Goal: Task Accomplishment & Management: Use online tool/utility

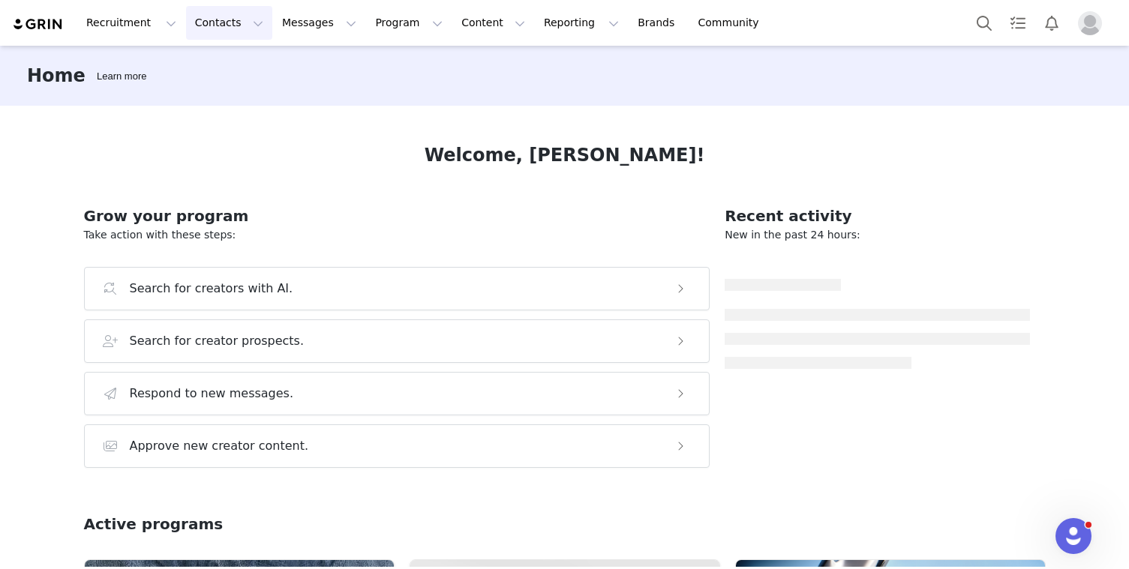
click at [236, 29] on button "Contacts Contacts" at bounding box center [229, 23] width 86 height 34
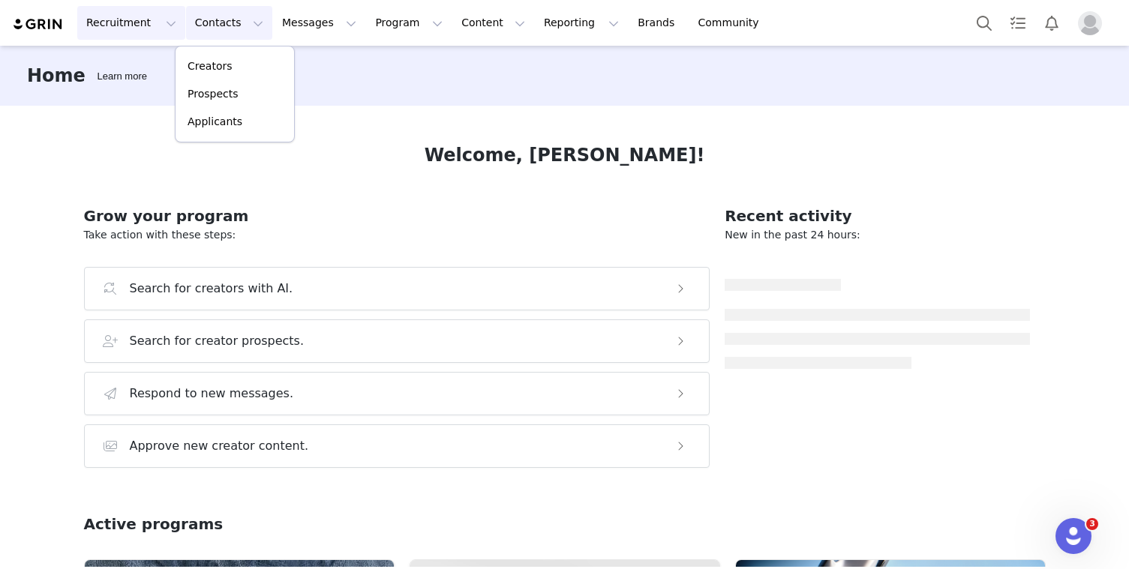
click at [127, 10] on button "Recruitment Recruitment" at bounding box center [131, 23] width 108 height 34
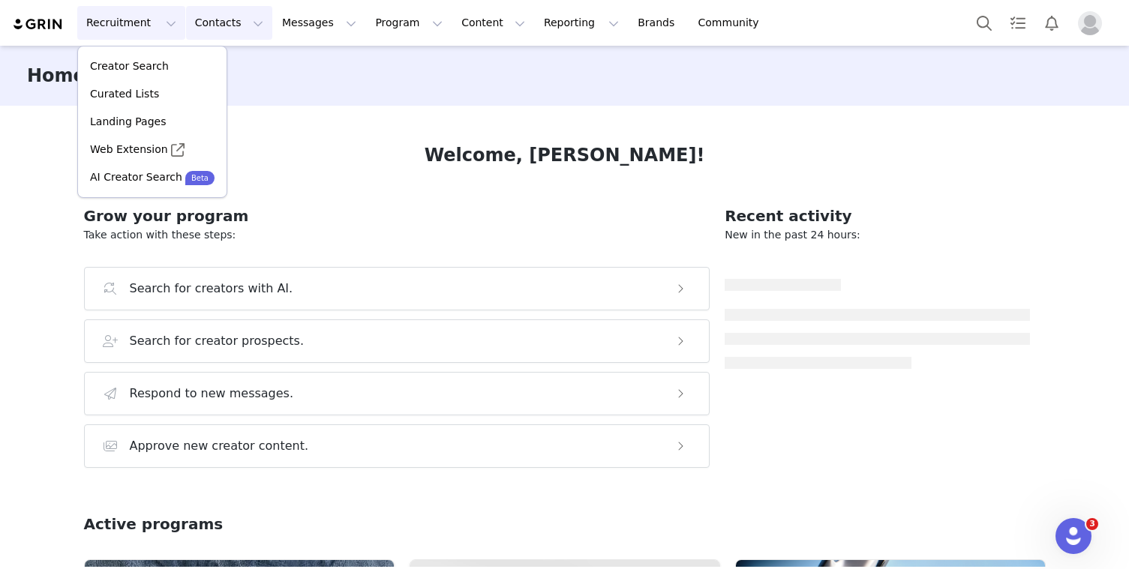
click at [224, 13] on button "Contacts Contacts" at bounding box center [229, 23] width 86 height 34
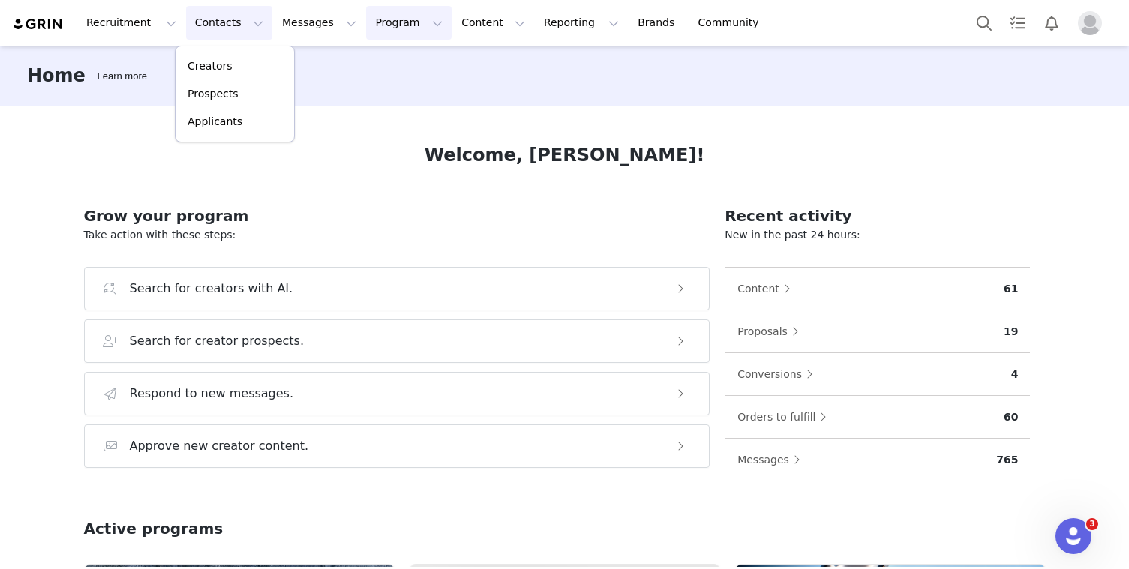
click at [404, 24] on button "Program Program" at bounding box center [409, 23] width 86 height 34
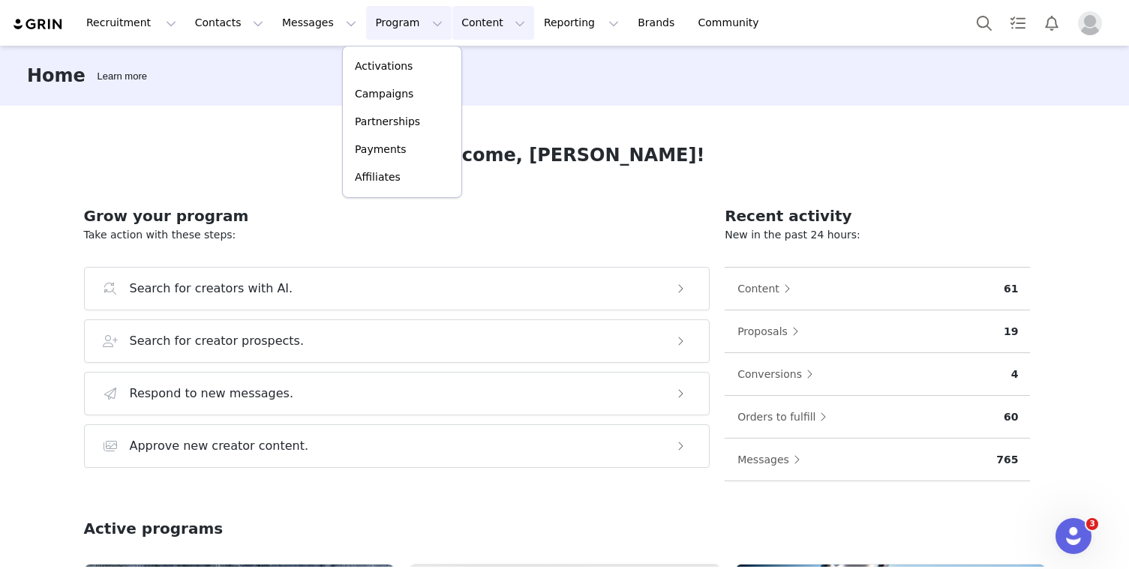
click at [452, 22] on button "Content Content" at bounding box center [493, 23] width 82 height 34
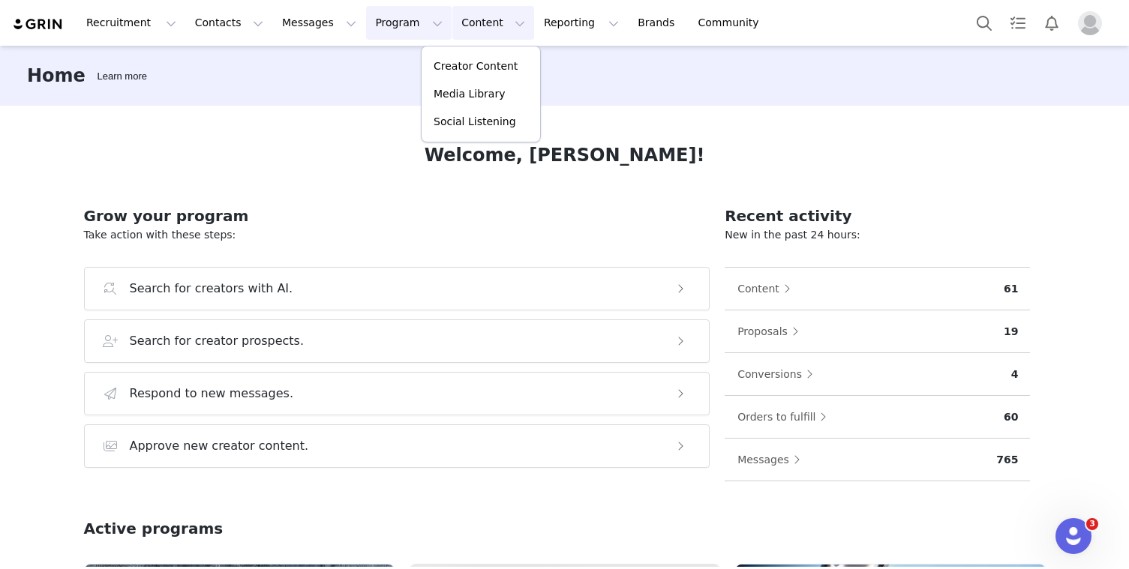
click at [389, 16] on button "Program Program" at bounding box center [409, 23] width 86 height 34
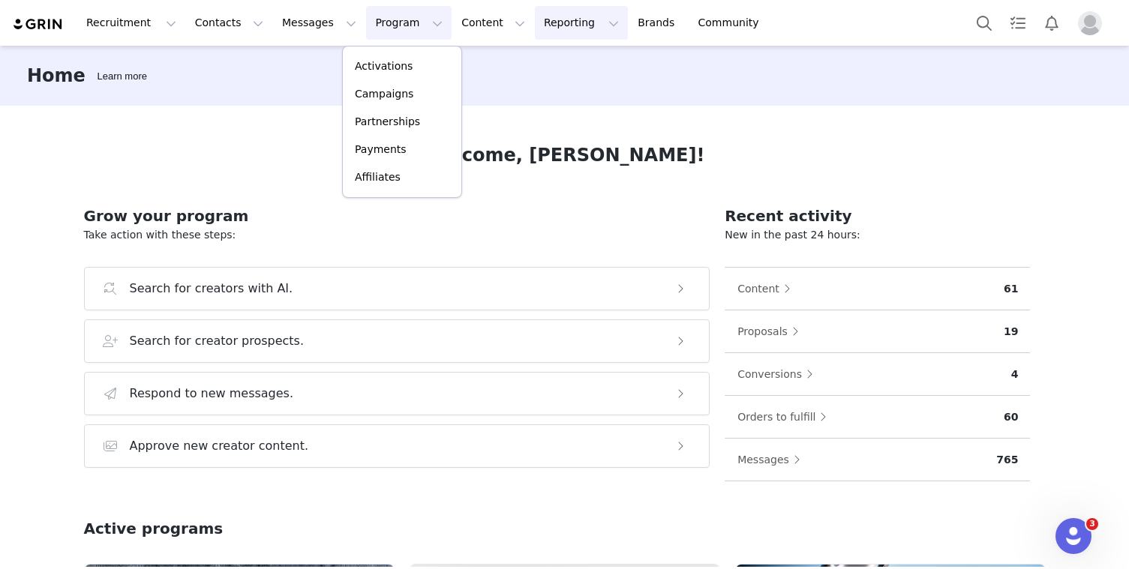
click at [554, 17] on button "Reporting Reporting" at bounding box center [581, 23] width 93 height 34
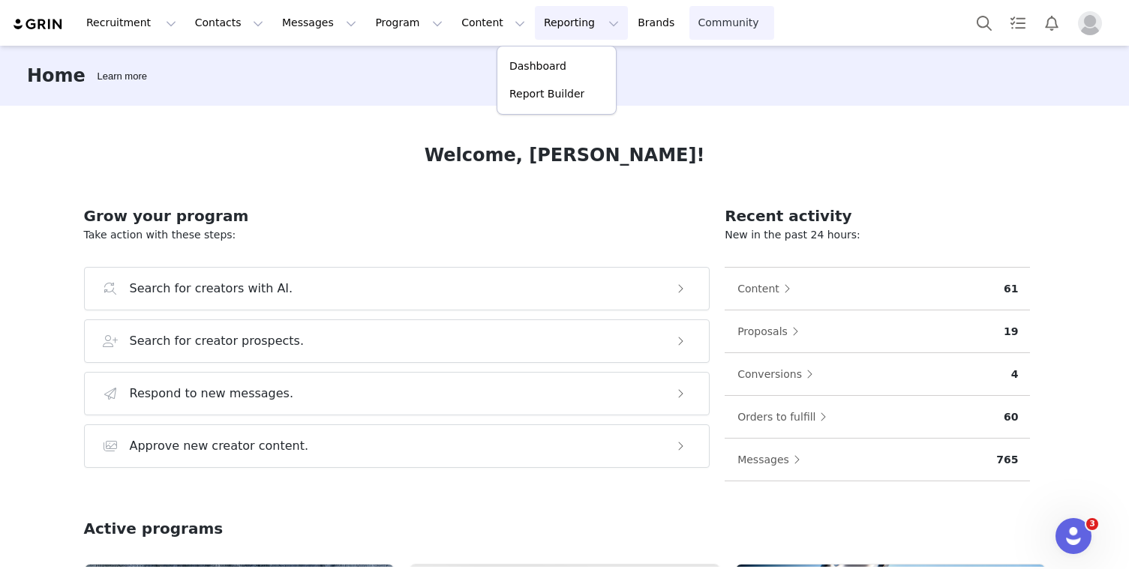
click at [689, 32] on link "Community Community" at bounding box center [732, 23] width 86 height 34
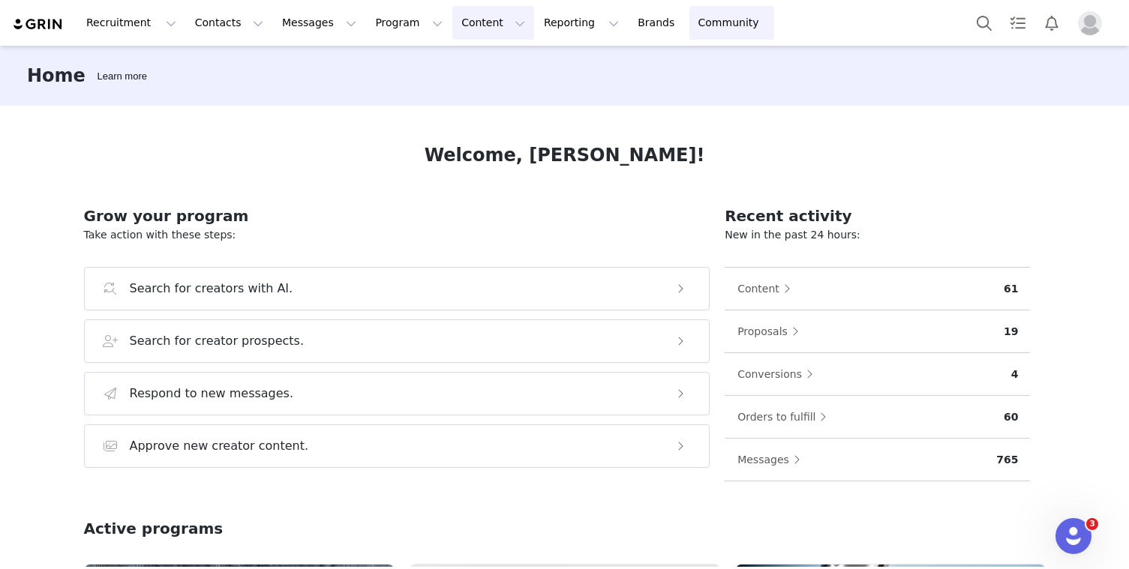
click at [455, 29] on button "Content Content" at bounding box center [493, 23] width 82 height 34
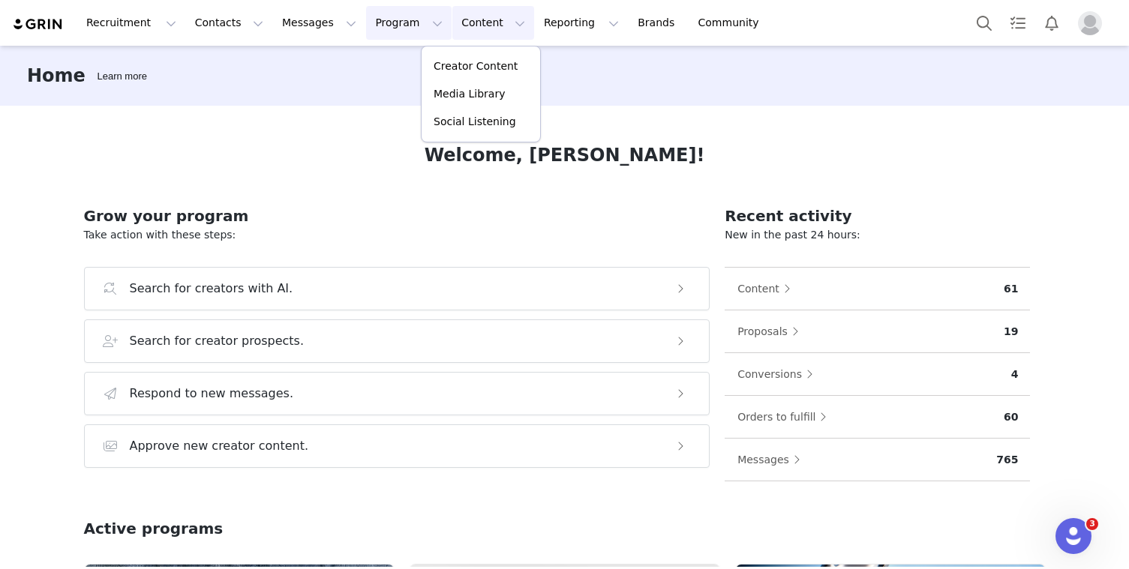
click at [366, 23] on button "Program Program" at bounding box center [409, 23] width 86 height 34
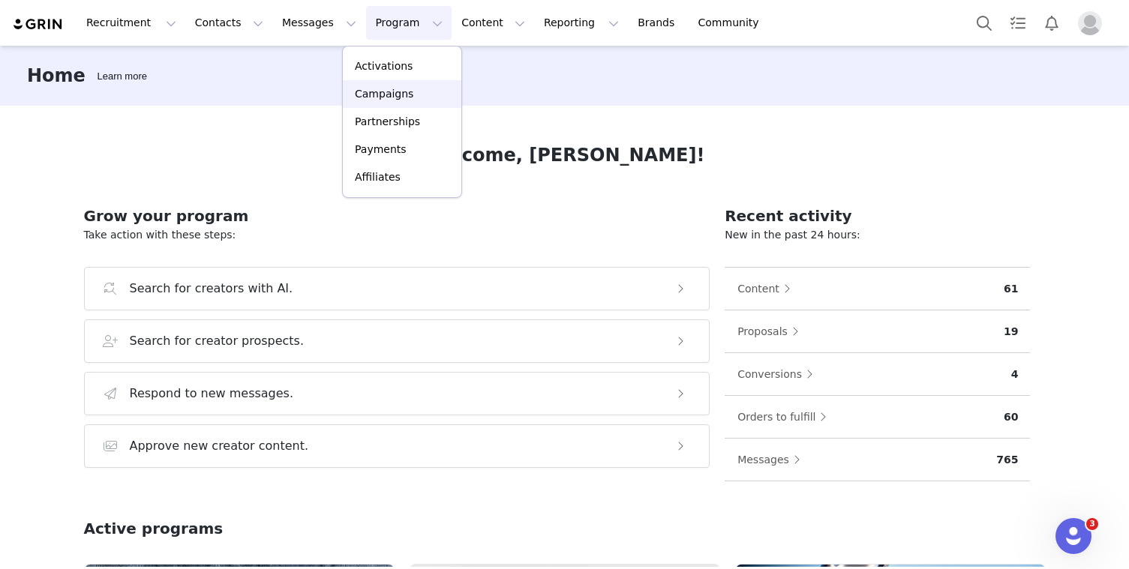
click at [384, 99] on p "Campaigns" at bounding box center [384, 94] width 59 height 16
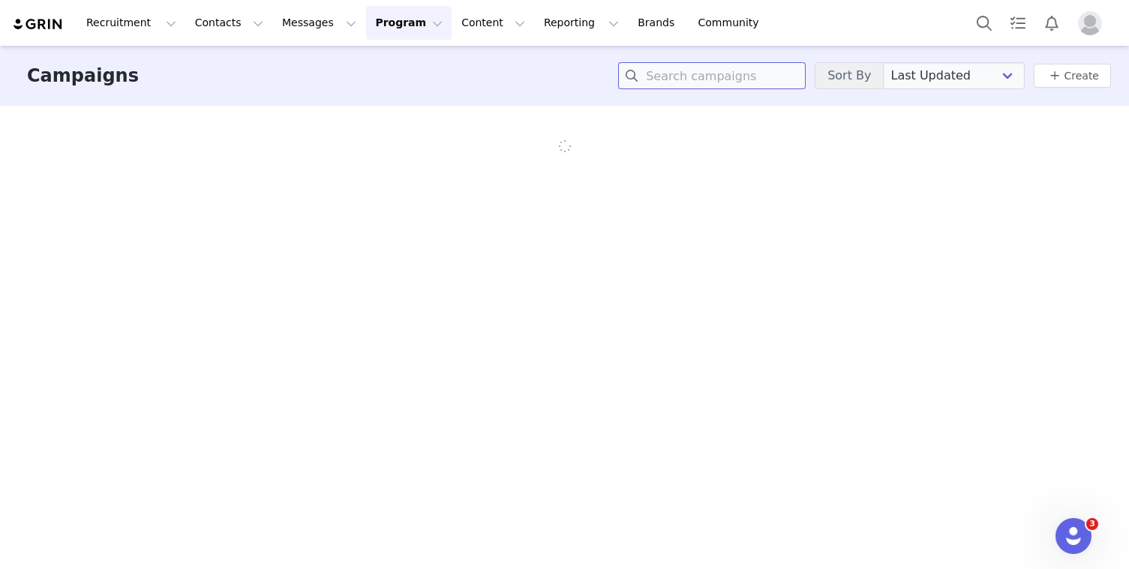
click at [692, 77] on input at bounding box center [712, 75] width 188 height 27
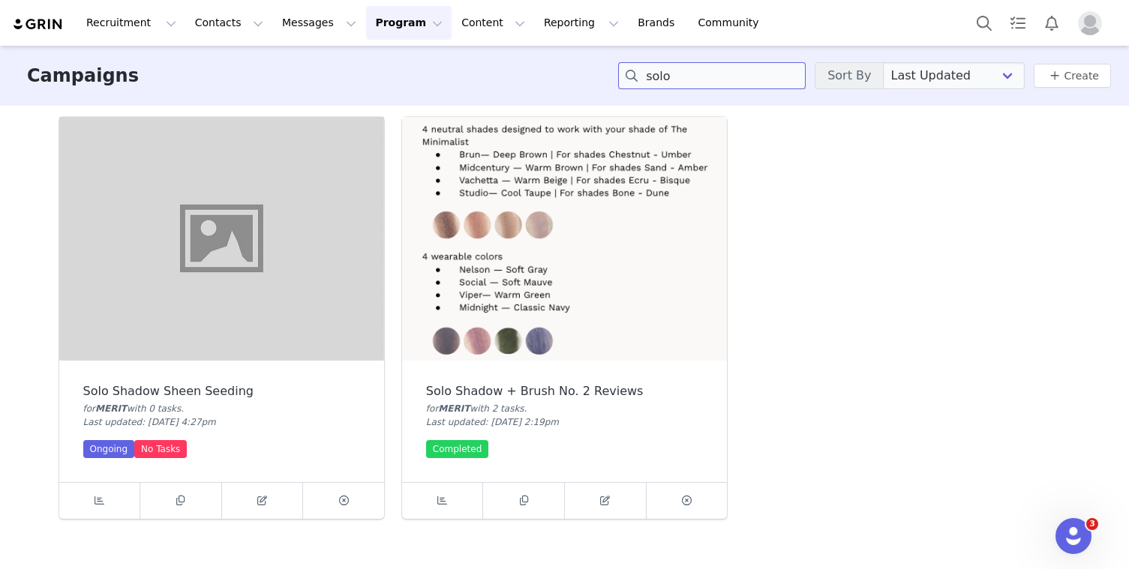
type input "solo"
drag, startPoint x: 654, startPoint y: 388, endPoint x: 424, endPoint y: 388, distance: 230.3
click at [424, 388] on div "Solo Shadow + Brush No. 2 Reviews for MERIT with 2 task s . Last updated: [DATE…" at bounding box center [564, 422] width 325 height 122
copy div "Solo Shadow + Brush No. 2 Reviews"
click at [770, 317] on div "Solo Shadow Sheen Seeding for MERIT with 0 task s . Last updated: [DATE] 4:27pm…" at bounding box center [564, 318] width 1029 height 420
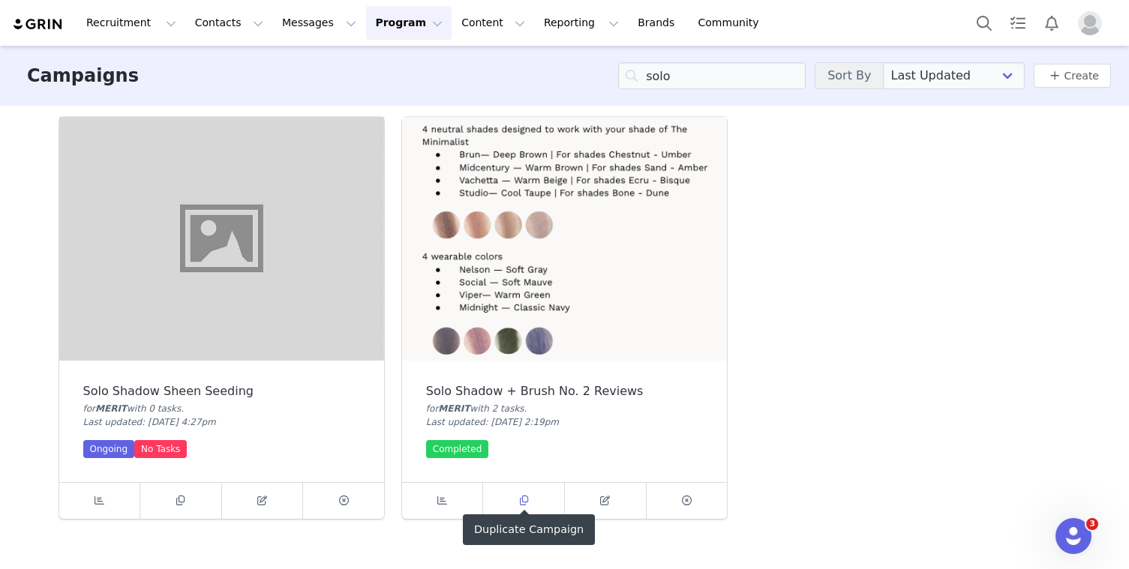
click at [527, 501] on icon at bounding box center [524, 501] width 8 height 10
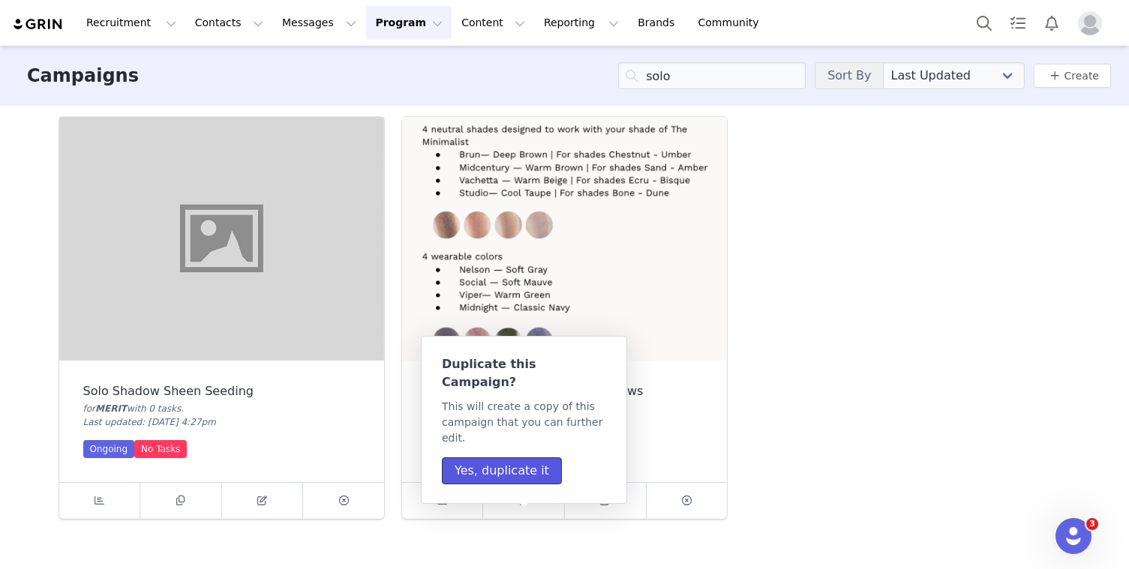
click at [516, 458] on button "Yes, duplicate it" at bounding box center [502, 471] width 120 height 27
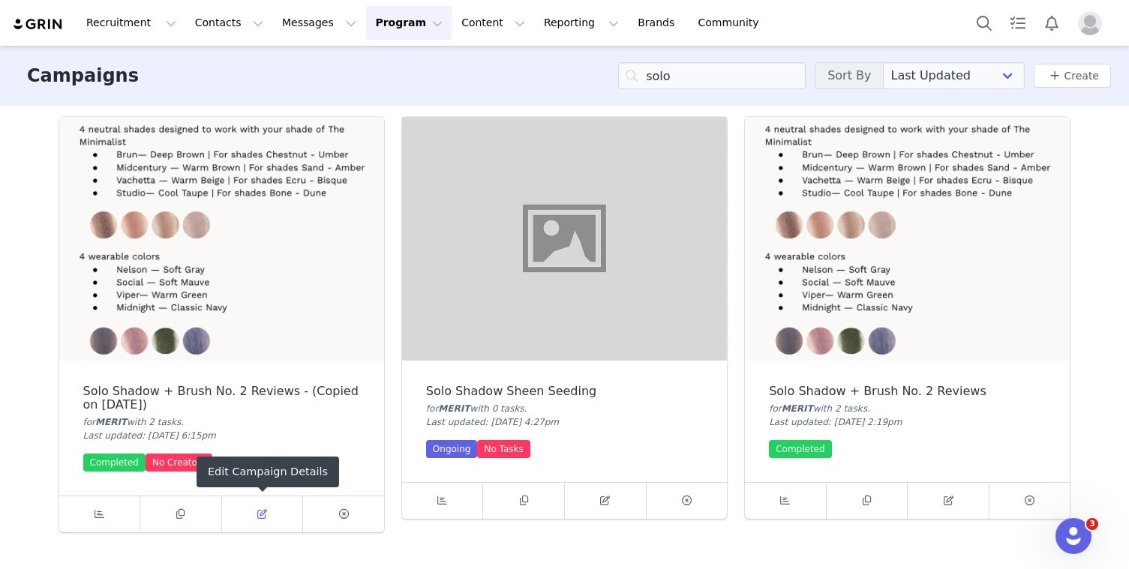
click at [275, 518] on link at bounding box center [263, 515] width 82 height 36
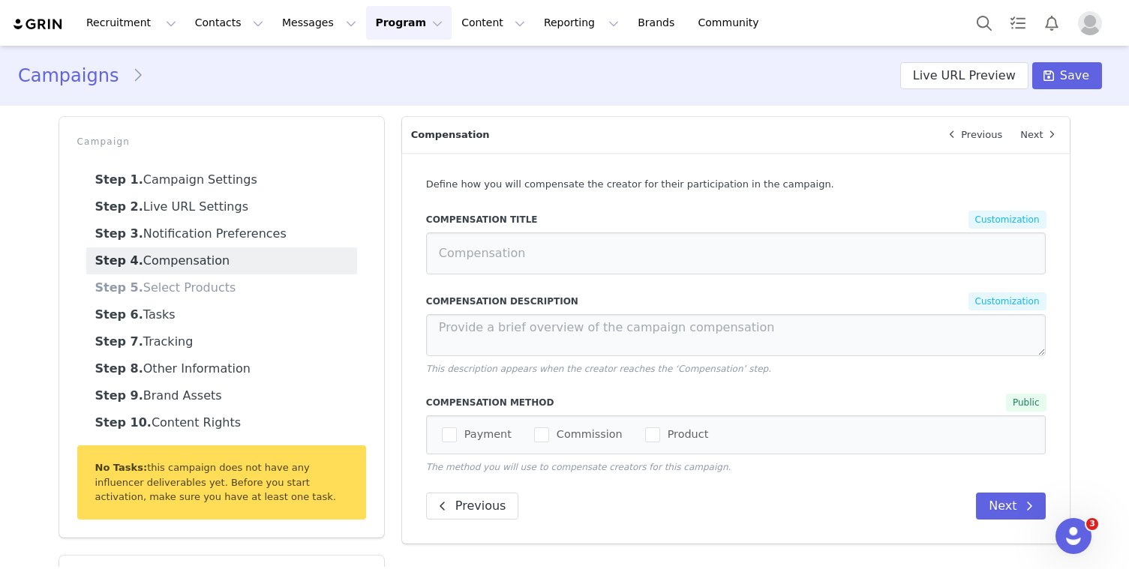
type textarea "After trying your products please complete your reviews"
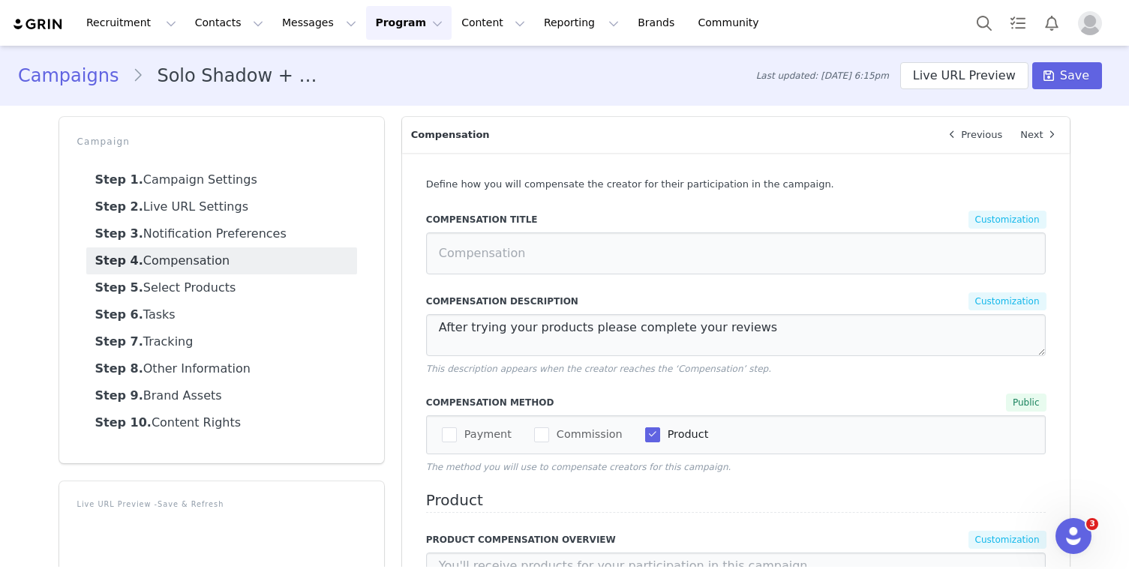
click at [267, 77] on li "Solo Shadow + Brush No. 2 Reviews - (Copied on [DATE])" at bounding box center [231, 75] width 199 height 27
click at [228, 183] on link "Step 1. Campaign Settings" at bounding box center [221, 180] width 271 height 27
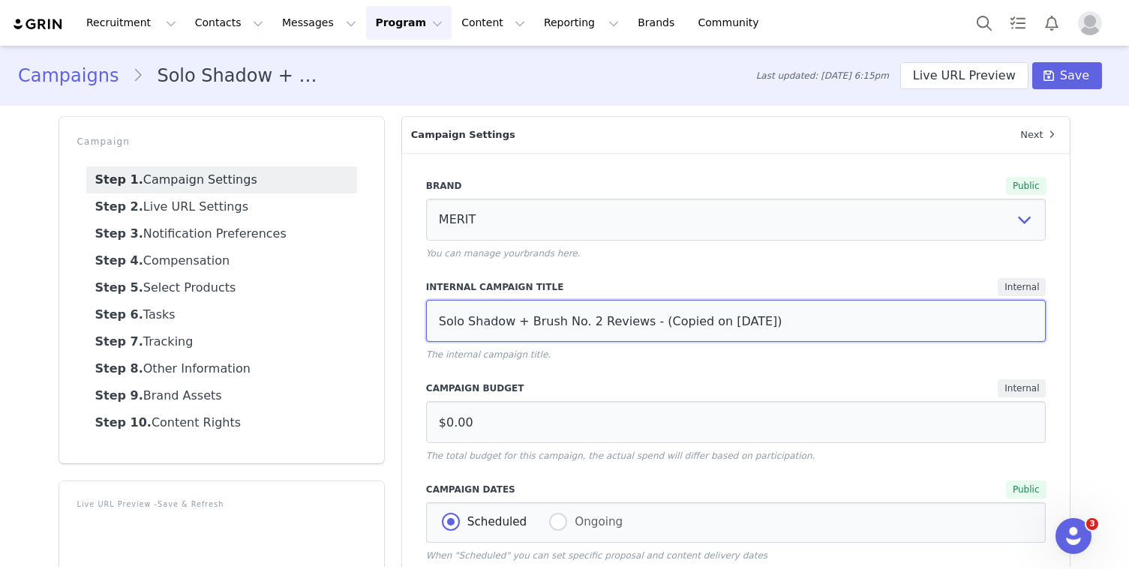
click at [607, 320] on input "Solo Shadow + Brush No. 2 Reviews - (Copied on [DATE])" at bounding box center [736, 321] width 620 height 42
click at [506, 319] on input "Solo Shadow + Brush No. 2 Reviews - (Copied on [DATE])" at bounding box center [736, 321] width 620 height 42
drag, startPoint x: 674, startPoint y: 322, endPoint x: 953, endPoint y: 311, distance: 278.6
click at [953, 311] on input "Solo Shadow Sheen + Brush No. 2 Reviews - (Copied on [DATE])" at bounding box center [736, 321] width 620 height 42
drag, startPoint x: 549, startPoint y: 323, endPoint x: 624, endPoint y: 325, distance: 75.0
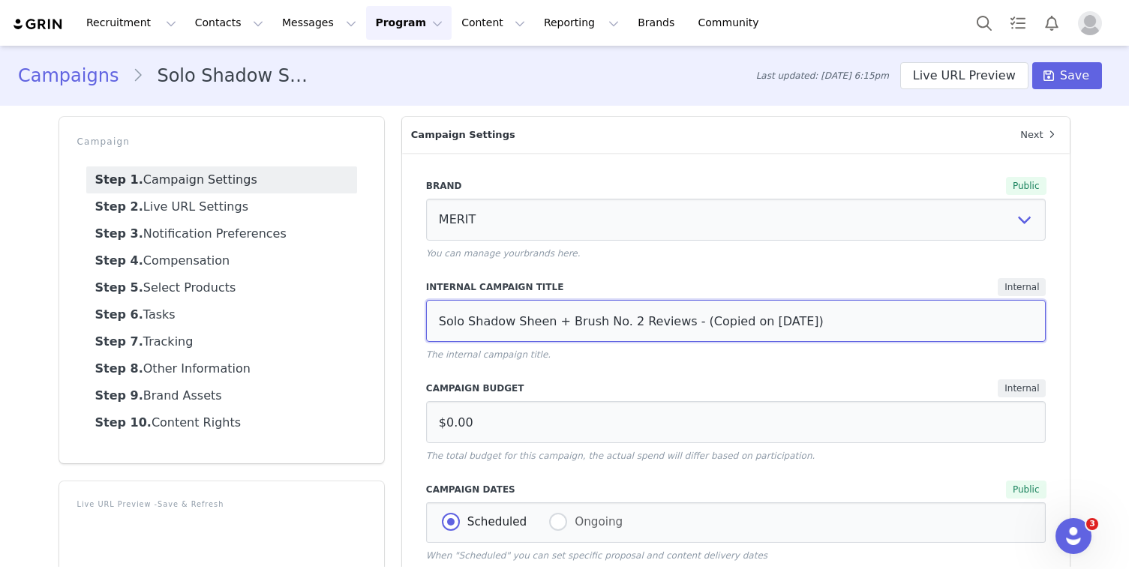
click at [624, 325] on input "Solo Shadow Sheen + Brush No. 2 Reviews - (Copied on [DATE])" at bounding box center [736, 321] width 620 height 42
drag, startPoint x: 601, startPoint y: 321, endPoint x: 764, endPoint y: 320, distance: 163.6
click at [764, 320] on input "Solo Shadow Sheen Reviews - (Copied on [DATE])" at bounding box center [736, 321] width 620 height 42
click at [551, 323] on input "Solo Shadow Sheen Reviews" at bounding box center [736, 321] width 620 height 42
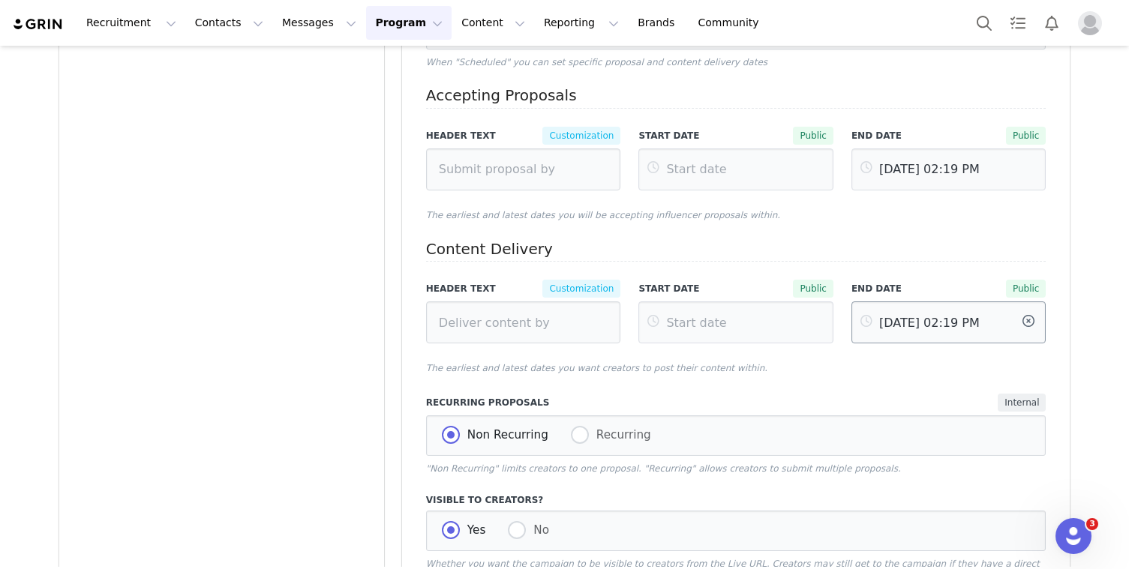
scroll to position [482, 0]
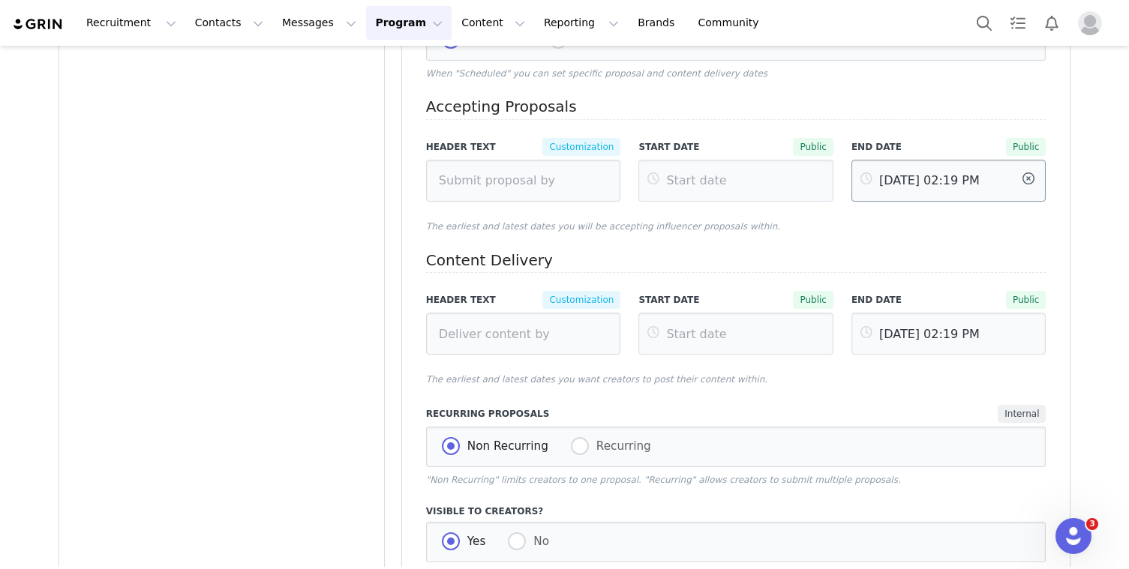
type input "Solo Shadow Sheen Reviews"
click at [909, 179] on input "[DATE] 02:19 PM" at bounding box center [949, 181] width 195 height 42
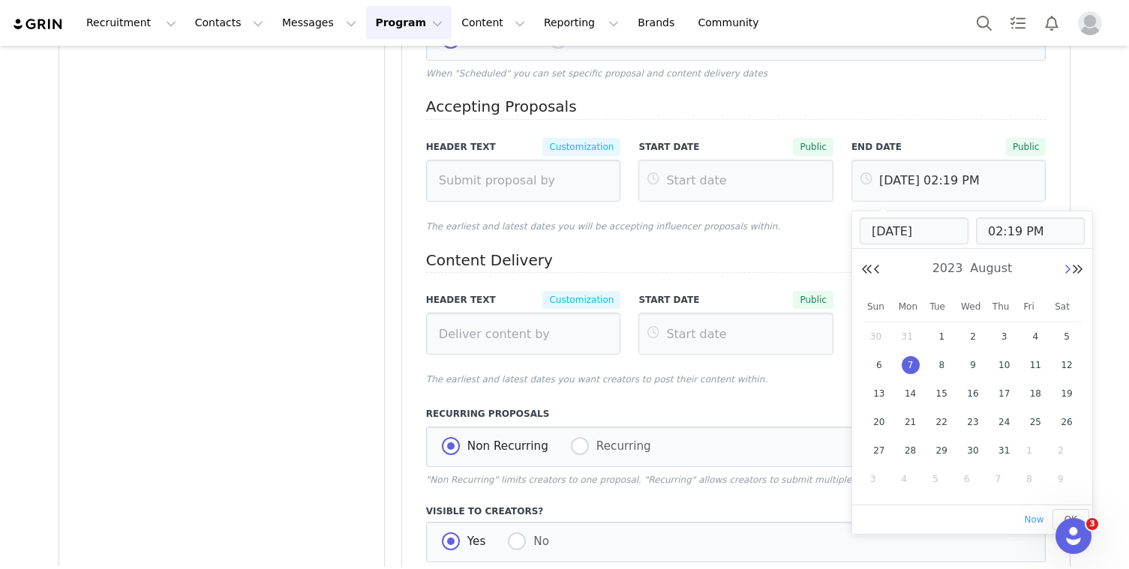
click at [1065, 274] on button "Next Month" at bounding box center [1068, 270] width 8 height 12
click at [1038, 336] on span "1" at bounding box center [1035, 337] width 18 height 18
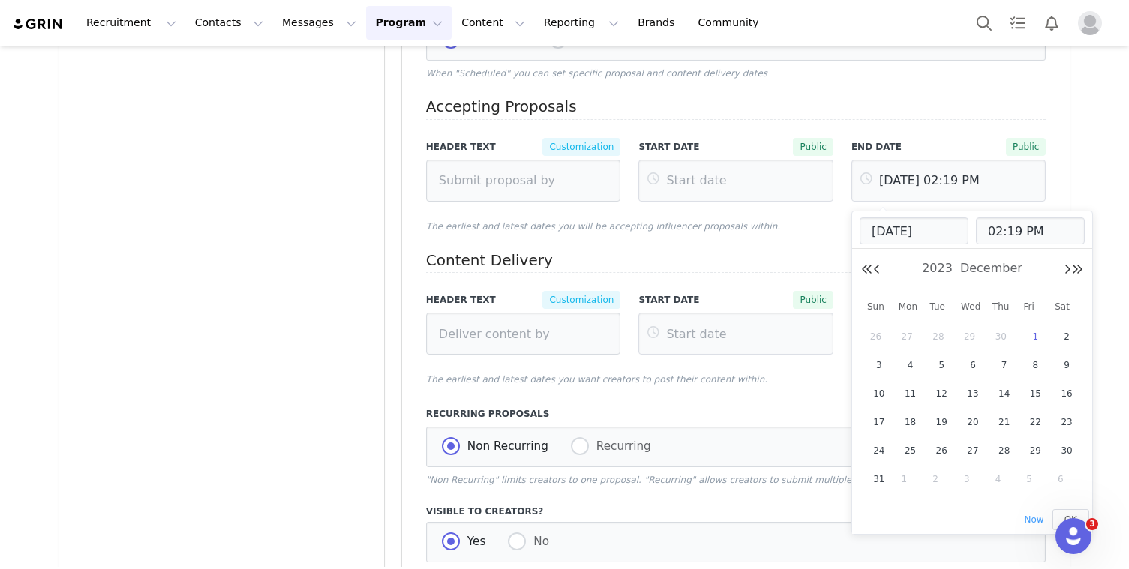
type input "[DATE] 02:19 PM"
type input "[DATE]"
click at [1106, 185] on div "Campaigns Solo Shadow Sheen Reviews Last updated: [DATE] 6:15pm Live URL Previe…" at bounding box center [564, 119] width 1129 height 1113
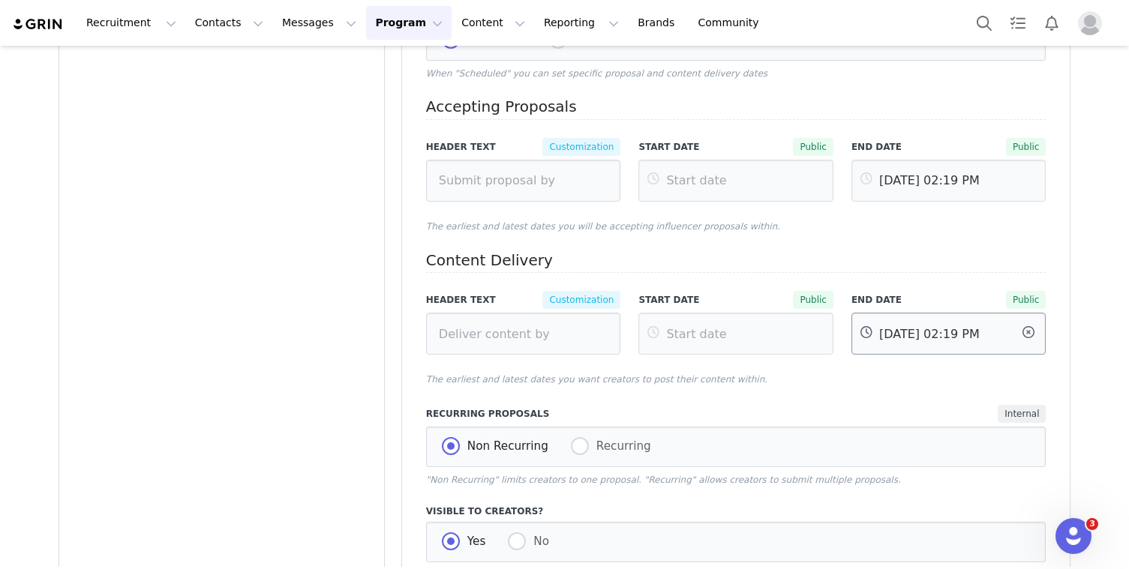
click at [935, 339] on body "Recruitment Recruitment Creator Search Curated Lists Landing Pages Web Extensio…" at bounding box center [564, 284] width 1129 height 569
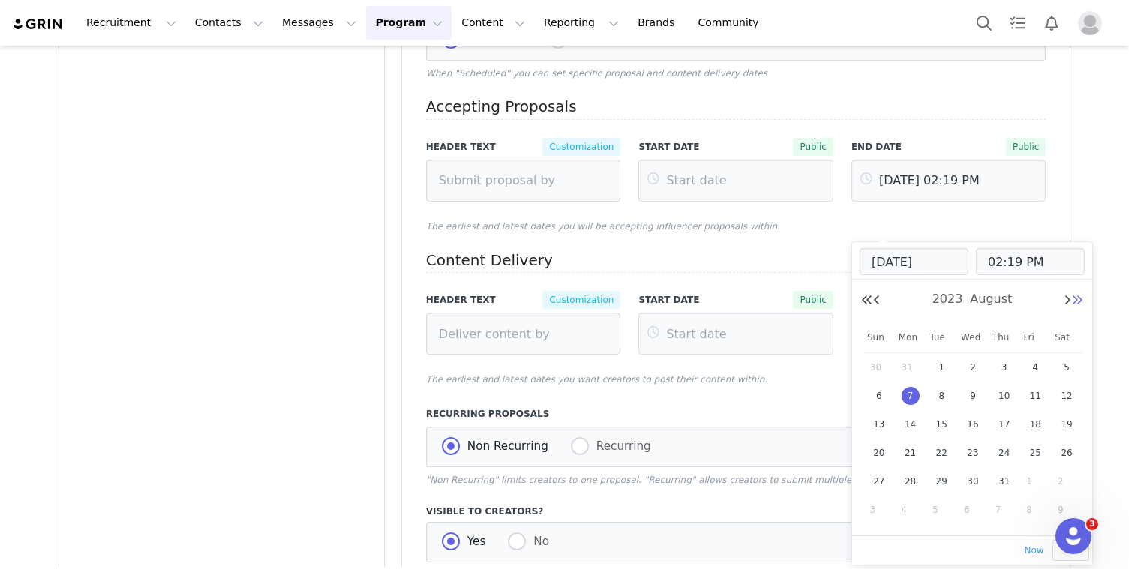
click at [1079, 299] on button "Next Year" at bounding box center [1077, 301] width 12 height 12
click at [877, 299] on button "Previous Month" at bounding box center [877, 301] width 8 height 12
click at [992, 214] on div "Accepting Proposals Header Text Customization Start date Public End date Public…" at bounding box center [736, 242] width 620 height 288
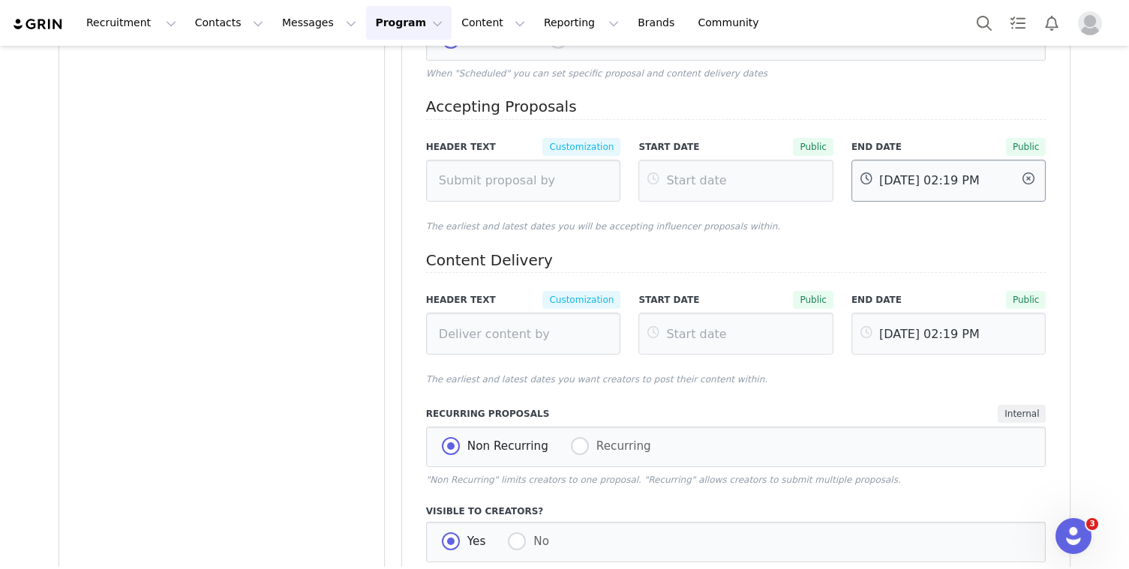
click at [941, 184] on input "[DATE] 02:19 PM" at bounding box center [949, 181] width 195 height 42
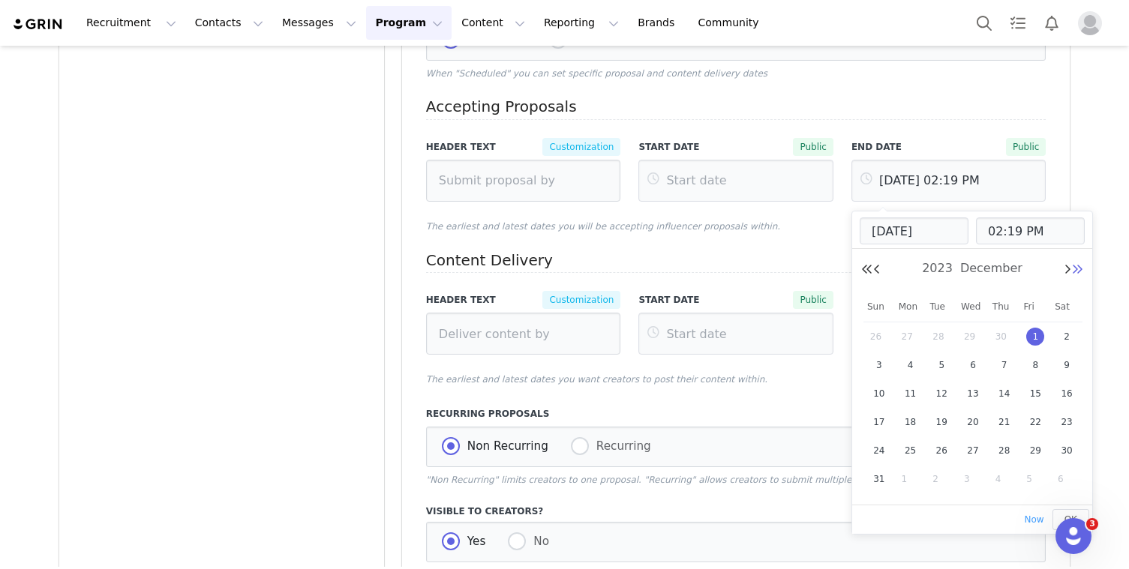
click at [1080, 266] on button "Next Year" at bounding box center [1077, 270] width 12 height 12
click at [886, 364] on span "1" at bounding box center [879, 365] width 18 height 18
type input "[DATE] 02:19 PM"
type input "[DATE]"
click at [1059, 512] on button "OK" at bounding box center [1071, 519] width 37 height 21
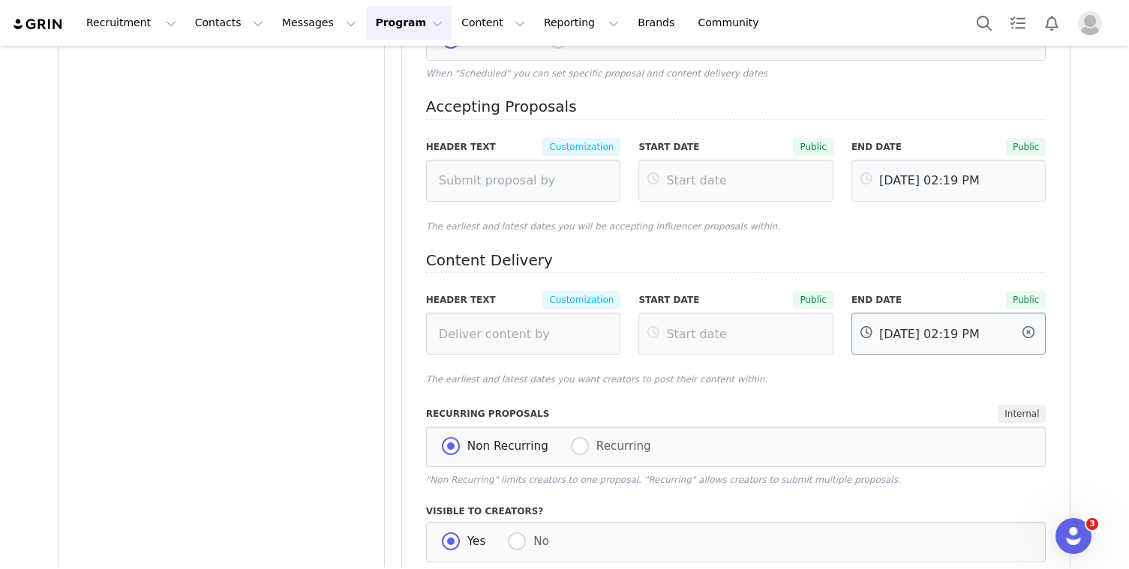
click at [966, 335] on body "Recruitment Recruitment Creator Search Curated Lists Landing Pages Web Extensio…" at bounding box center [564, 284] width 1129 height 569
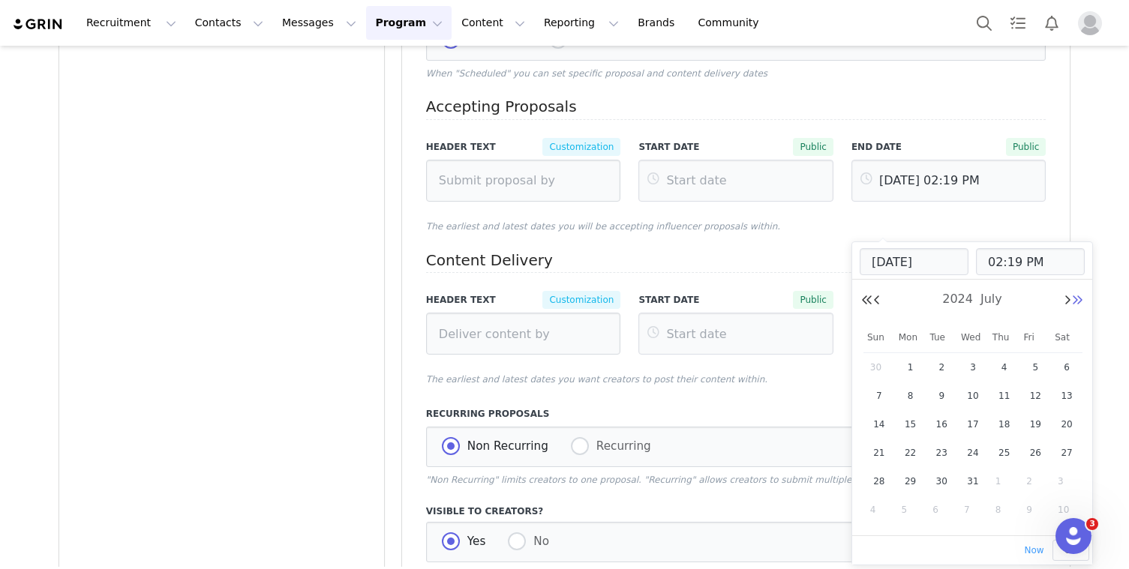
click at [1077, 302] on button "Next Year" at bounding box center [1077, 301] width 12 height 12
click at [1067, 301] on button "Next Month" at bounding box center [1068, 301] width 8 height 12
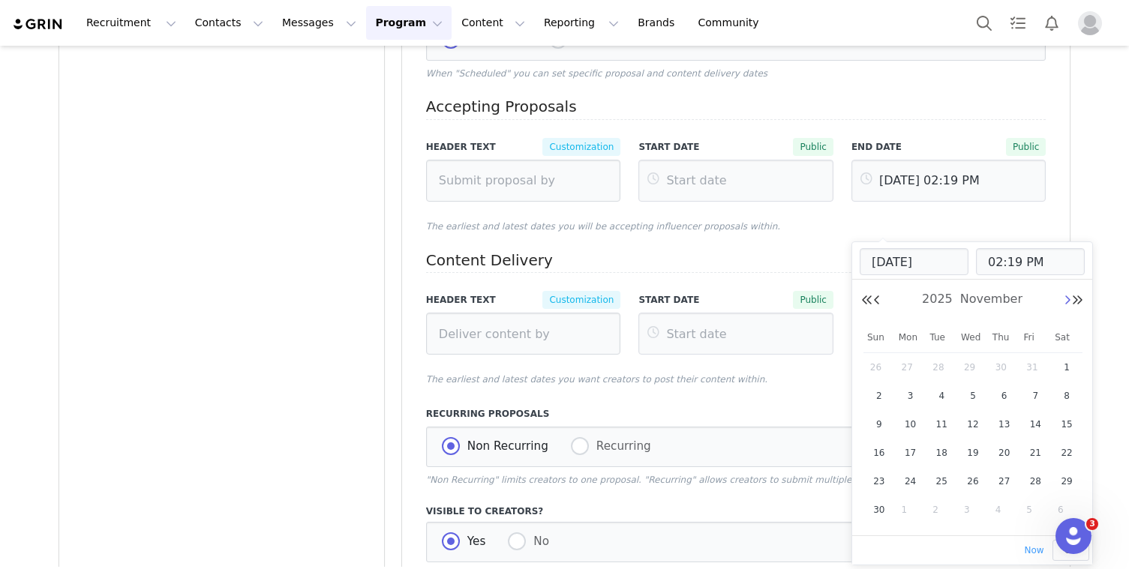
click at [1065, 301] on button "Next Month" at bounding box center [1068, 301] width 8 height 12
click at [874, 298] on button "Previous Month" at bounding box center [877, 301] width 8 height 12
click at [880, 302] on button "Previous Month" at bounding box center [877, 301] width 8 height 12
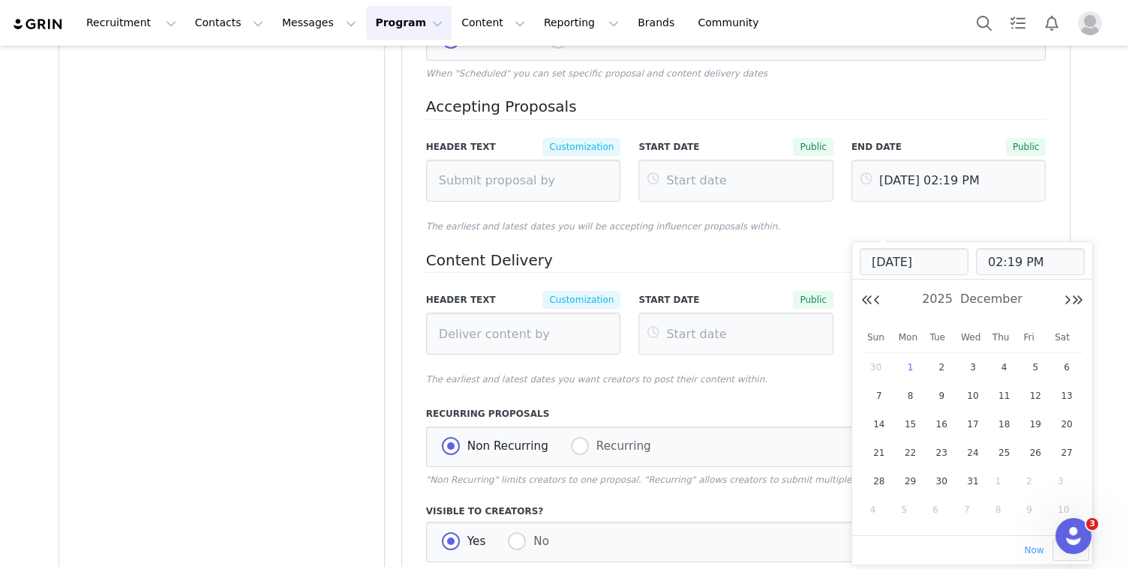
click at [909, 360] on span "1" at bounding box center [911, 368] width 18 height 18
type input "[DATE] 02:19 PM"
type input "[DATE]"
click at [1057, 555] on button "OK" at bounding box center [1071, 550] width 37 height 21
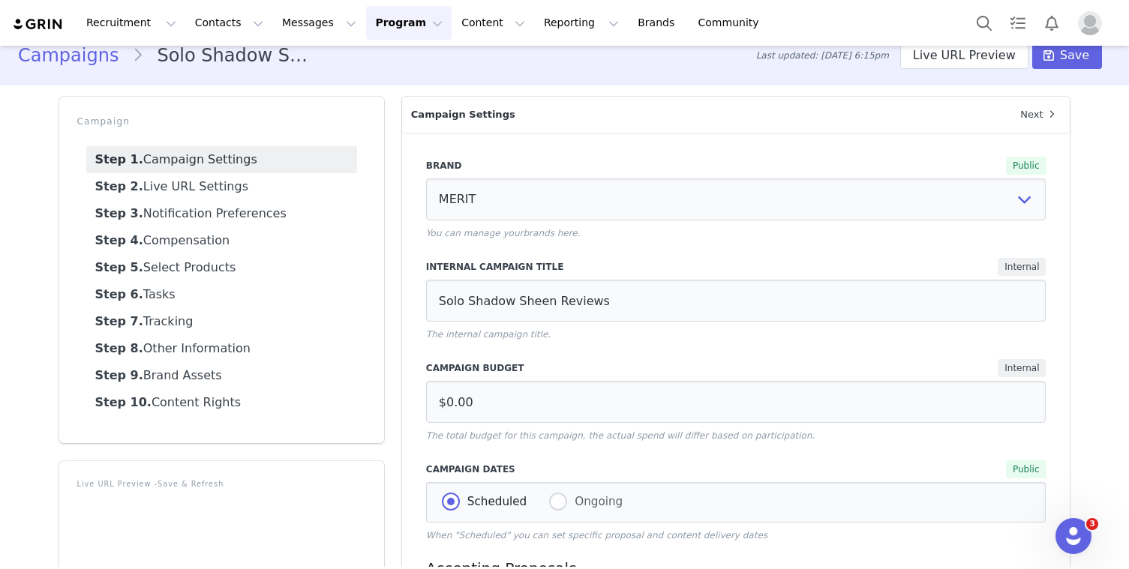
scroll to position [0, 0]
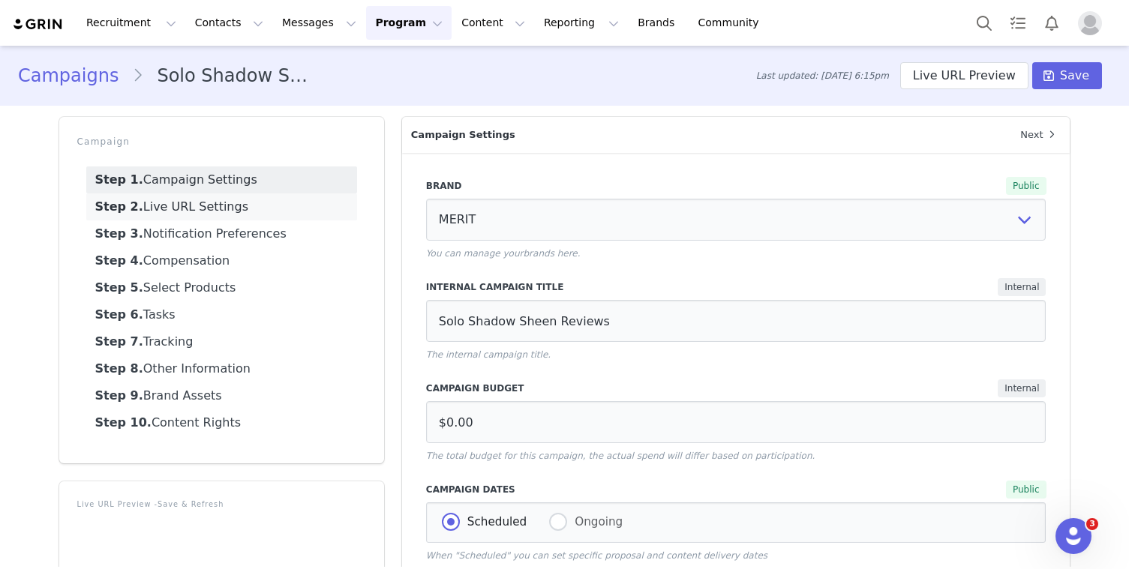
click at [254, 203] on link "Step 2. Live URL Settings" at bounding box center [221, 207] width 271 height 27
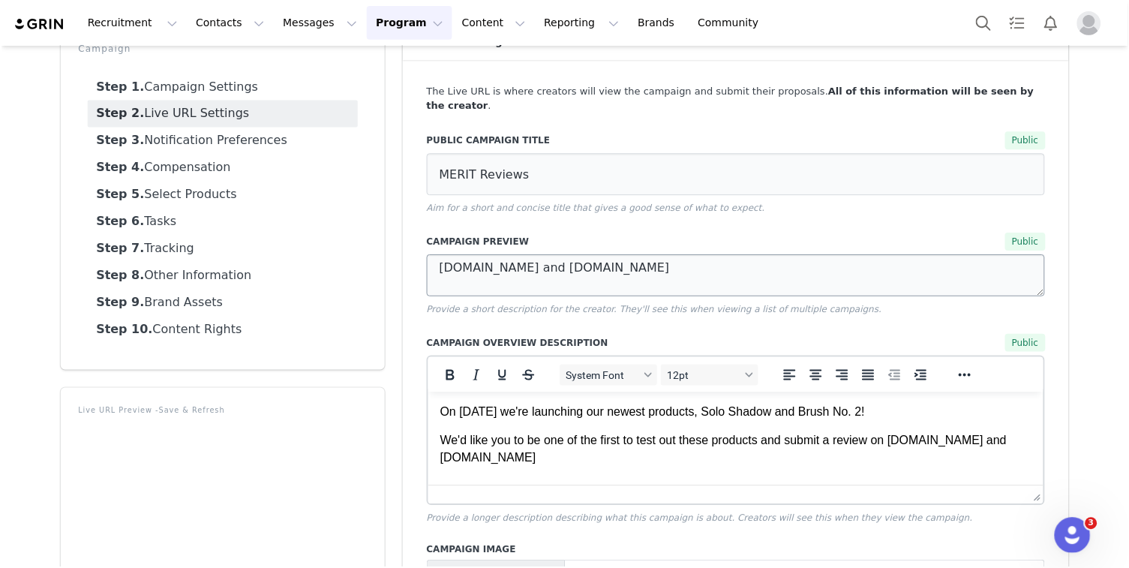
scroll to position [95, 0]
click at [476, 414] on p "On [DATE] we're launching our newest products, Solo Shadow and Brush No. 2!" at bounding box center [735, 412] width 593 height 17
click at [646, 447] on p "We'd like you to be one of the first to test out these products and submit a re…" at bounding box center [735, 449] width 593 height 34
click at [661, 416] on p "On [DATE] we're launching our newest products, Solo Shadow and Brush No. 2!" at bounding box center [735, 412] width 593 height 17
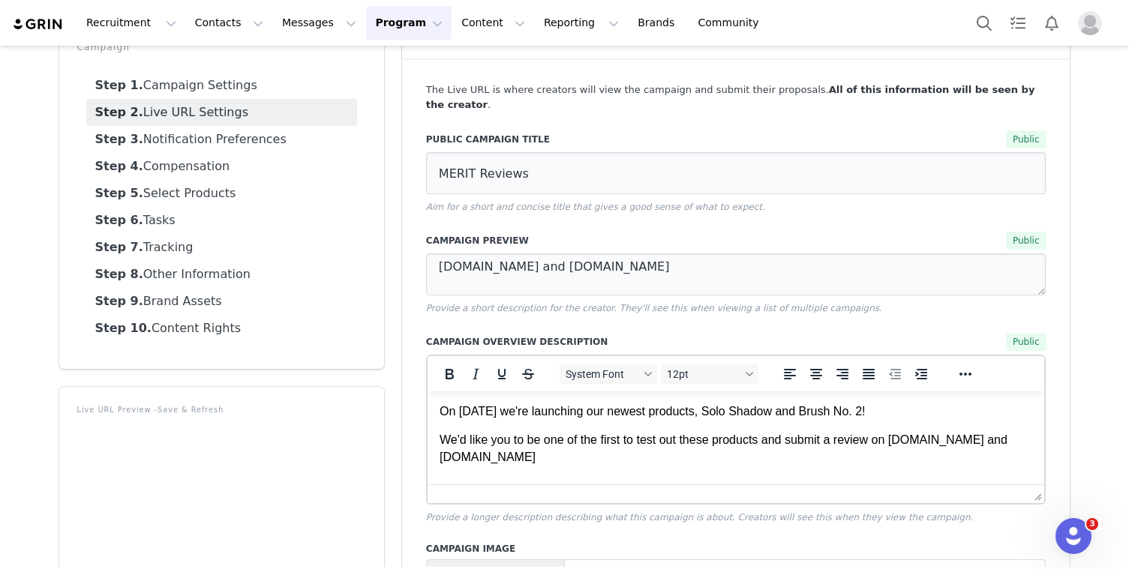
click at [680, 416] on p "On [DATE] we're launching our newest products, Solo Shadow and Brush No. 2!" at bounding box center [735, 412] width 593 height 17
click at [650, 412] on p "On [DATE] we're launching our newest products, Solo Shadow and Brush No. 2!" at bounding box center [735, 412] width 593 height 17
drag, startPoint x: 647, startPoint y: 412, endPoint x: 734, endPoint y: 415, distance: 87.8
click at [735, 415] on p "On [DATE] we're launching our newest products, Solo Shadow and Brush No. 2!" at bounding box center [735, 412] width 593 height 17
click at [764, 418] on p "On [DATE] we're launching our newest products, Solo Shadow and Brush No. 2!" at bounding box center [735, 412] width 593 height 17
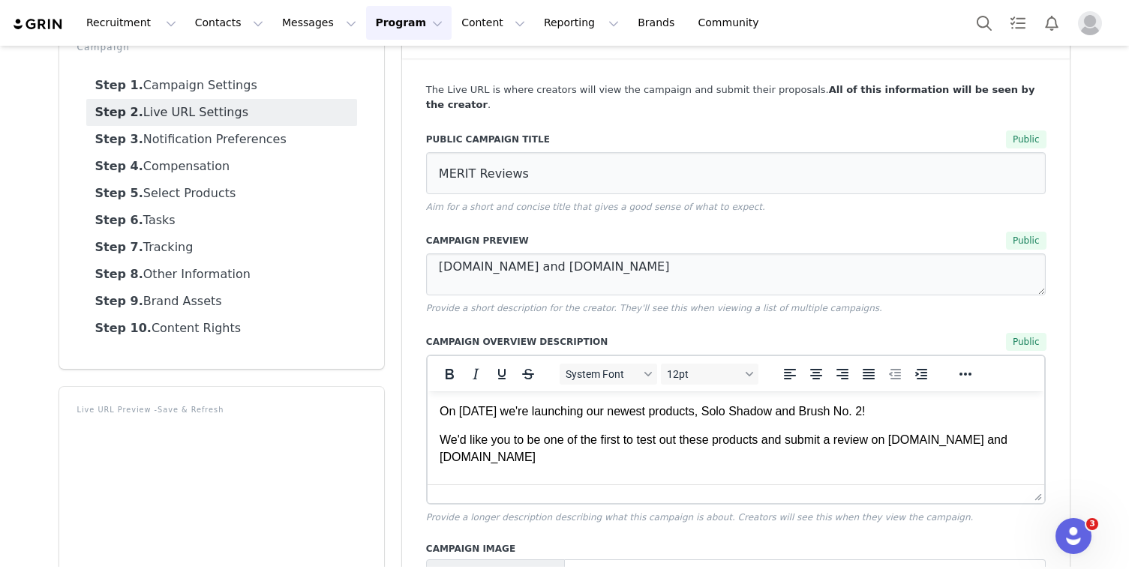
click at [814, 413] on p "On [DATE] we're launching our newest products, Solo Shadow and Brush No. 2!" at bounding box center [735, 412] width 593 height 17
drag, startPoint x: 852, startPoint y: 410, endPoint x: 991, endPoint y: 410, distance: 139.5
click at [990, 410] on p "On [DATE] we're launching our newest products, Solo Shadow Sheen and Brush No. …" at bounding box center [735, 412] width 593 height 17
click at [668, 407] on p "On [DATE] we're launching our newest products, Solo Shadow Sheen!" at bounding box center [735, 412] width 593 height 17
click at [658, 409] on p "On [DATE] we're launching our newest products, Solo Shadow Sheen!" at bounding box center [735, 412] width 593 height 17
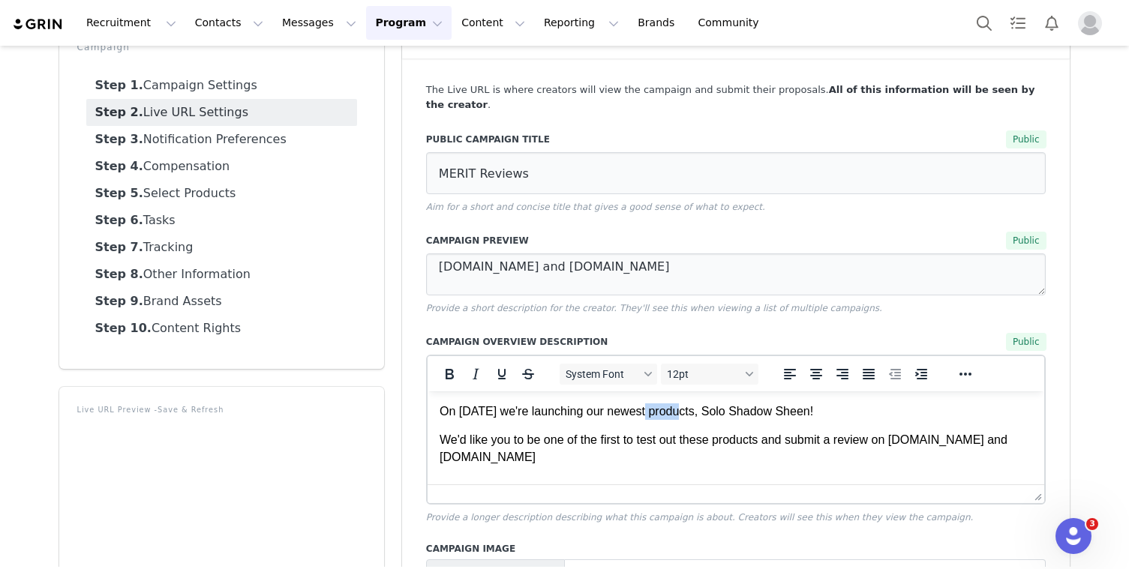
click at [658, 409] on p "On [DATE] we're launching our newest products, Solo Shadow Sheen!" at bounding box center [735, 412] width 593 height 17
click at [707, 419] on p "On [DATE] we're launching our newest products, Solo Shadow Sheen!" at bounding box center [735, 412] width 593 height 17
click at [633, 411] on p "On [DATE] we're launching our newest products, Solo Shadow Sheen!" at bounding box center [735, 412] width 593 height 17
drag, startPoint x: 626, startPoint y: 413, endPoint x: 739, endPoint y: 419, distance: 113.5
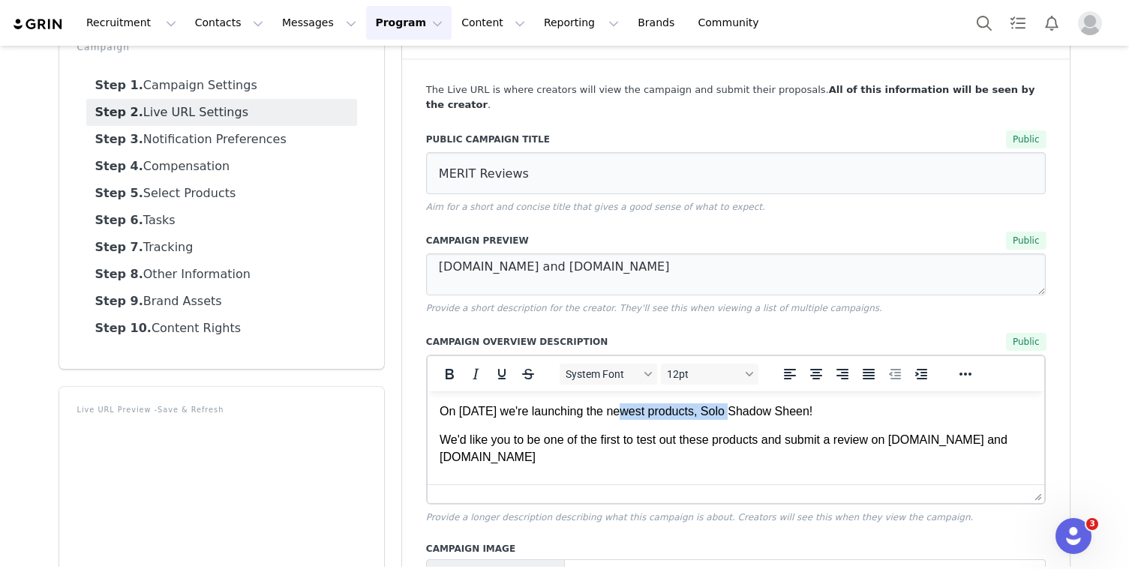
click at [739, 419] on p "On [DATE] we're launching the newest products, Solo Shadow Sheen!" at bounding box center [735, 412] width 593 height 17
click at [748, 414] on p "On [DATE] we're launching Solo Shadow Sheen!" at bounding box center [735, 412] width 593 height 17
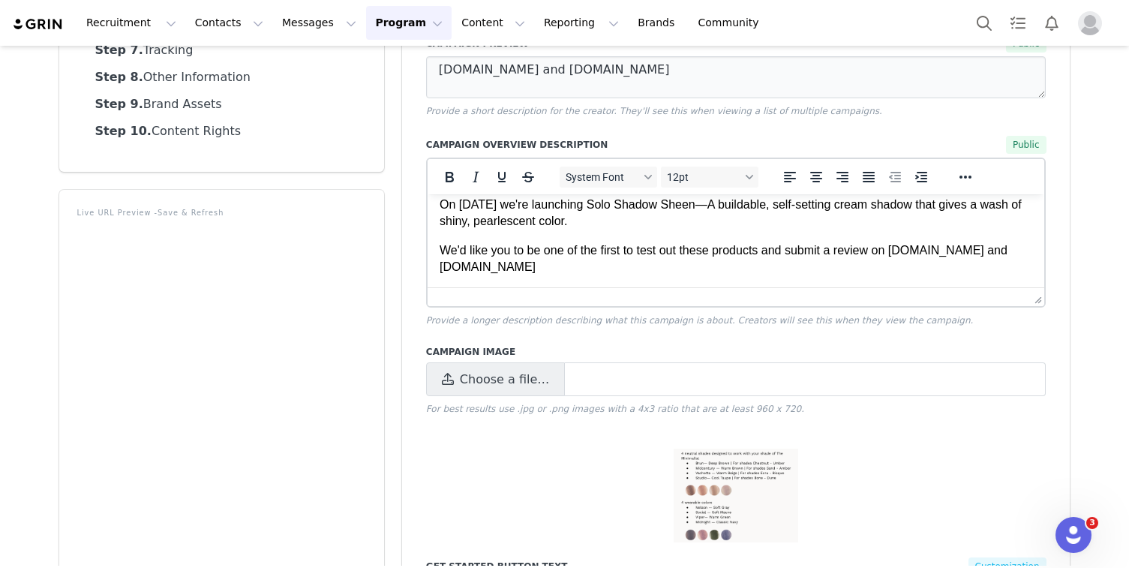
scroll to position [302, 0]
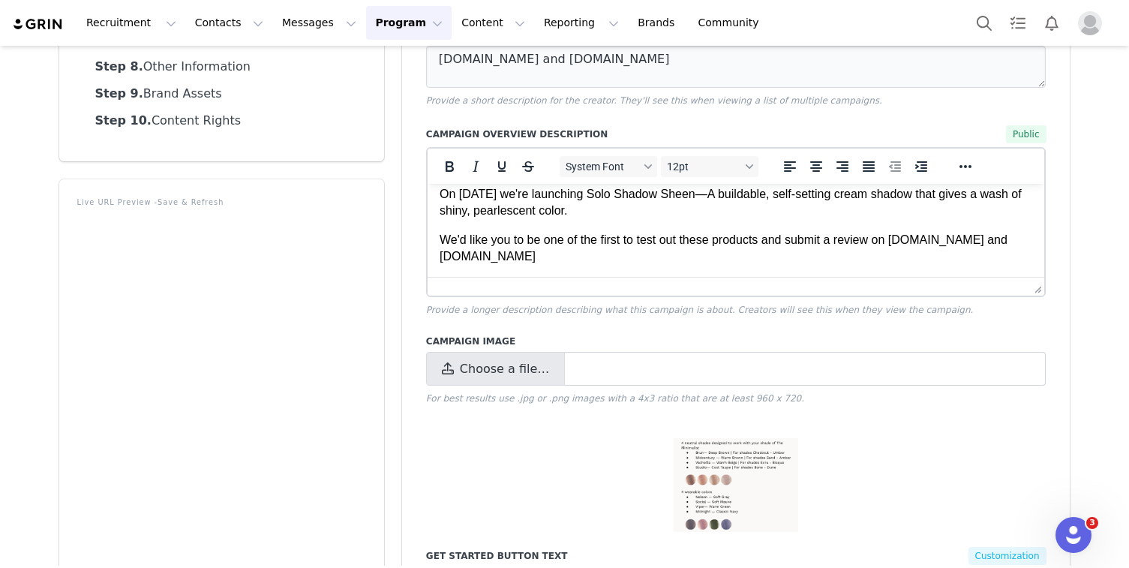
click at [508, 360] on span "Choose a file…" at bounding box center [504, 369] width 89 height 18
click at [508, 355] on input "Choose a file…" at bounding box center [736, 369] width 620 height 34
click at [519, 360] on span "Choose a file…" at bounding box center [504, 369] width 89 height 18
click at [519, 352] on input "Choose a file…" at bounding box center [736, 369] width 620 height 34
type input "C:\fakepath\Screenshot [DATE] 11.41.40 AM.png"
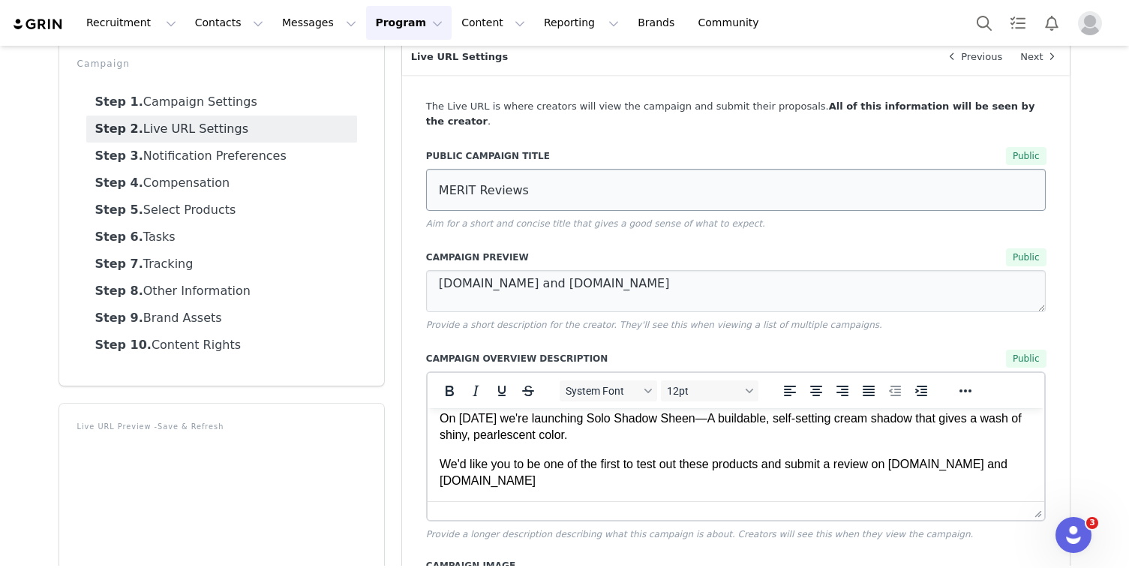
scroll to position [93, 0]
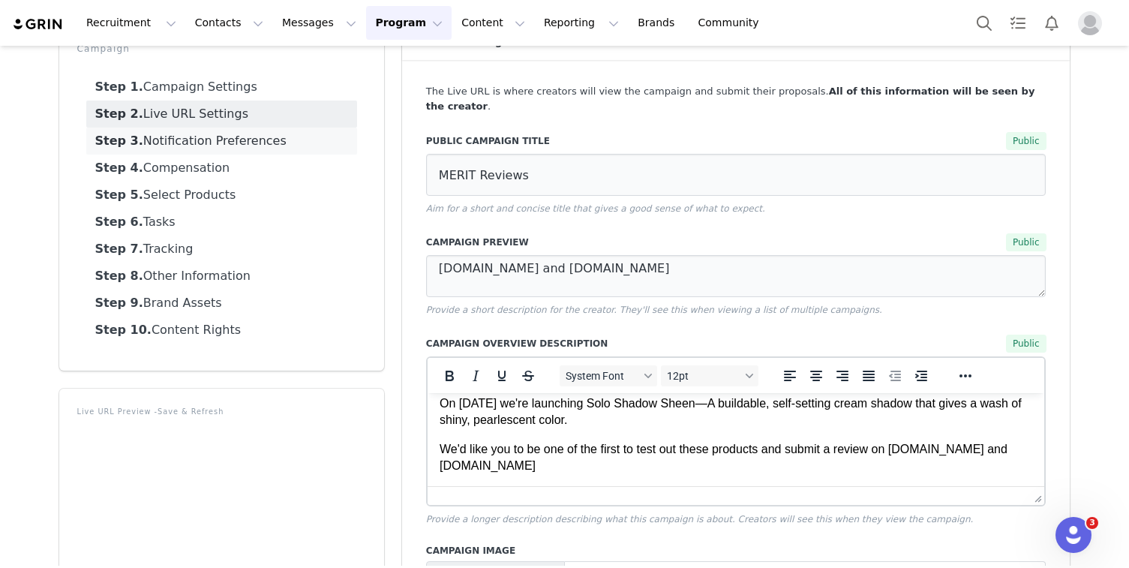
click at [220, 140] on link "Step 3. Notification Preferences" at bounding box center [221, 141] width 271 height 27
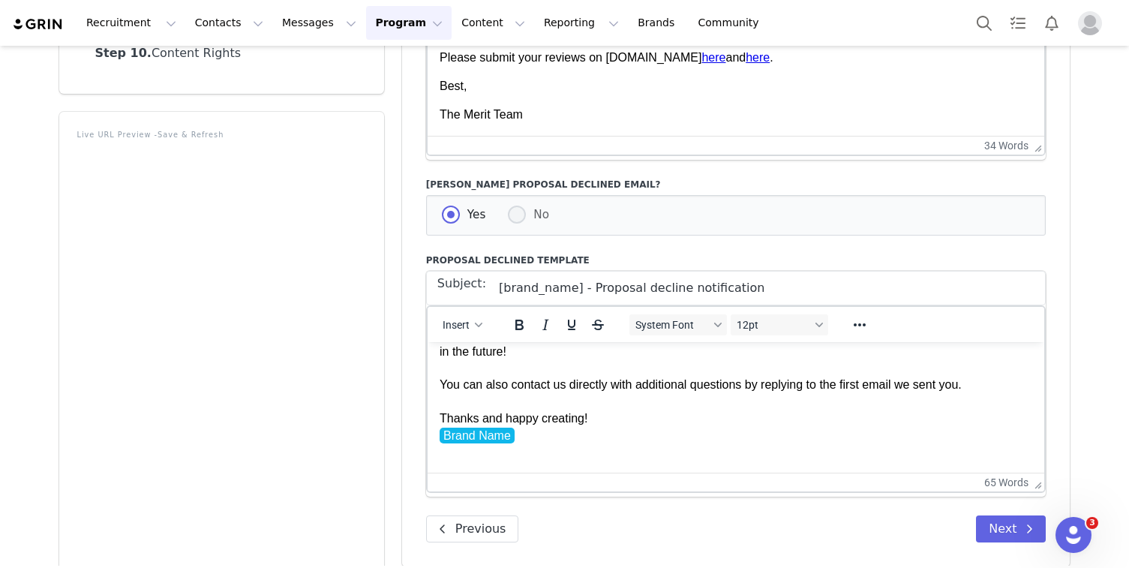
scroll to position [581, 0]
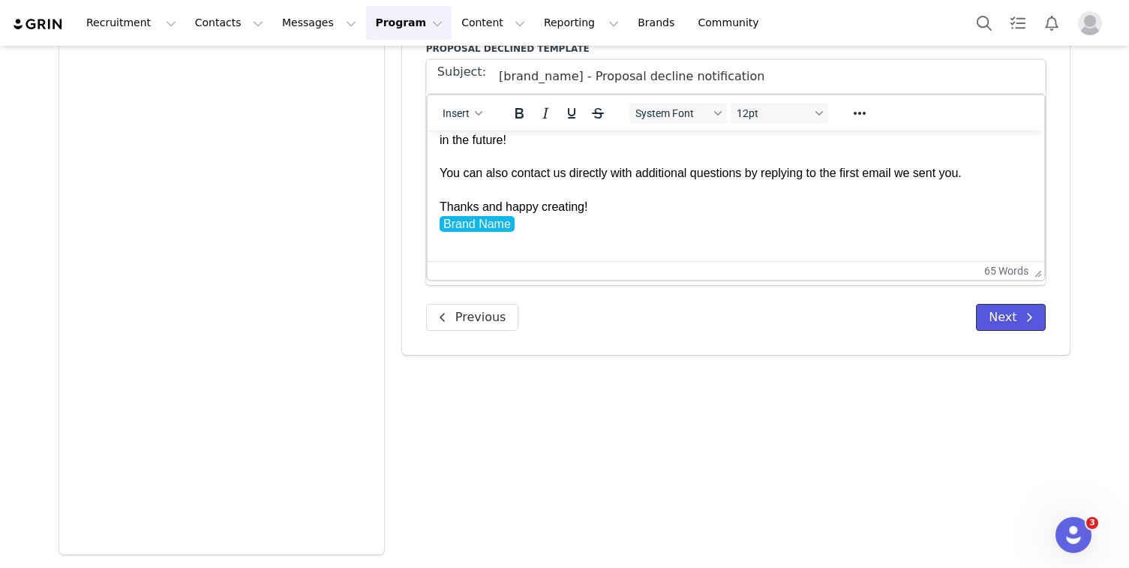
click at [1025, 317] on span at bounding box center [1029, 317] width 18 height 18
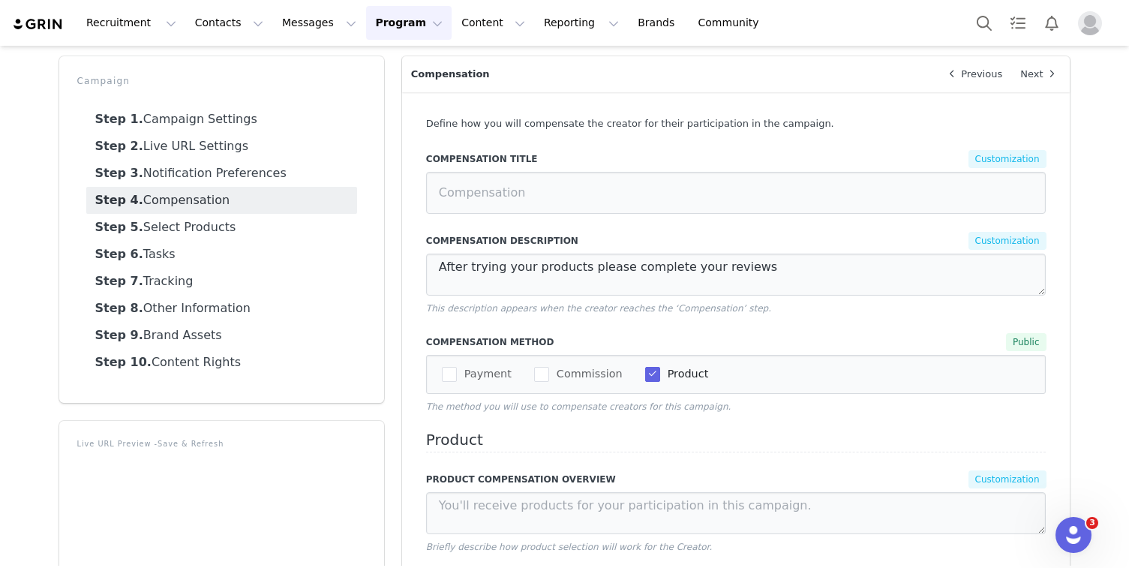
scroll to position [42, 0]
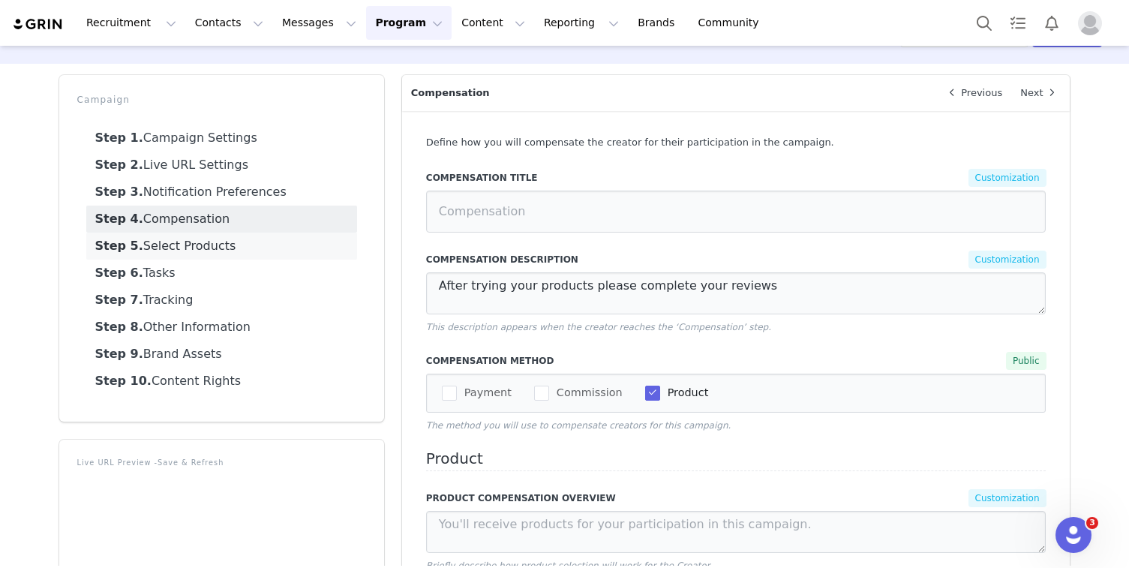
click at [222, 242] on link "Step 5. Select Products" at bounding box center [221, 246] width 271 height 27
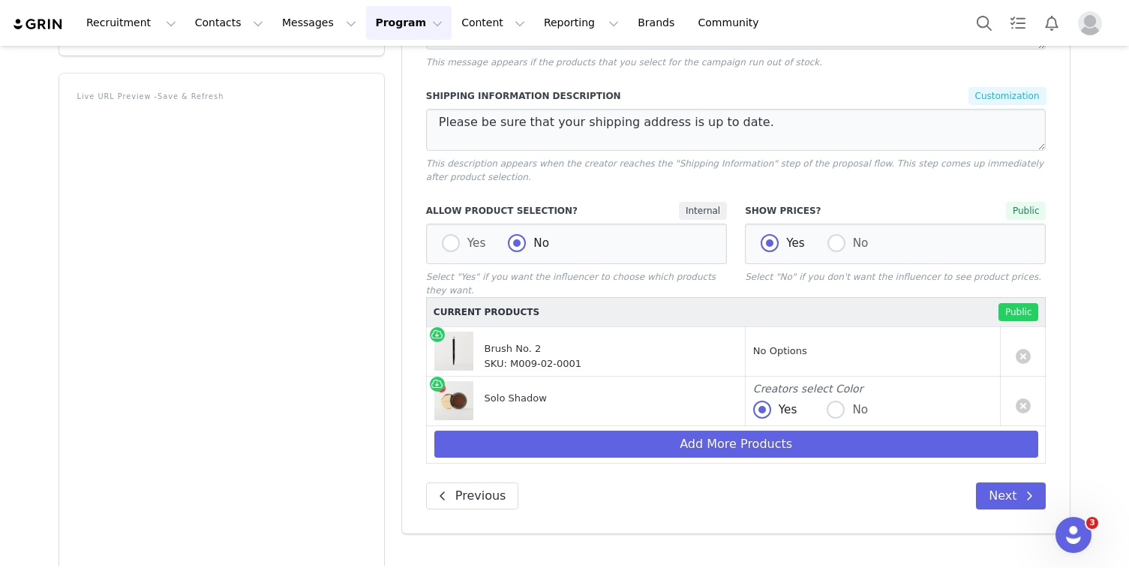
scroll to position [410, 0]
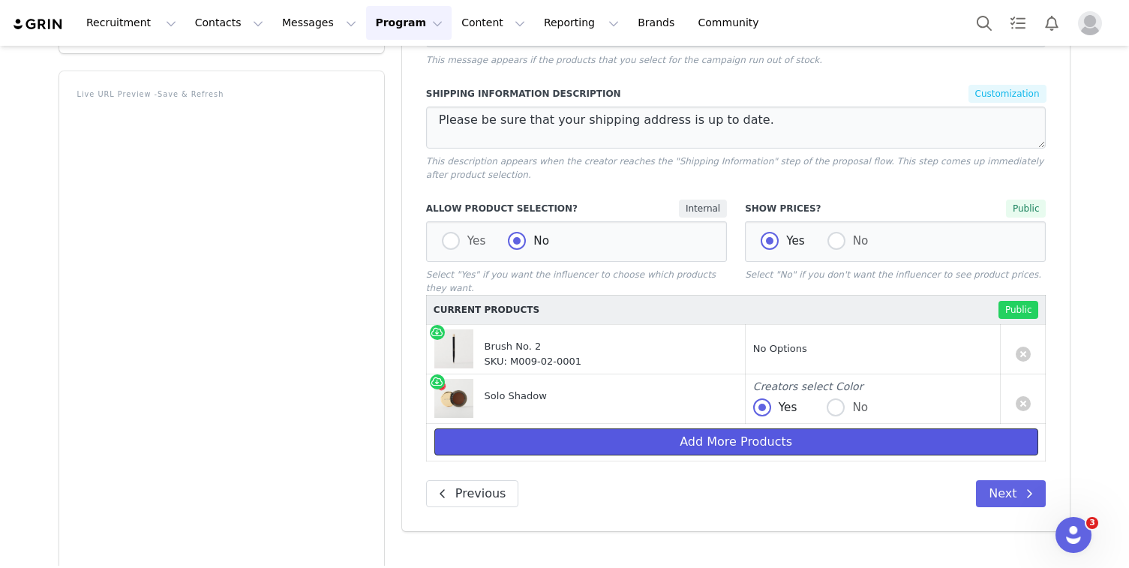
click at [804, 449] on button "Add More Products" at bounding box center [736, 441] width 604 height 27
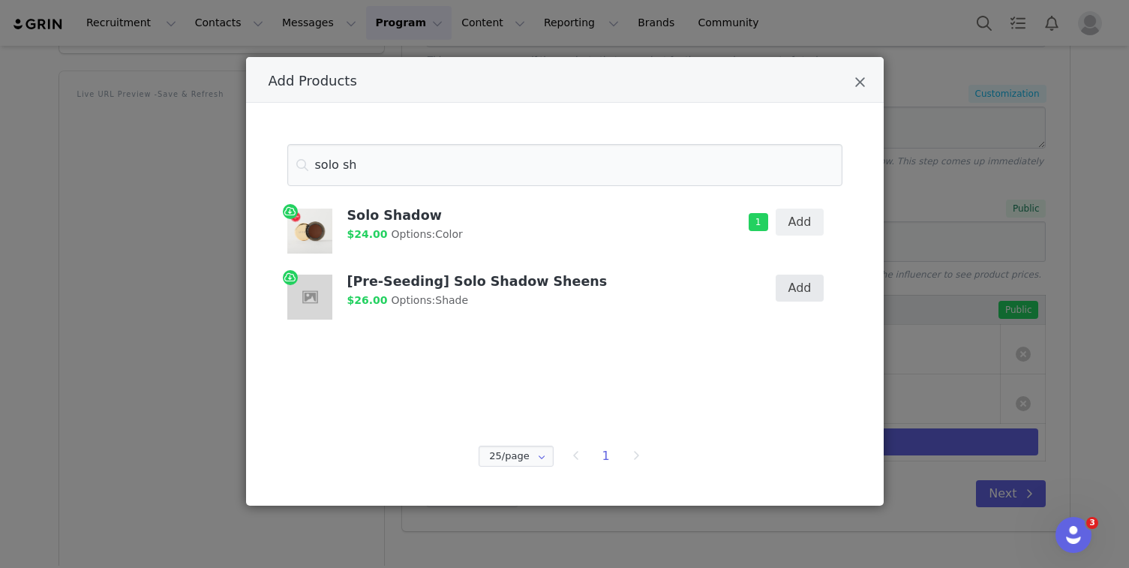
type input "solo sh"
click at [797, 287] on button "Add" at bounding box center [800, 288] width 49 height 27
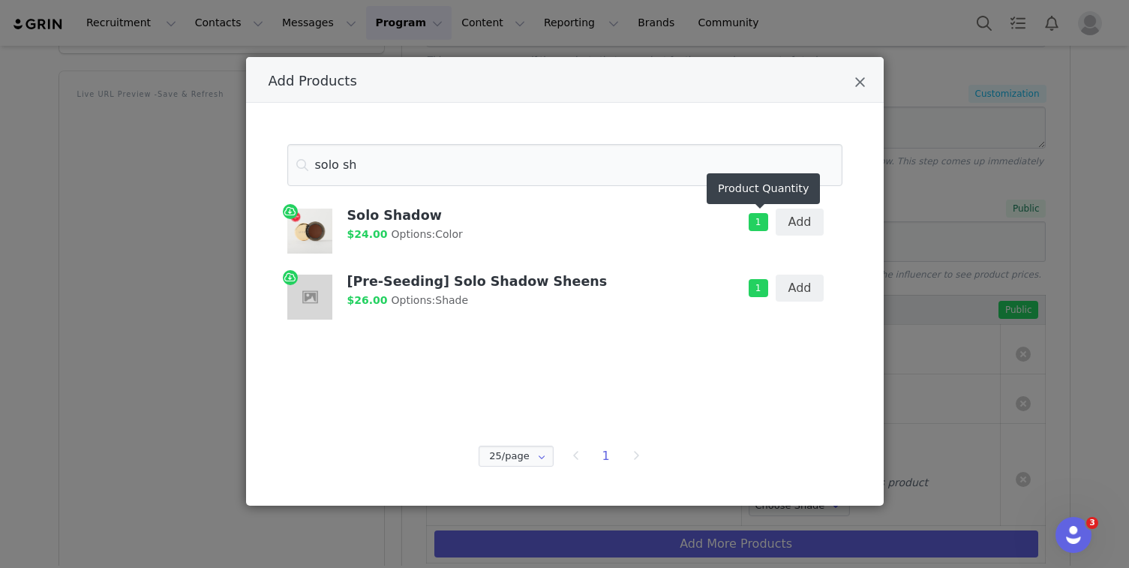
click at [754, 224] on span "1" at bounding box center [759, 222] width 20 height 18
click at [858, 79] on icon "Close" at bounding box center [860, 82] width 11 height 15
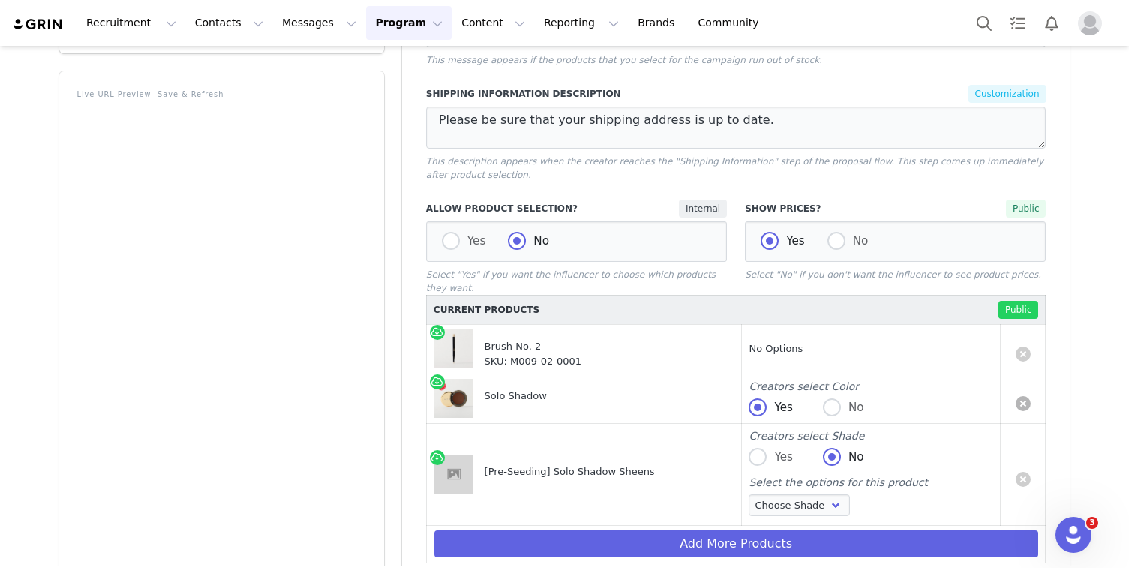
click at [1023, 404] on link at bounding box center [1023, 403] width 15 height 15
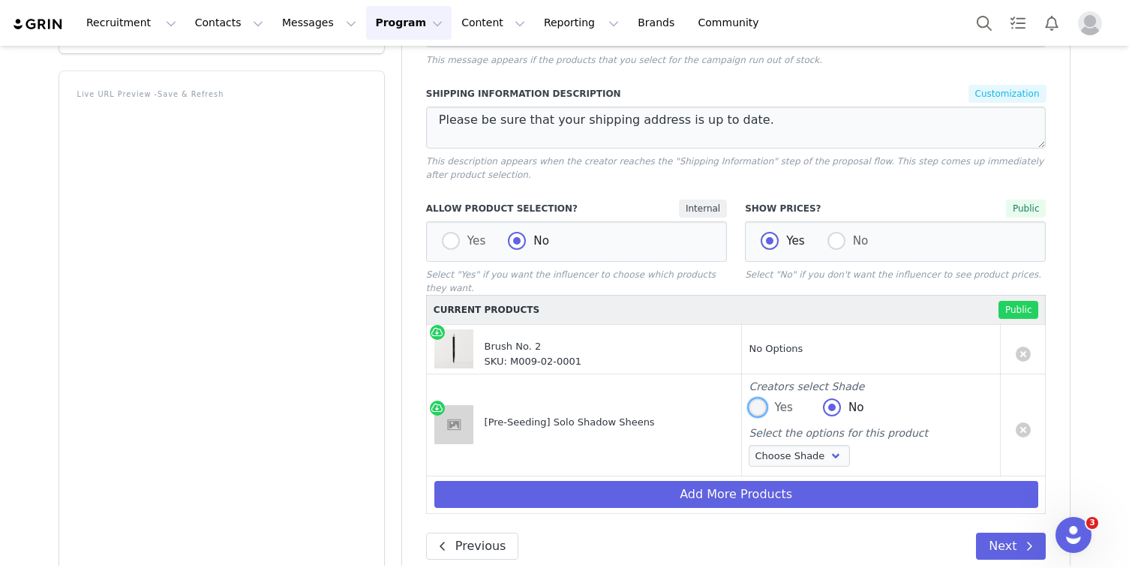
click at [764, 410] on span at bounding box center [758, 407] width 18 height 18
click at [764, 410] on input "Yes" at bounding box center [758, 408] width 18 height 20
radio input "true"
radio input "false"
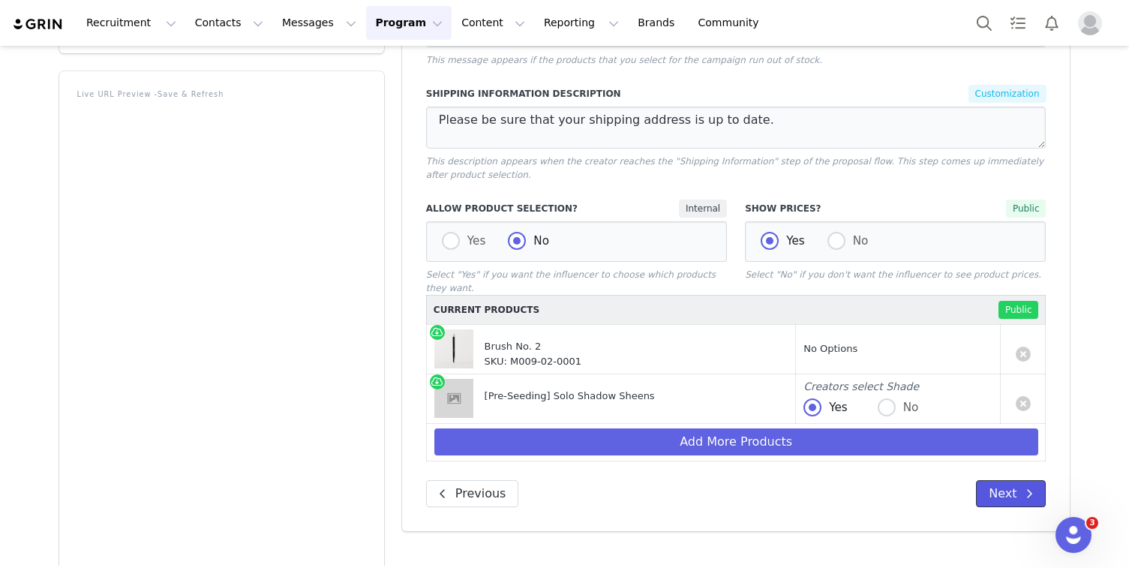
click at [1003, 498] on button "Next" at bounding box center [1011, 493] width 70 height 27
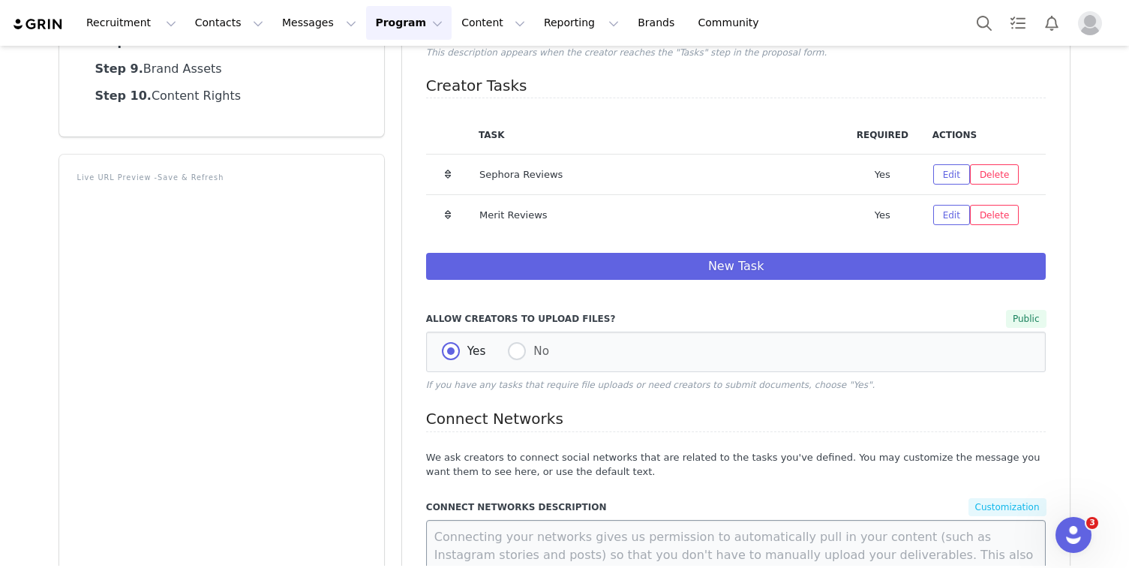
scroll to position [317, 0]
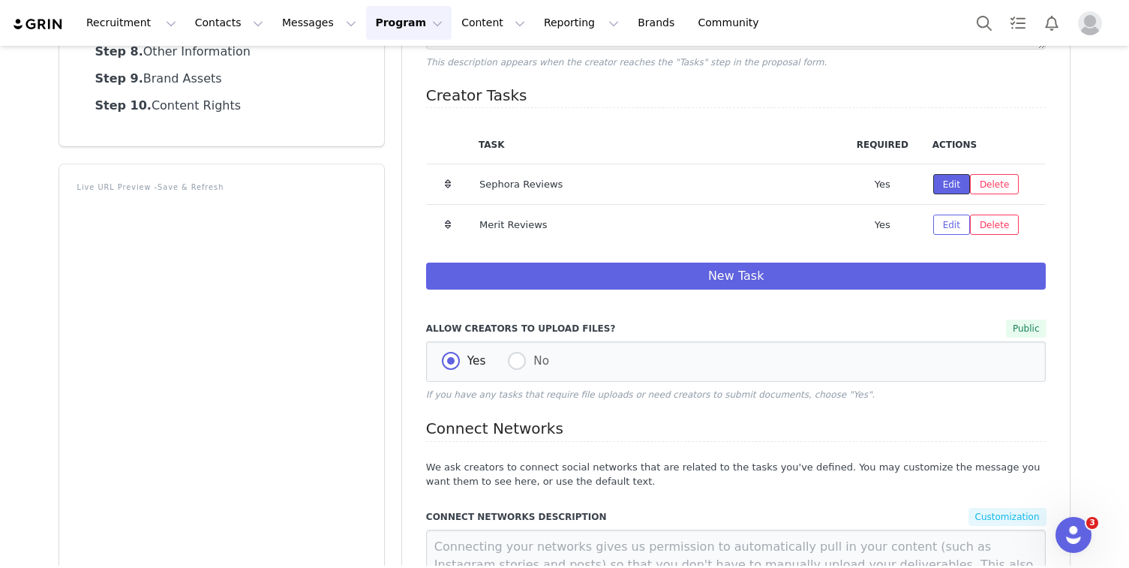
click at [951, 189] on button "Edit" at bounding box center [951, 184] width 37 height 20
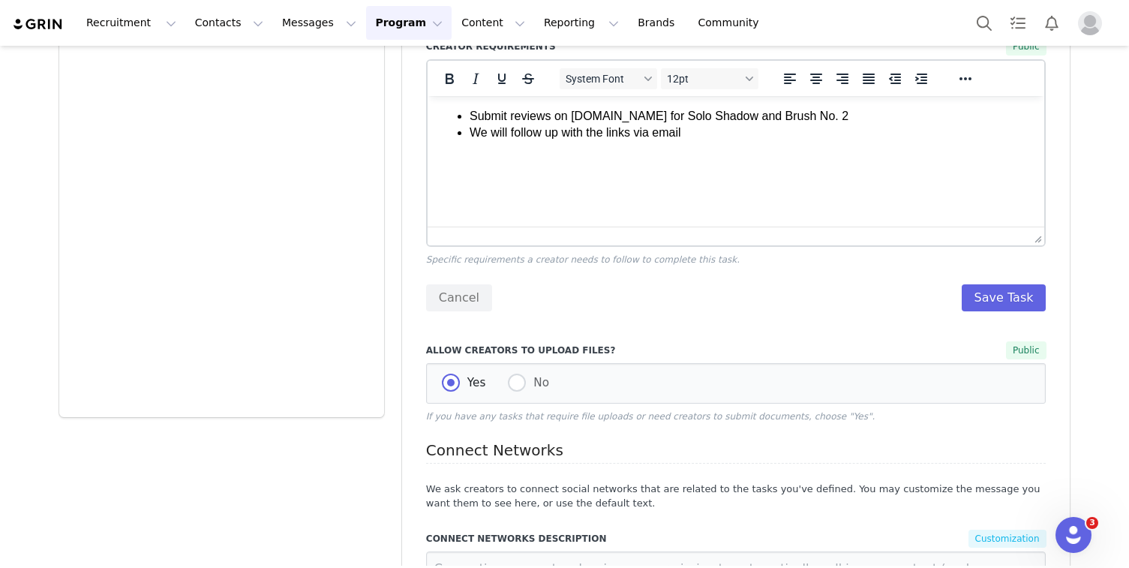
scroll to position [877, 0]
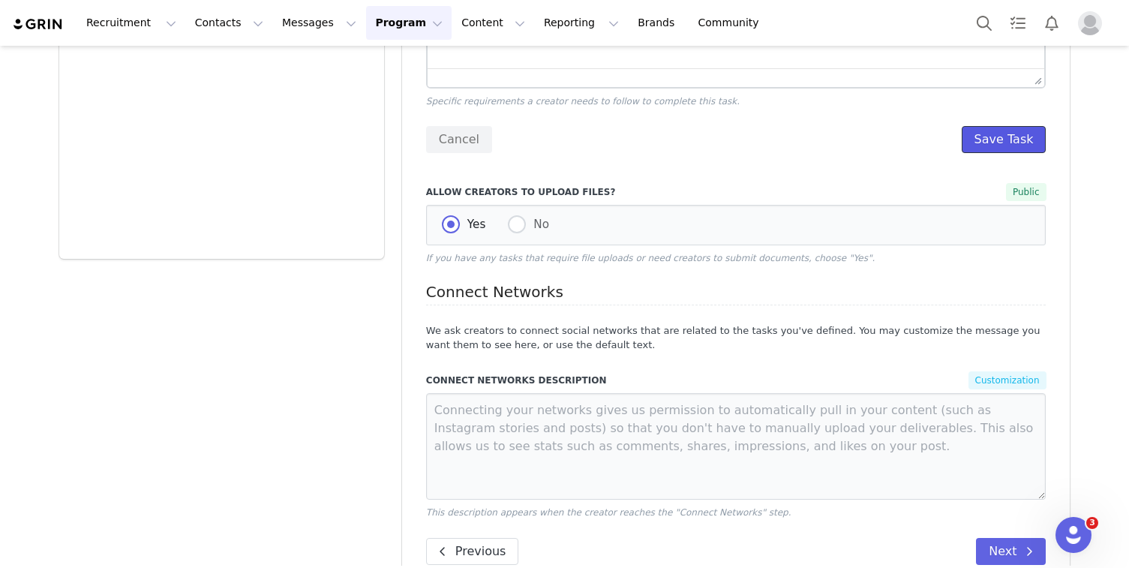
click at [981, 134] on button "Save Task" at bounding box center [1004, 139] width 85 height 27
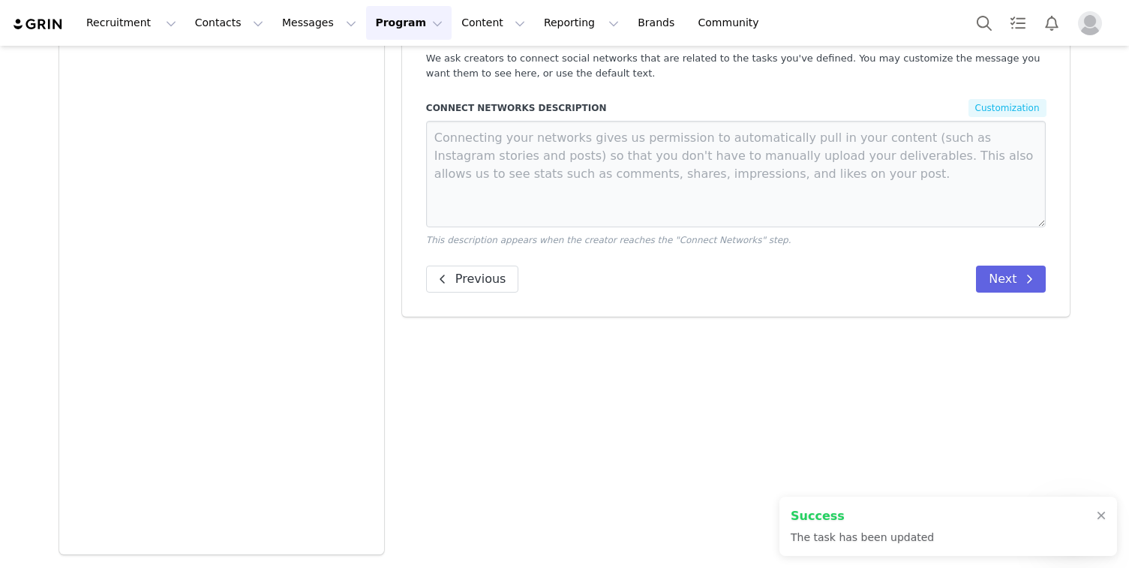
scroll to position [581, 0]
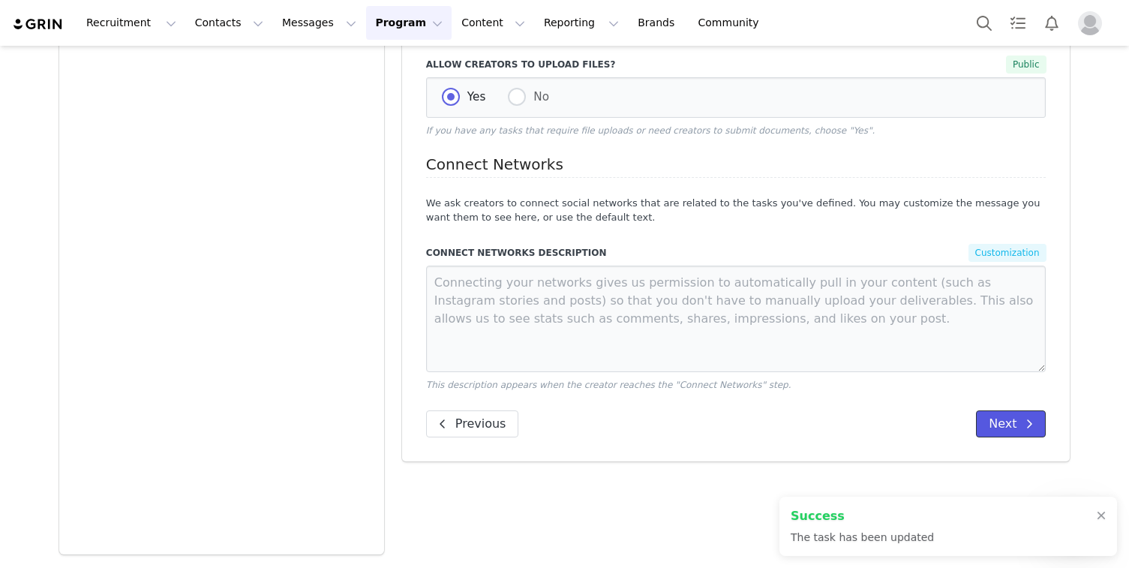
click at [990, 429] on button "Next" at bounding box center [1011, 423] width 70 height 27
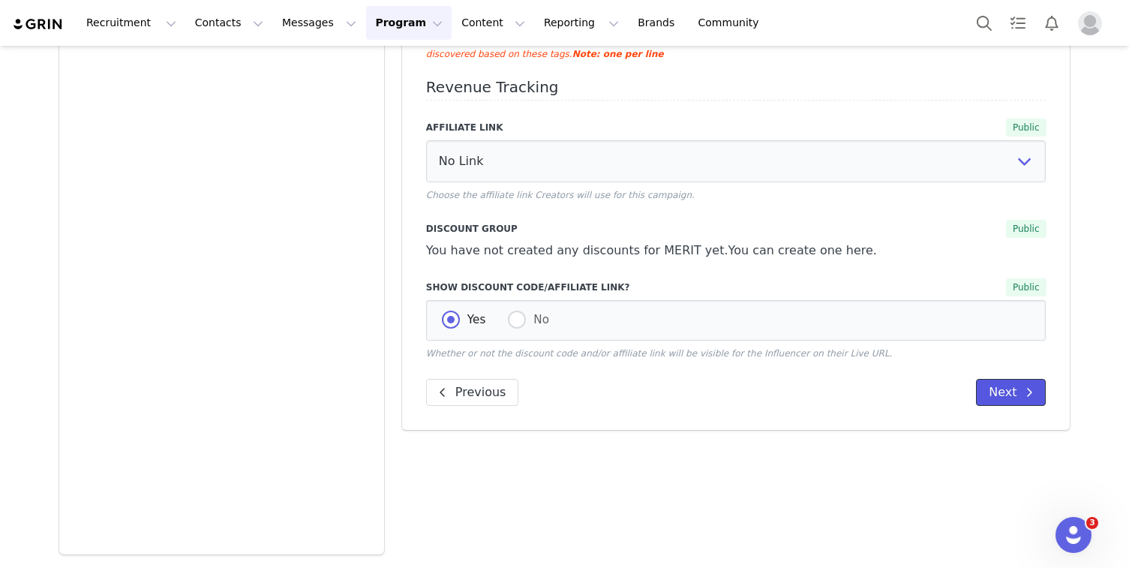
click at [1005, 398] on button "Next" at bounding box center [1011, 392] width 70 height 27
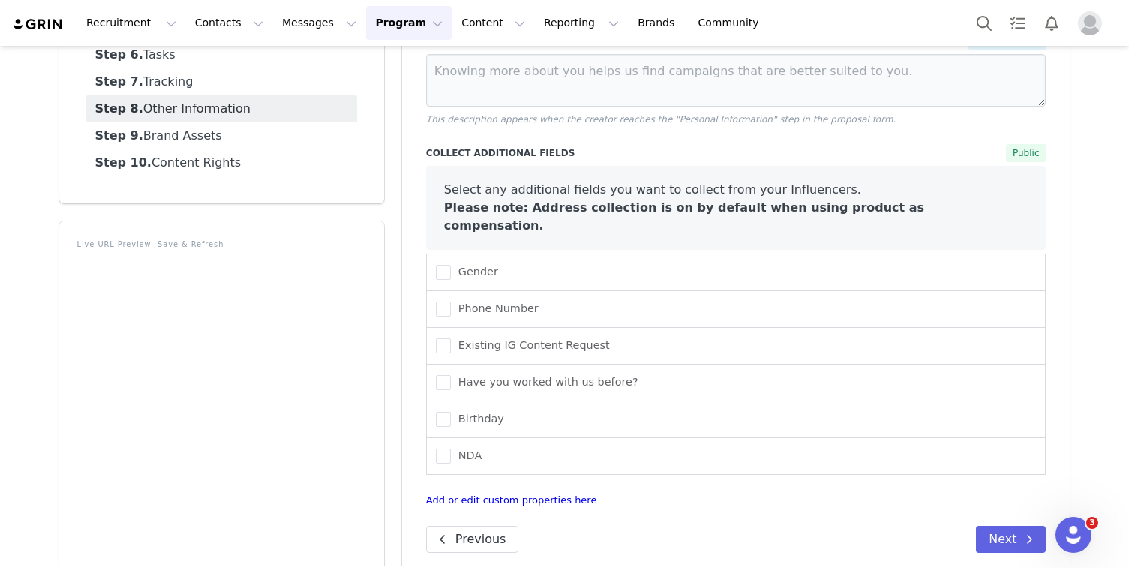
scroll to position [264, 0]
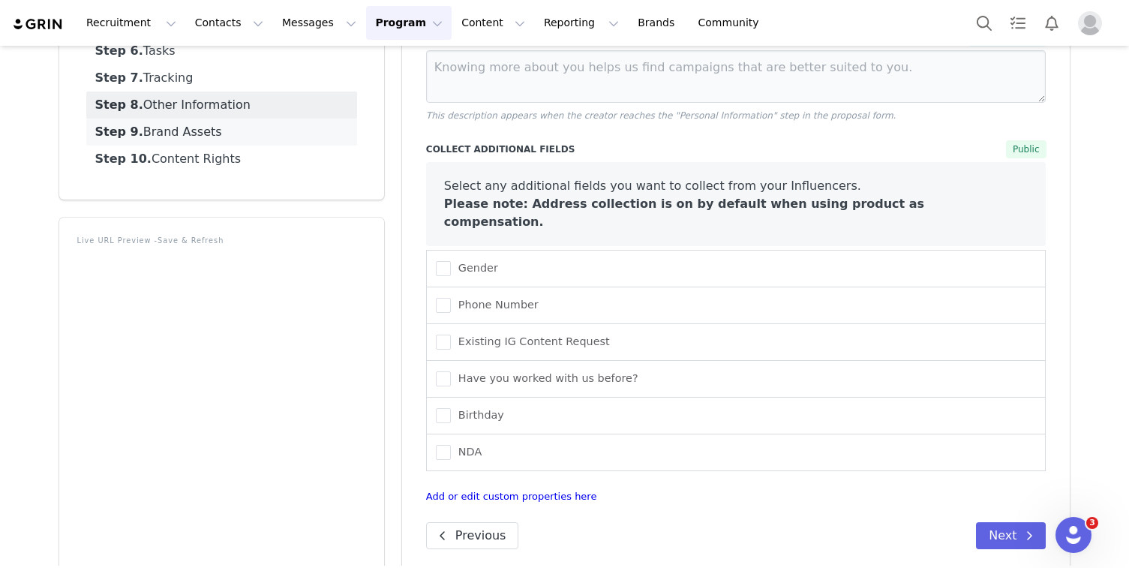
click at [288, 140] on link "Step 9. Brand Assets" at bounding box center [221, 132] width 271 height 27
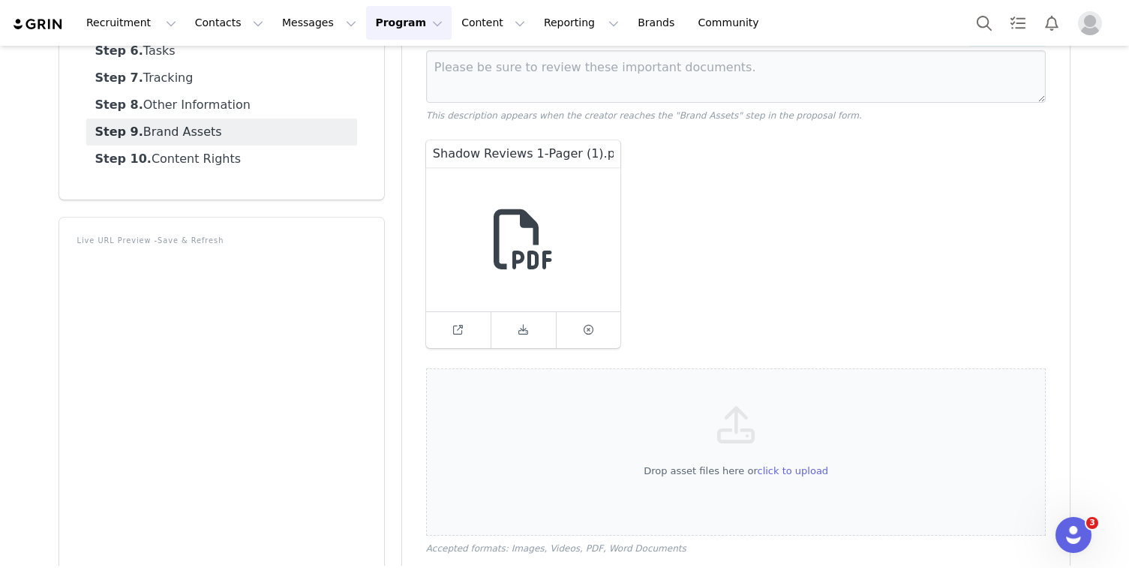
scroll to position [228, 0]
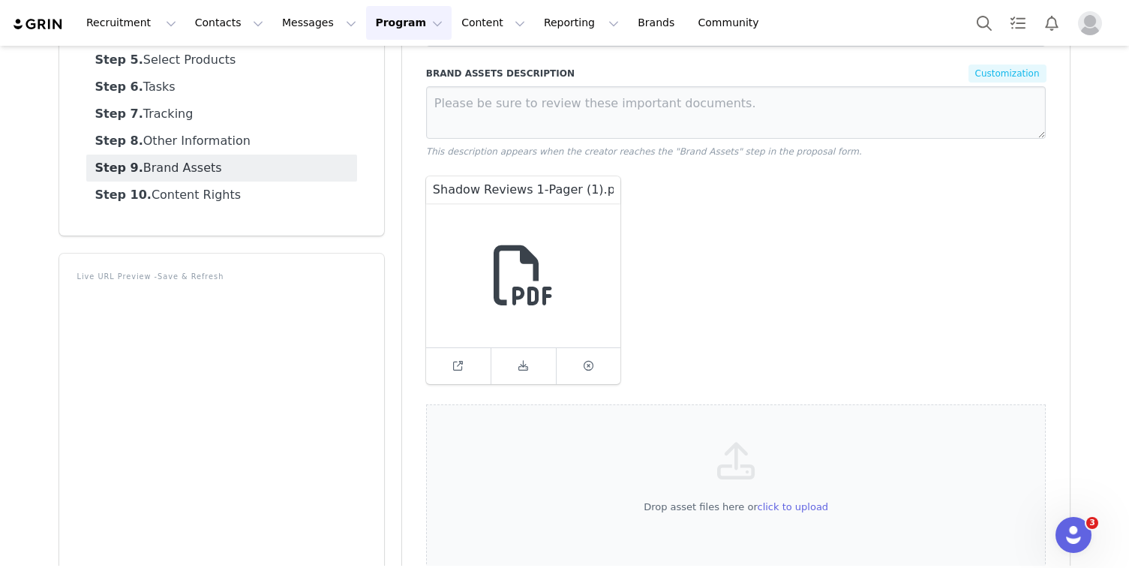
click at [532, 284] on icon at bounding box center [524, 275] width 60 height 60
click at [518, 359] on span at bounding box center [524, 366] width 18 height 18
click at [599, 363] on link at bounding box center [589, 366] width 65 height 36
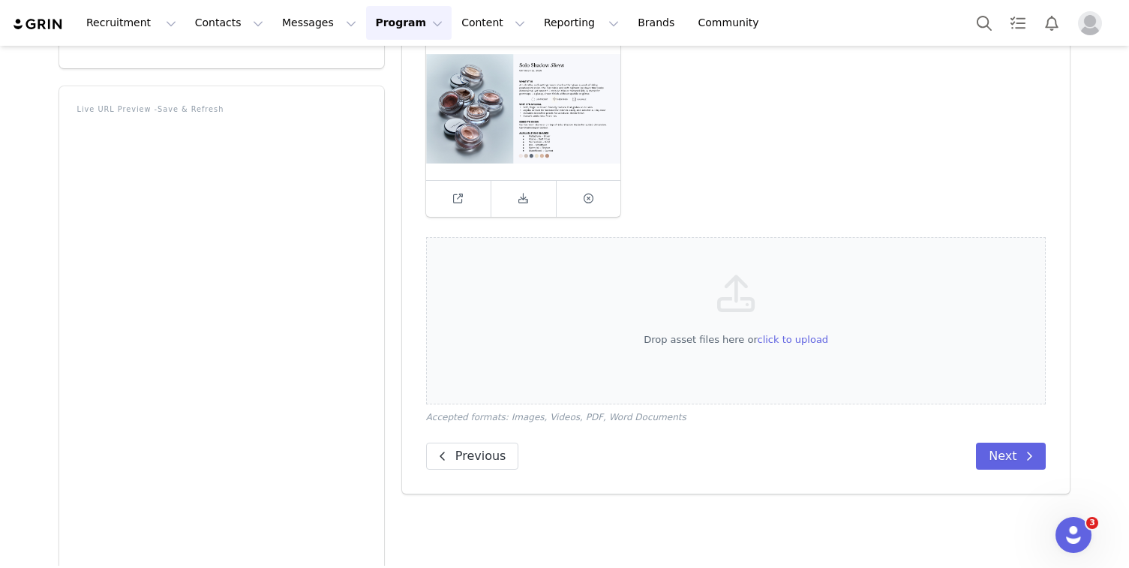
scroll to position [400, 0]
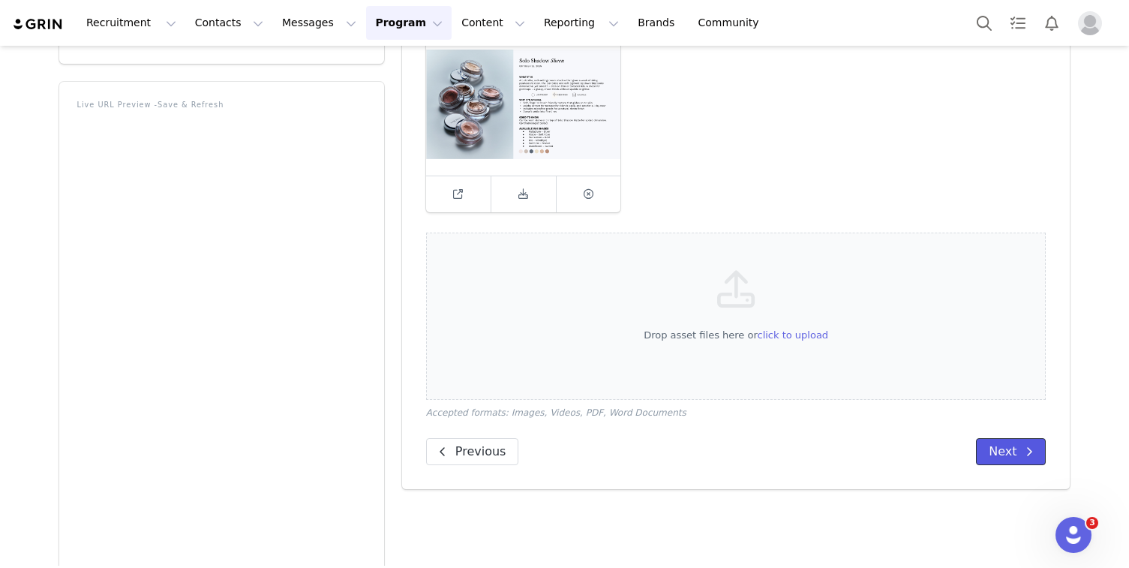
click at [1008, 451] on button "Next" at bounding box center [1011, 451] width 70 height 27
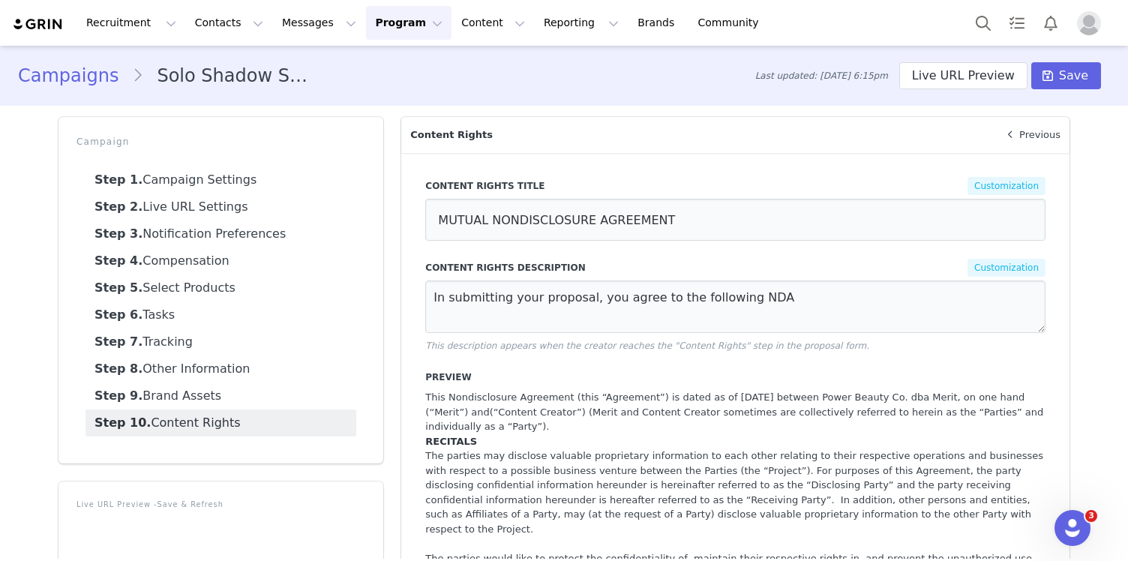
scroll to position [9, 0]
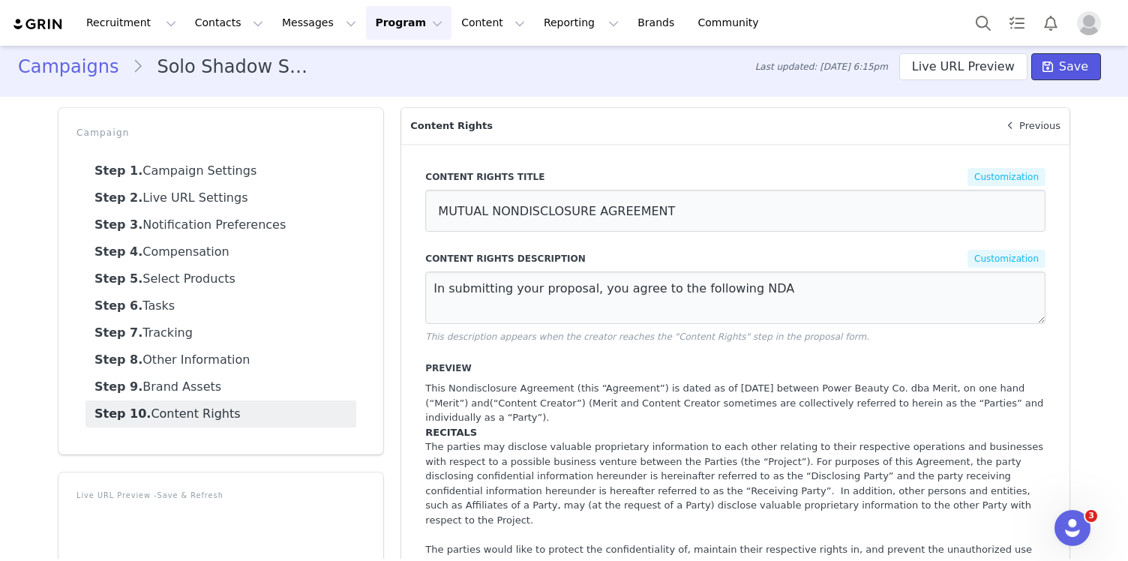
click at [1074, 63] on span "Save" at bounding box center [1073, 67] width 29 height 18
click at [92, 74] on link "Campaigns" at bounding box center [75, 66] width 114 height 27
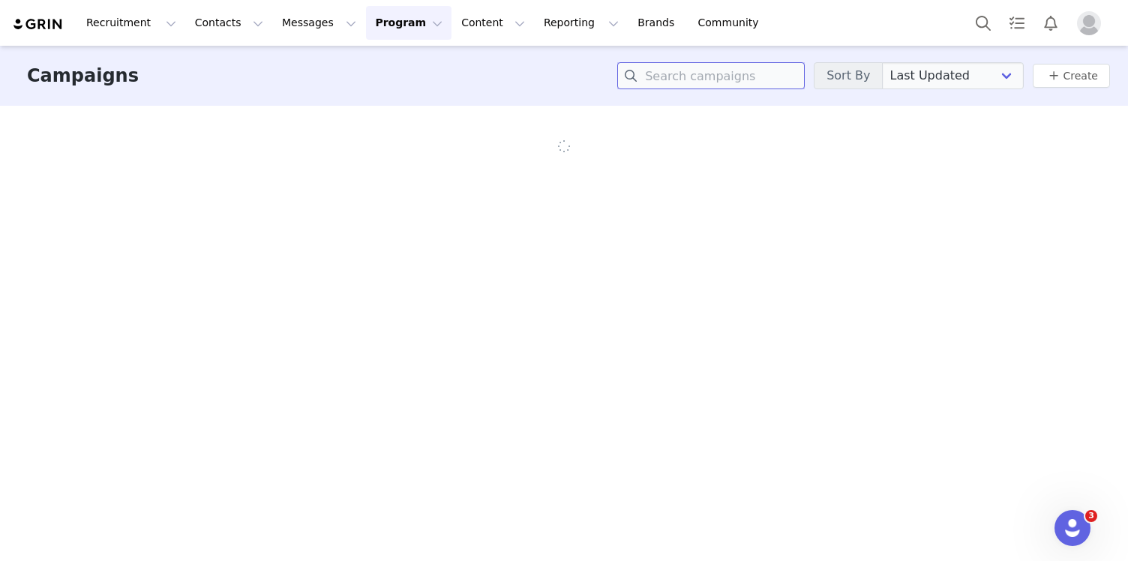
click at [712, 80] on input at bounding box center [711, 75] width 188 height 27
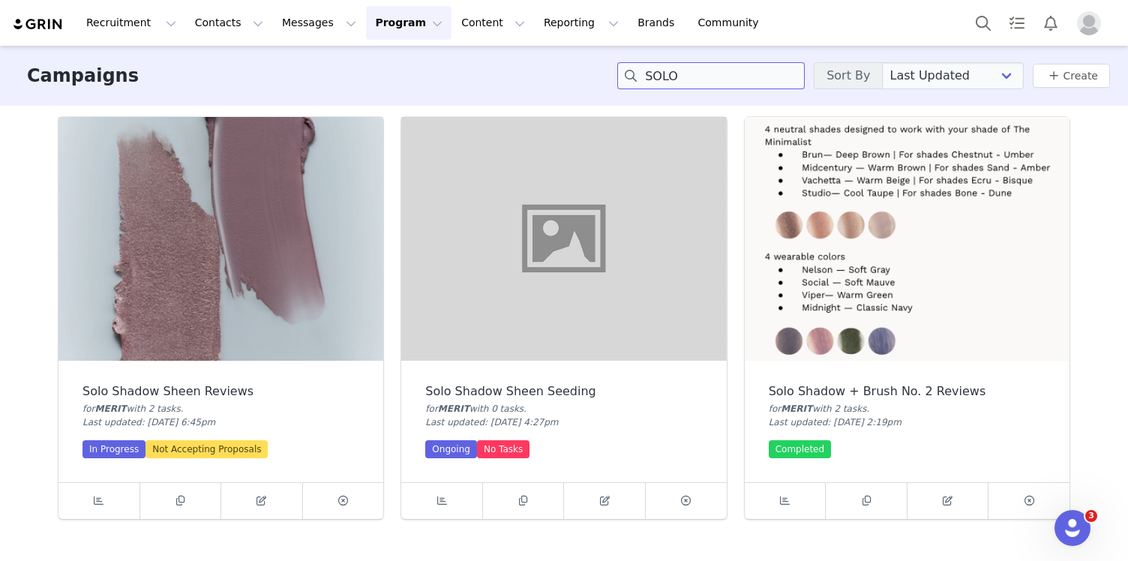
type input "SOLO"
click at [245, 296] on img at bounding box center [221, 239] width 325 height 244
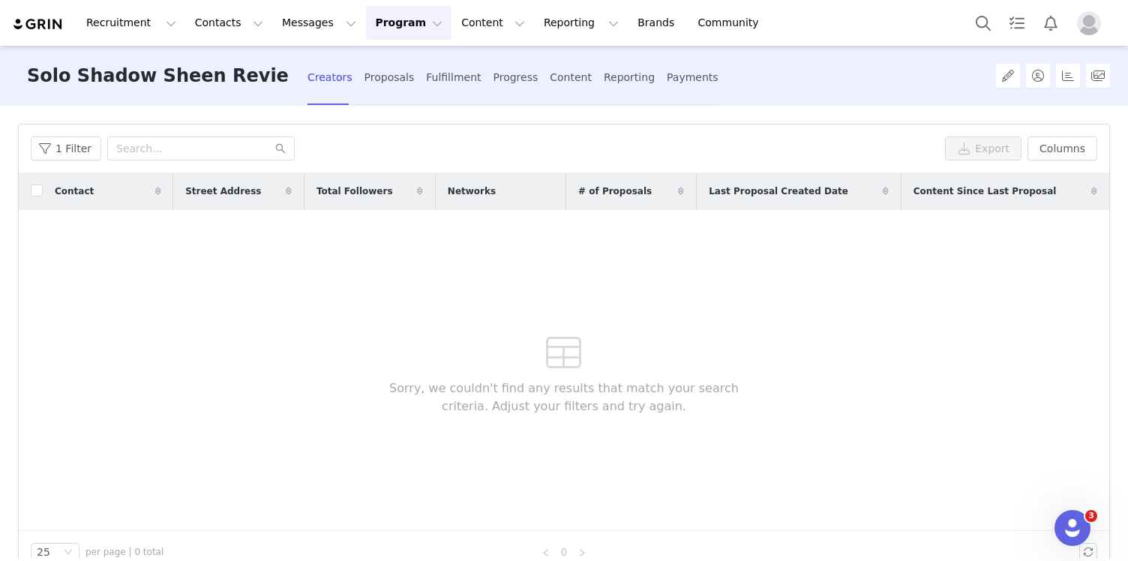
click at [391, 18] on button "Program Program" at bounding box center [409, 23] width 86 height 34
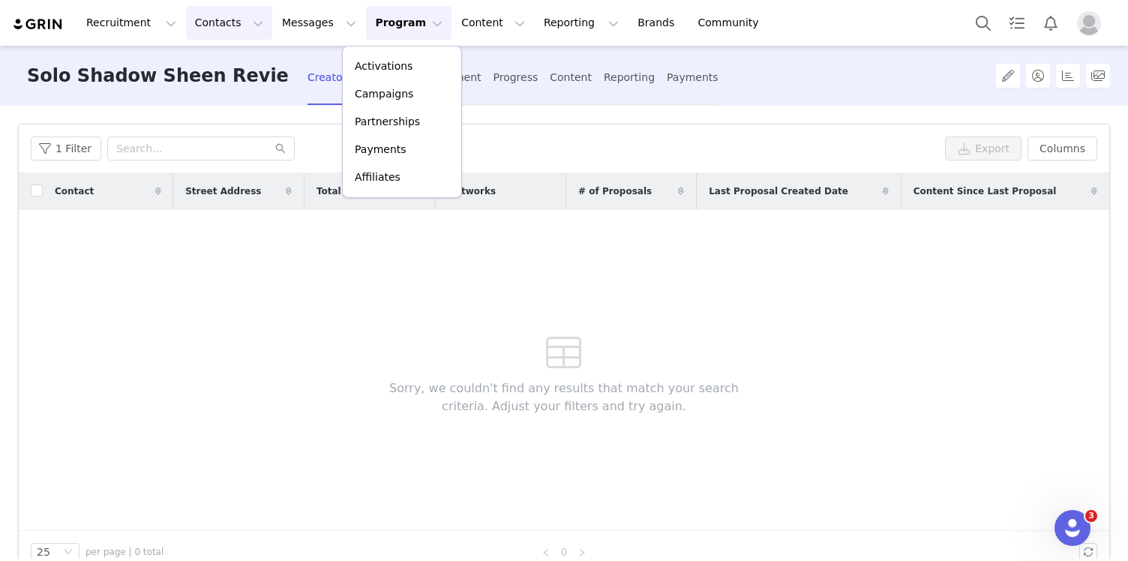
click at [213, 24] on button "Contacts Contacts" at bounding box center [229, 23] width 86 height 34
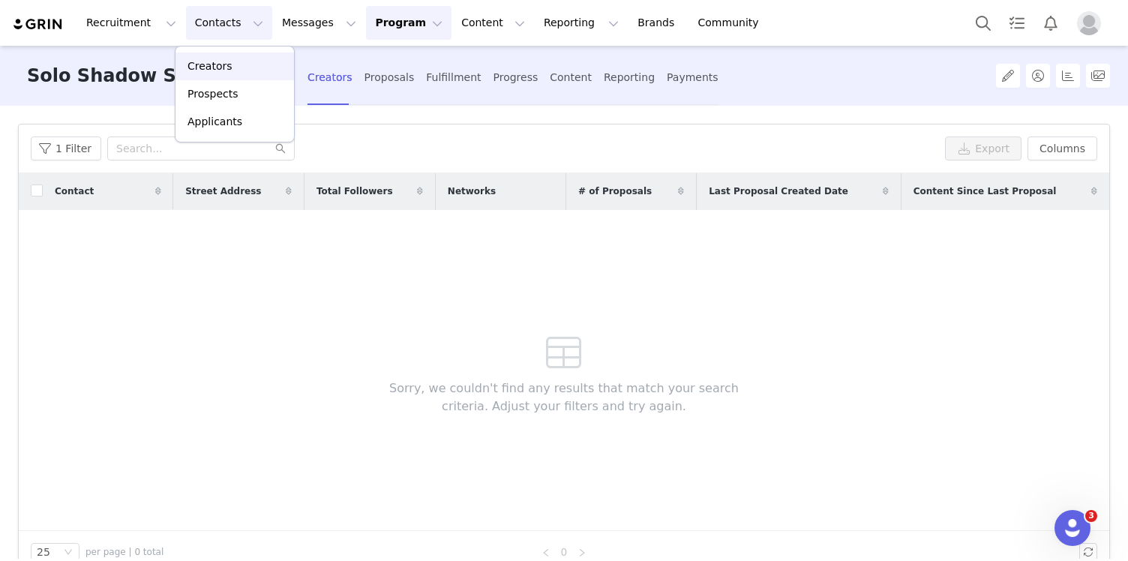
click at [226, 58] on link "Creators" at bounding box center [235, 67] width 119 height 28
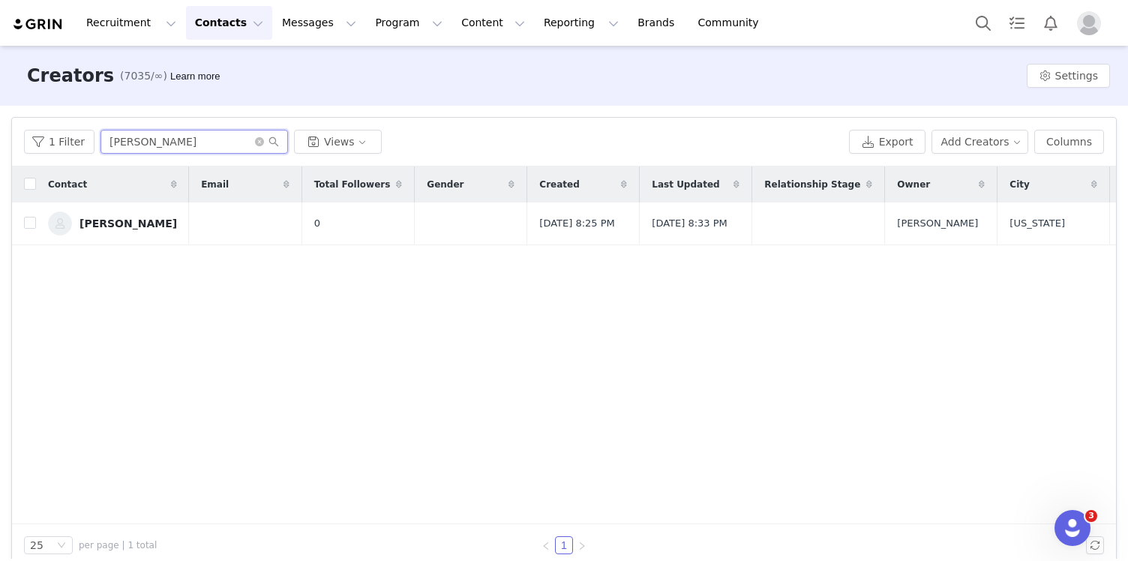
click at [169, 148] on input "[PERSON_NAME]" at bounding box center [195, 142] width 188 height 24
click at [390, 39] on button "Program Program" at bounding box center [409, 23] width 86 height 34
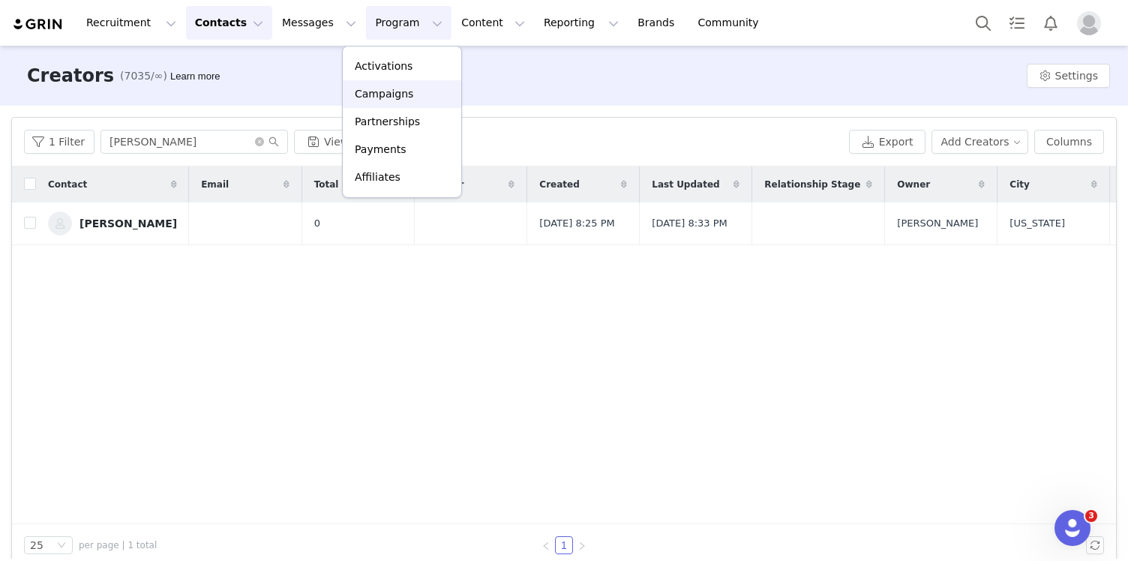
click at [392, 90] on p "Campaigns" at bounding box center [384, 94] width 59 height 16
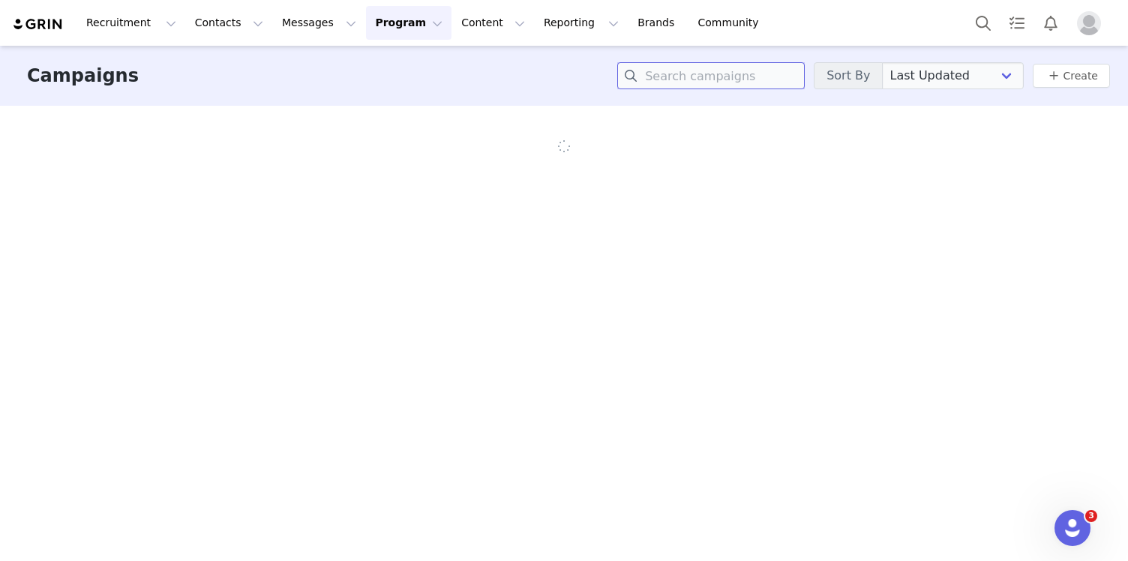
click at [731, 78] on input at bounding box center [711, 75] width 188 height 27
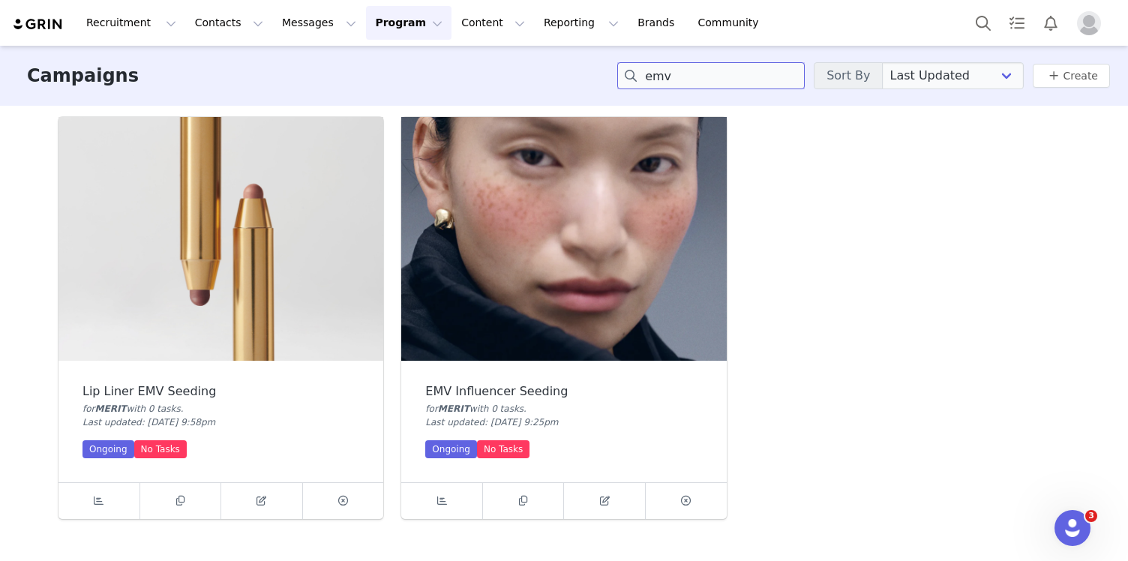
type input "emv"
click at [492, 236] on img at bounding box center [563, 239] width 325 height 244
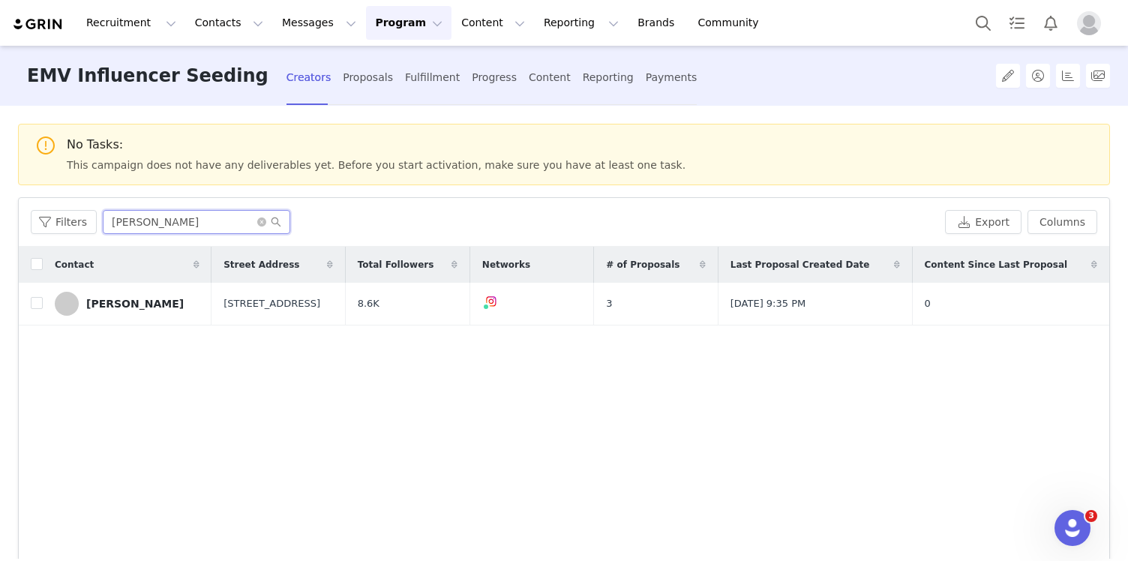
click at [137, 233] on input "[PERSON_NAME]" at bounding box center [197, 222] width 188 height 24
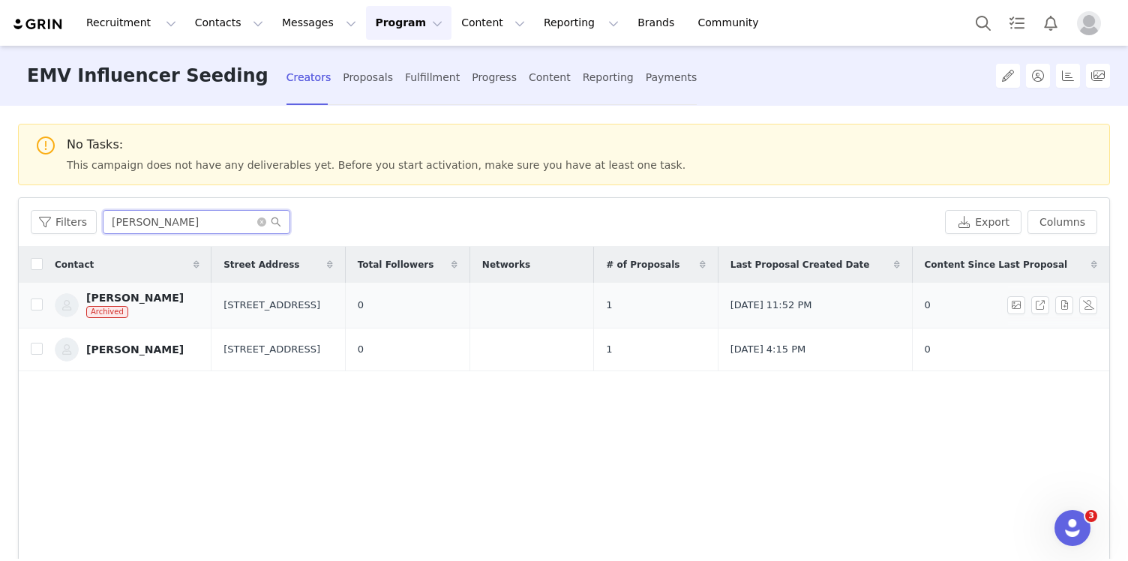
type input "[PERSON_NAME]"
click at [92, 294] on div "[PERSON_NAME]" at bounding box center [135, 298] width 98 height 12
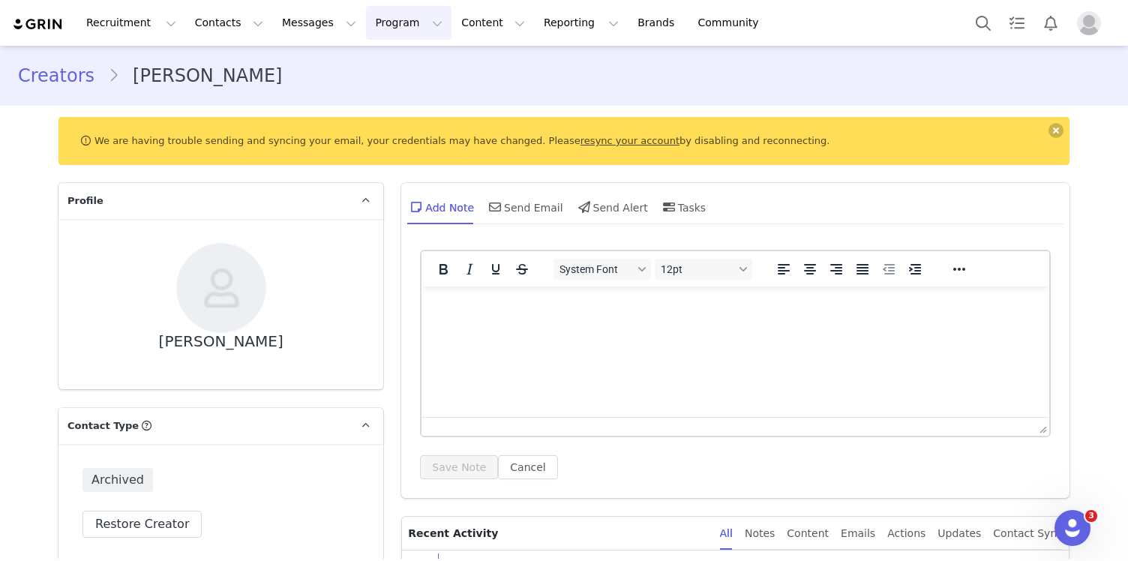
click at [379, 20] on button "Program Program" at bounding box center [409, 23] width 86 height 34
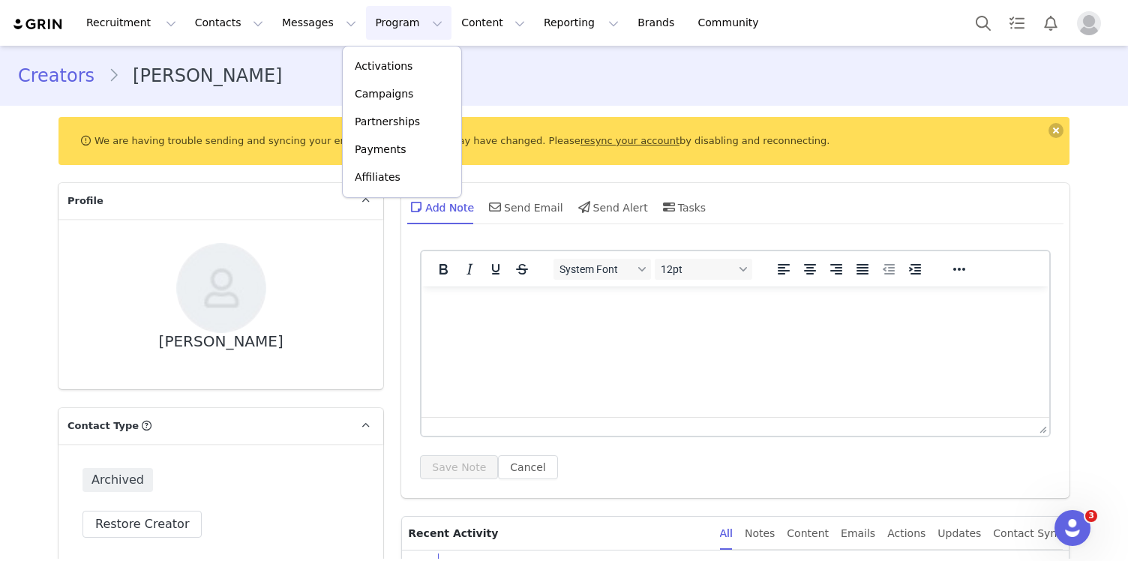
click at [474, 65] on div "Creators [PERSON_NAME]" at bounding box center [564, 75] width 1092 height 27
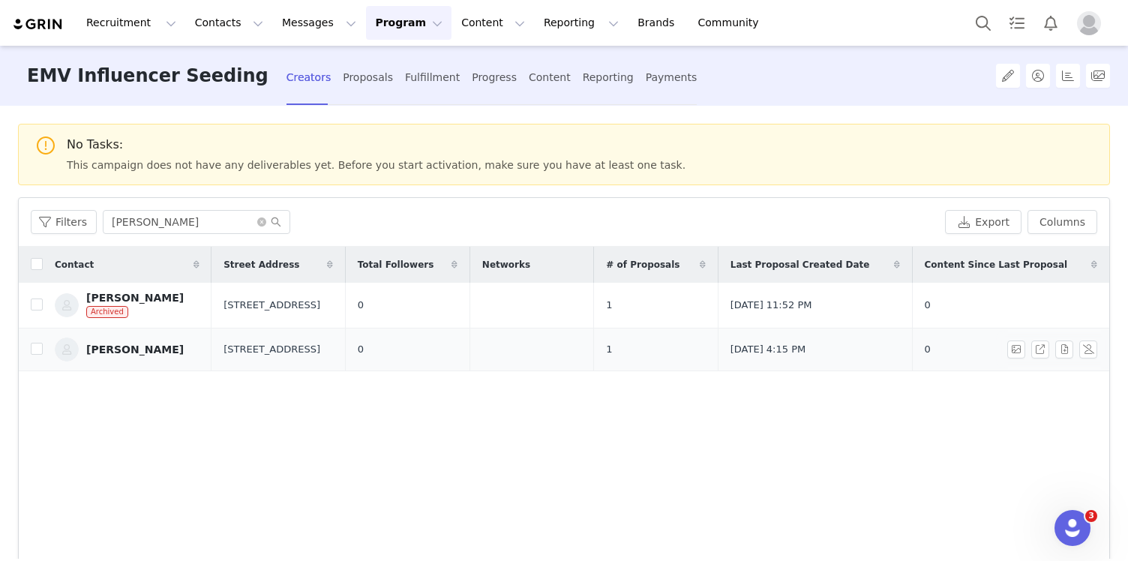
click at [94, 356] on link "[PERSON_NAME]" at bounding box center [127, 350] width 145 height 24
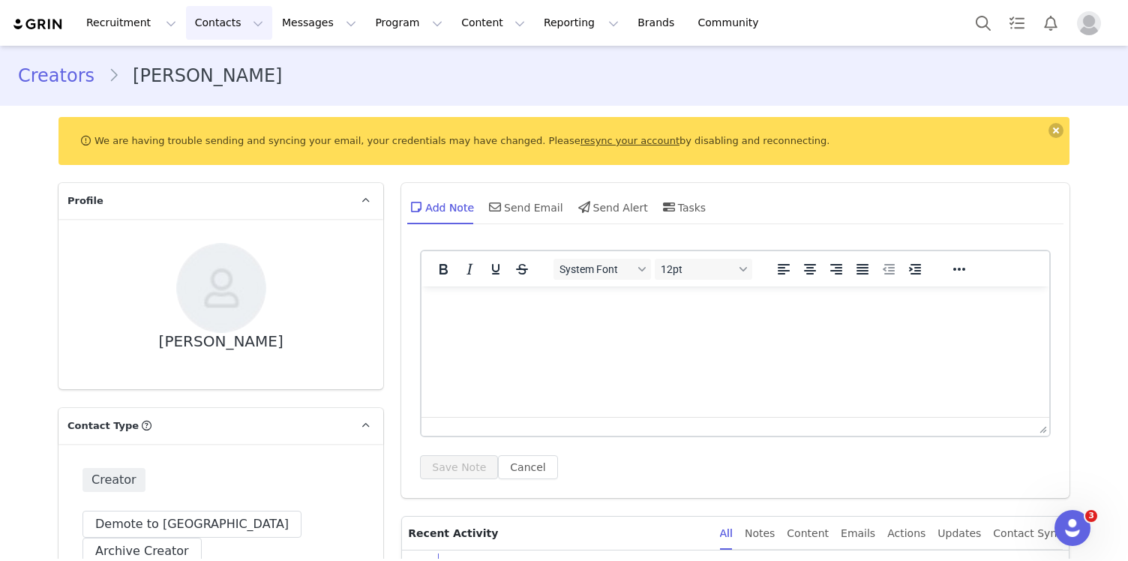
click at [215, 27] on button "Contacts Contacts" at bounding box center [229, 23] width 86 height 34
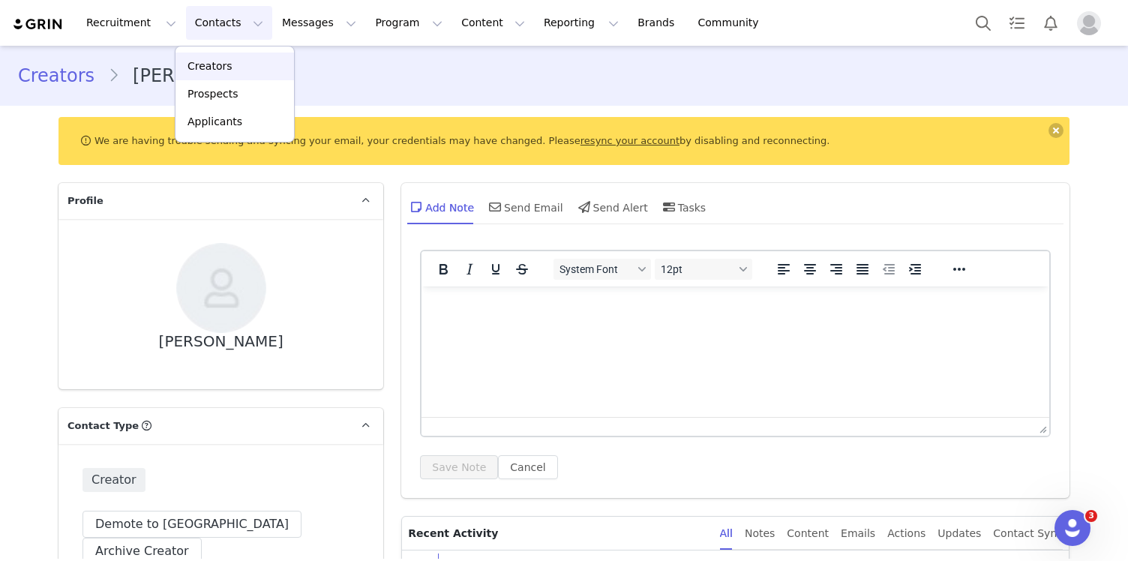
click at [217, 59] on p "Creators" at bounding box center [210, 67] width 45 height 16
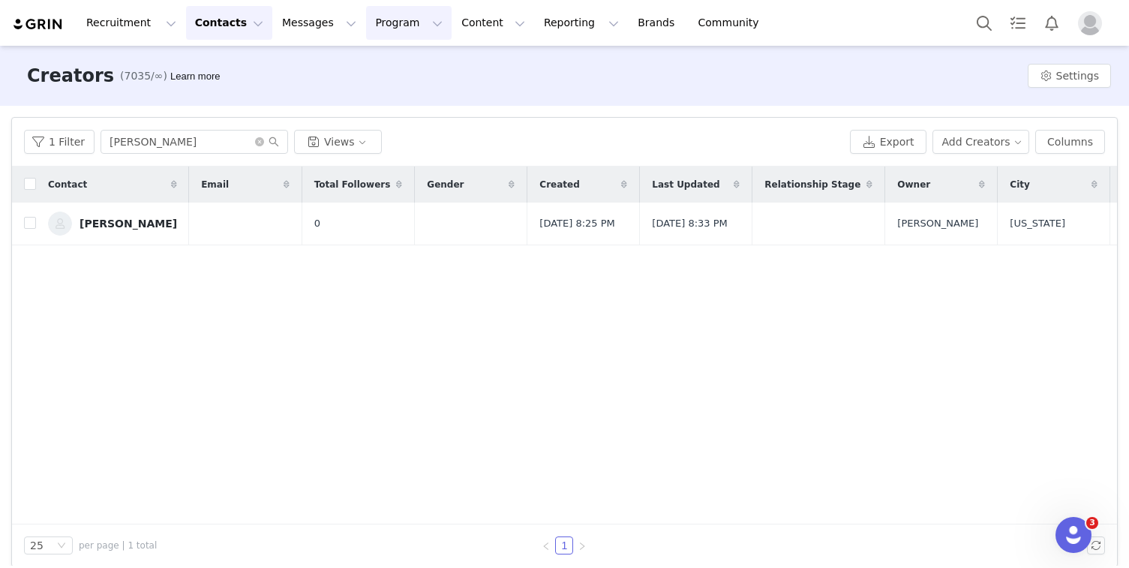
click at [407, 28] on button "Program Program" at bounding box center [409, 23] width 86 height 34
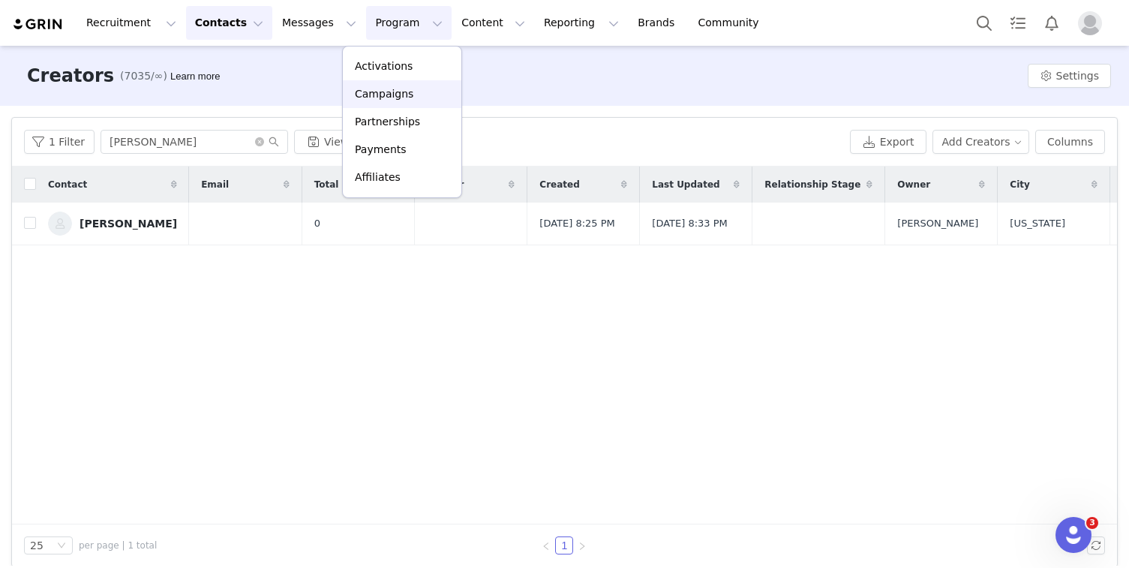
click at [403, 94] on p "Campaigns" at bounding box center [384, 94] width 59 height 16
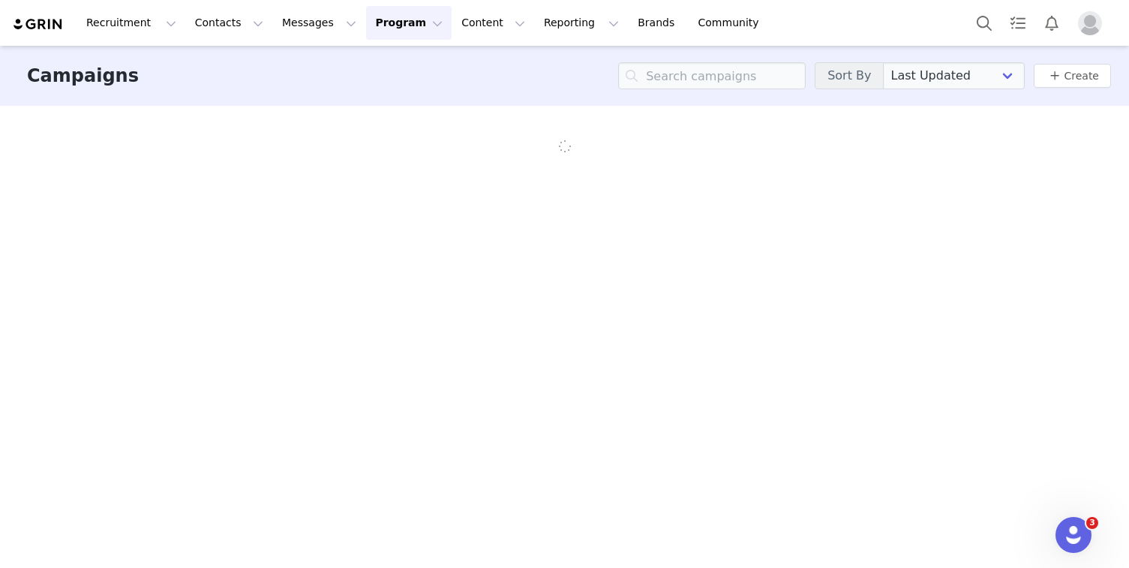
click at [695, 101] on div "Campaigns Sort By Last Updated Newest to Oldest Oldest to Newest Title A-Z Titl…" at bounding box center [564, 76] width 1129 height 60
click at [695, 89] on input at bounding box center [712, 75] width 188 height 27
type input "m"
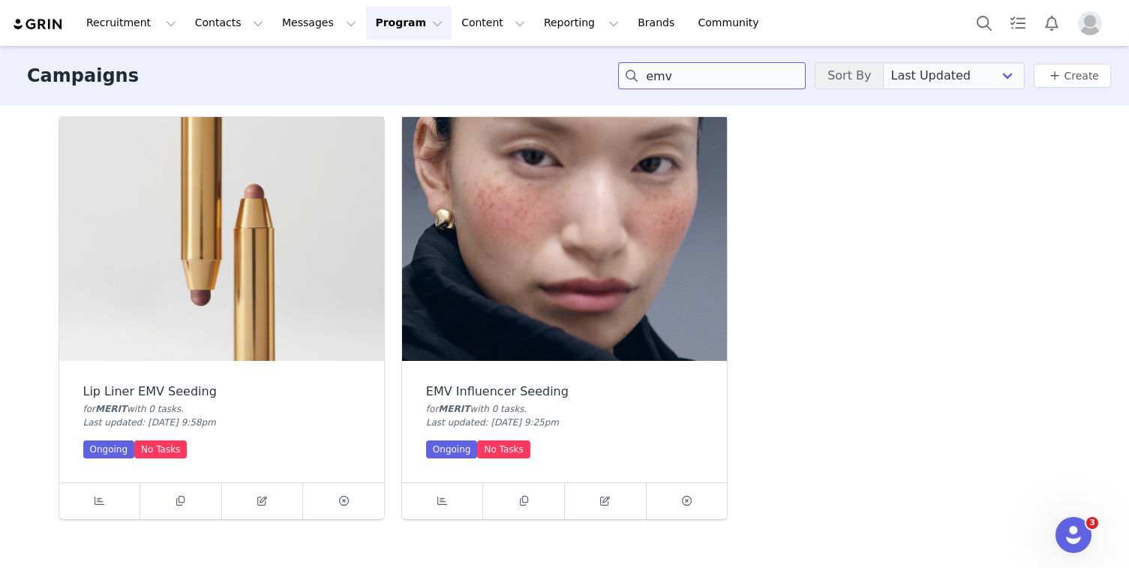
type input "emv"
click at [577, 296] on img at bounding box center [564, 239] width 325 height 244
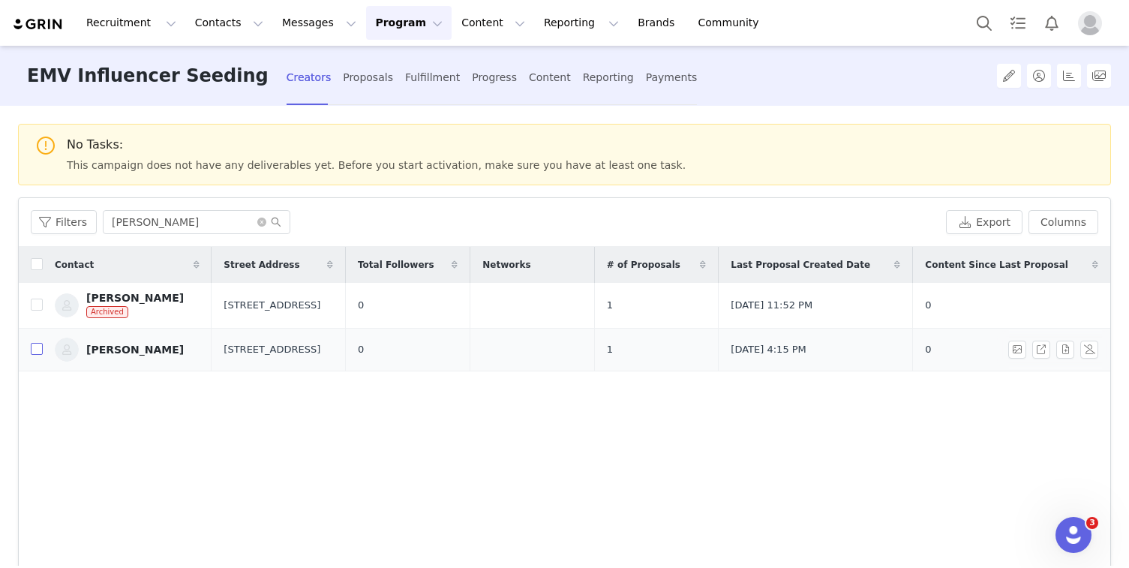
click at [40, 349] on input "checkbox" at bounding box center [37, 349] width 12 height 12
checkbox input "true"
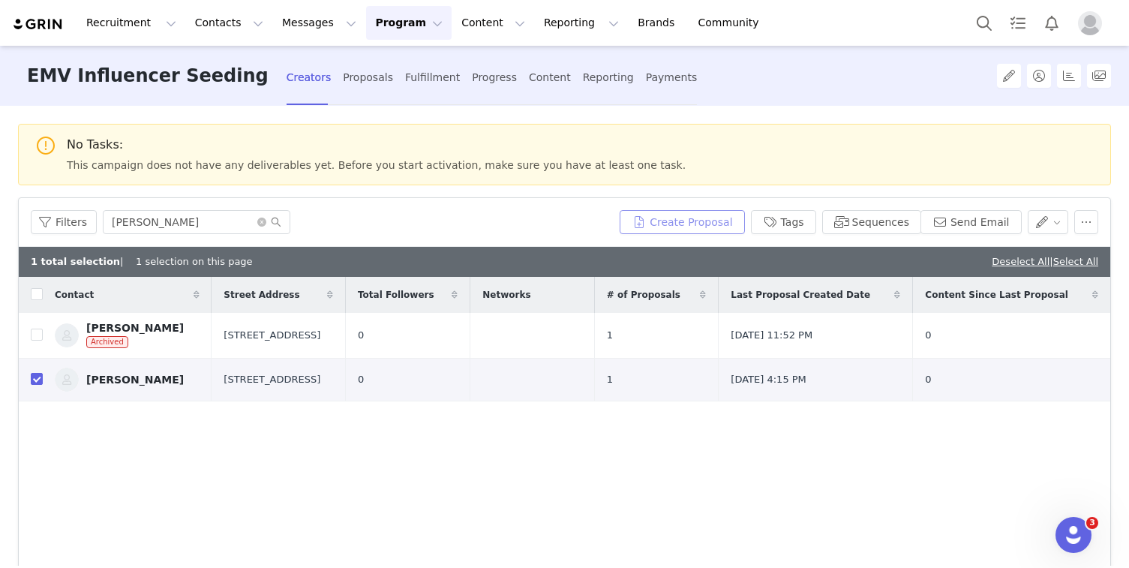
click at [701, 226] on button "Create Proposal" at bounding box center [682, 222] width 125 height 24
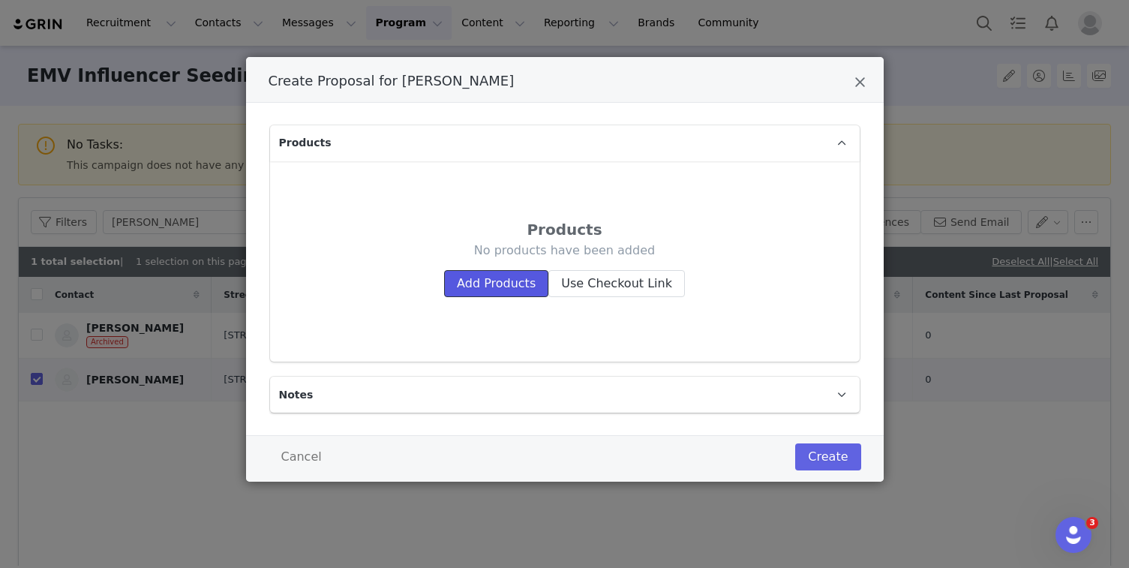
click at [482, 284] on button "Add Products" at bounding box center [496, 283] width 104 height 27
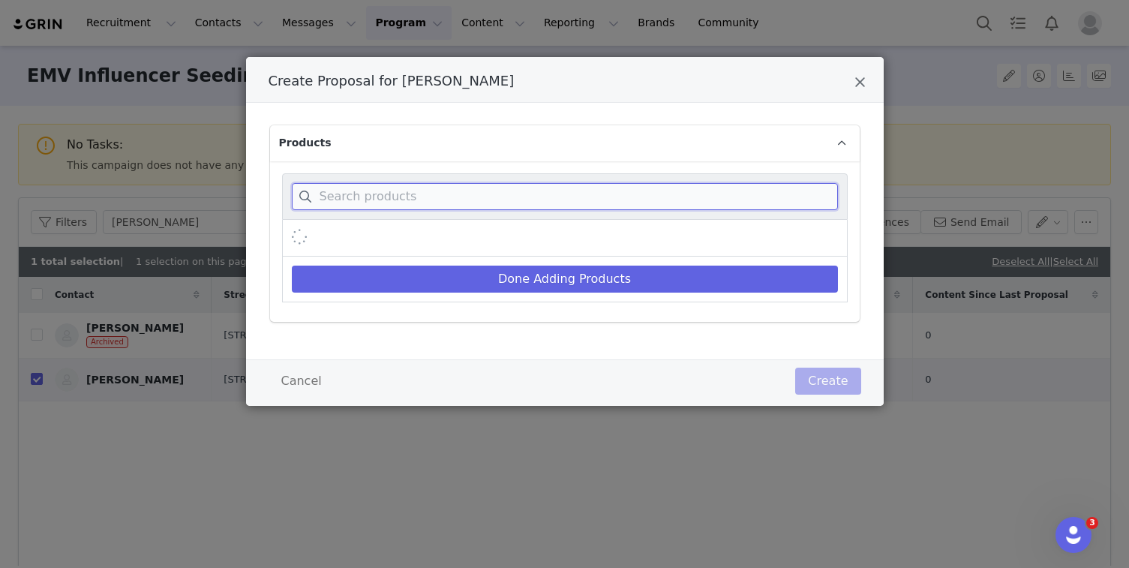
click at [411, 197] on input "Create Proposal for Olivia Jade" at bounding box center [565, 196] width 546 height 27
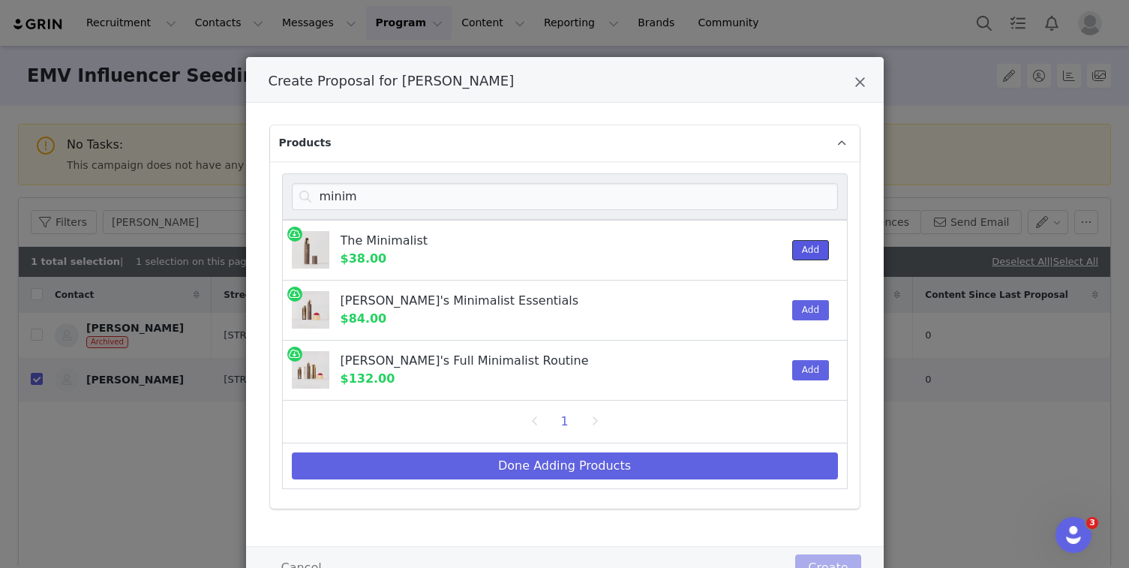
click at [816, 254] on button "Add" at bounding box center [810, 250] width 37 height 20
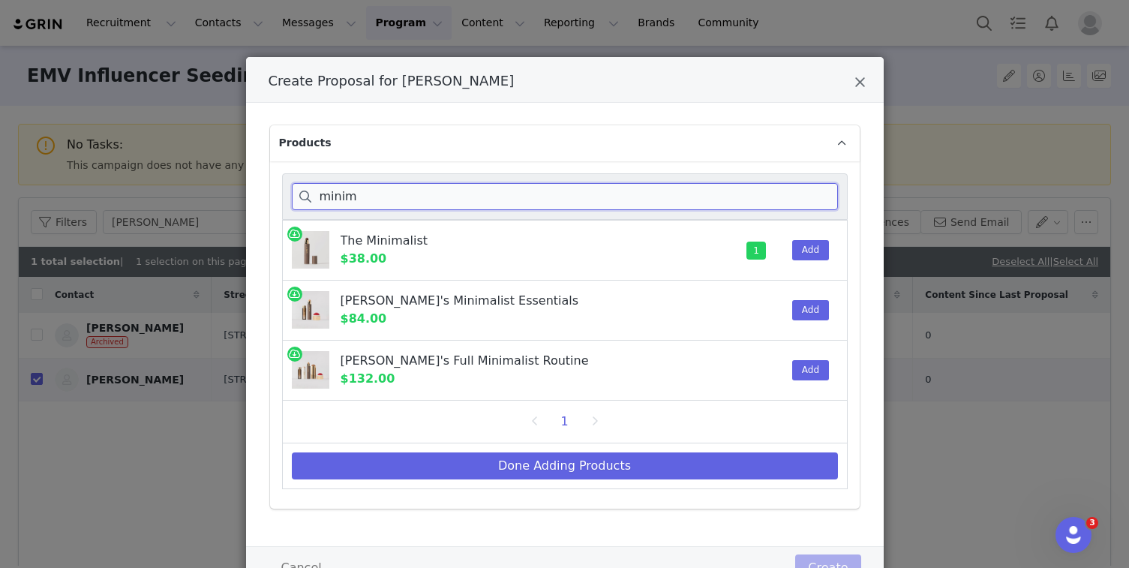
click at [646, 192] on input "minim" at bounding box center [565, 196] width 546 height 27
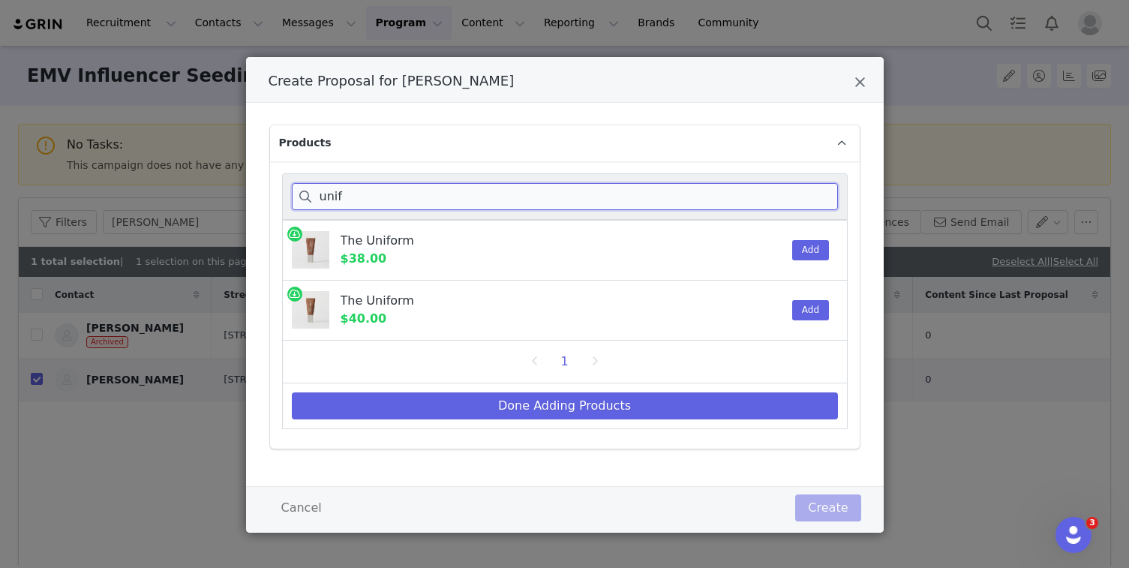
type input "unif"
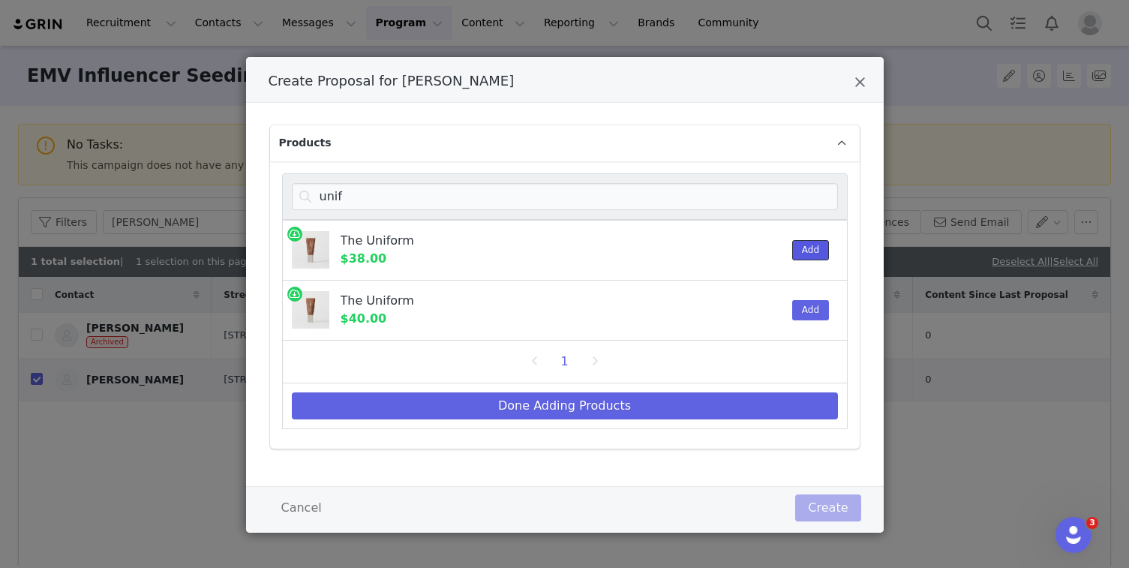
click at [810, 248] on button "Add" at bounding box center [810, 250] width 37 height 20
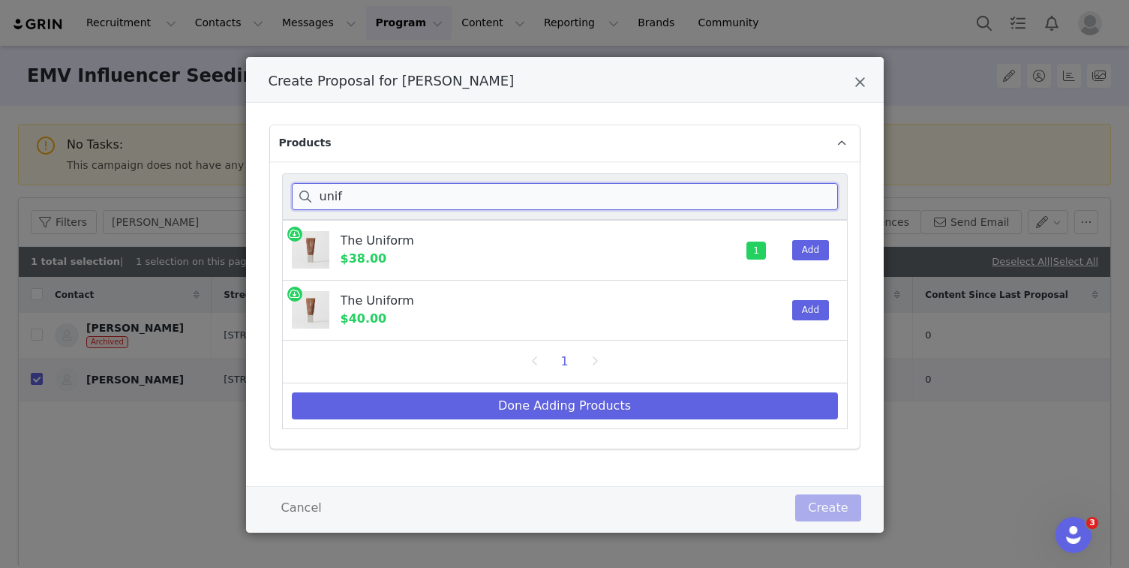
click at [555, 200] on input "unif" at bounding box center [565, 196] width 546 height 27
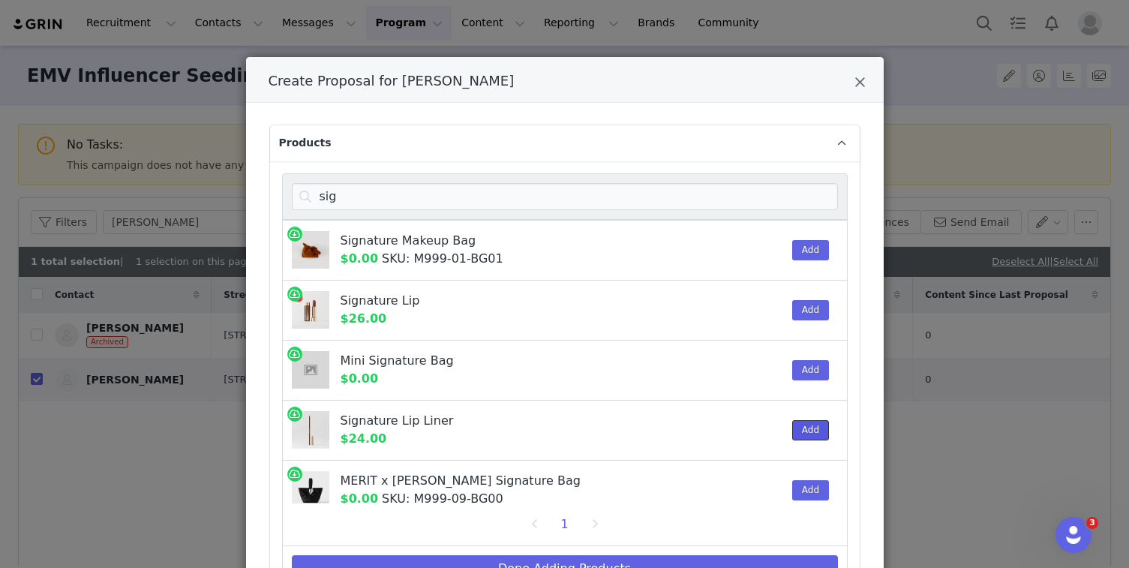
click at [804, 425] on button "Add" at bounding box center [810, 430] width 37 height 20
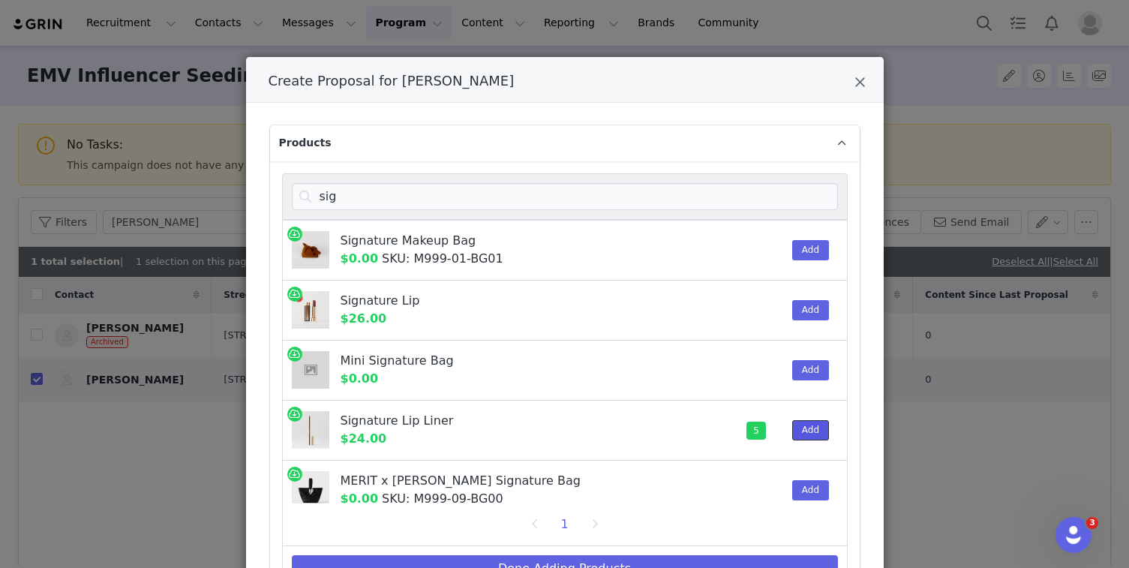
click at [804, 425] on button "Add" at bounding box center [810, 430] width 37 height 20
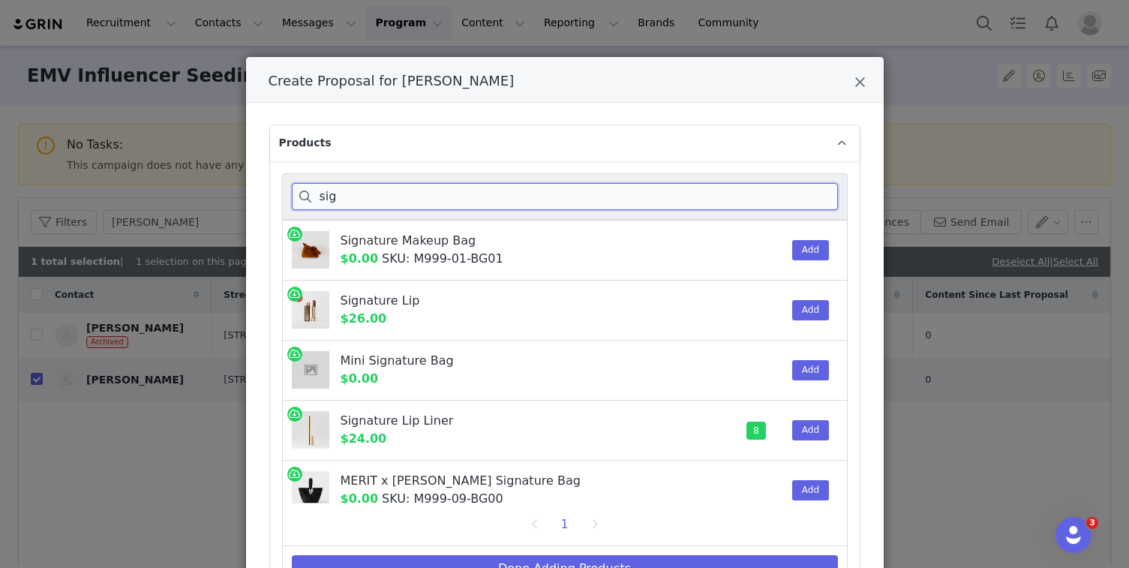
click at [475, 188] on input "sig" at bounding box center [565, 196] width 546 height 27
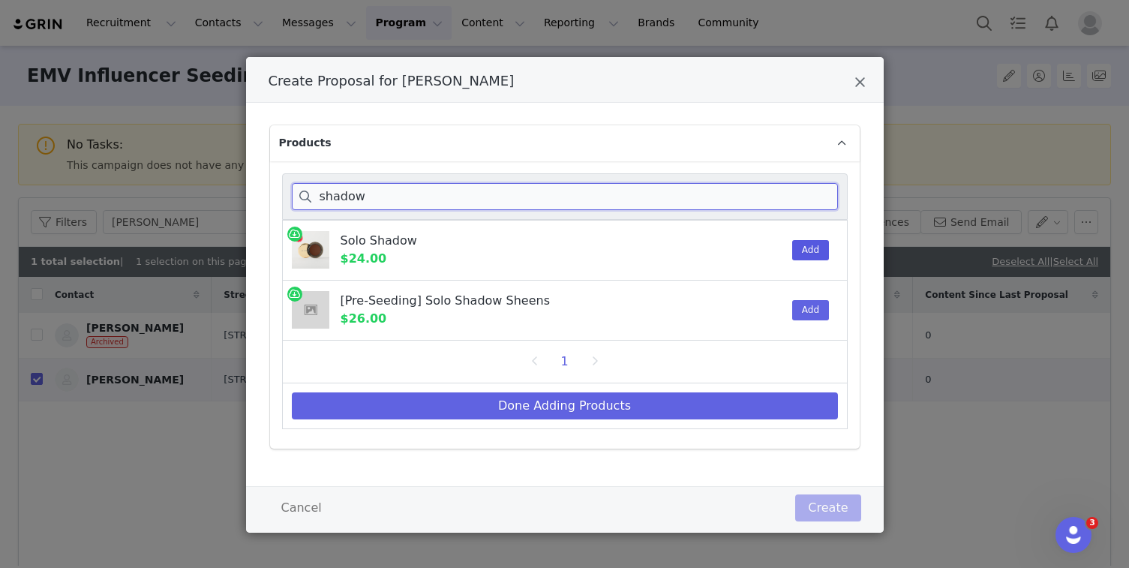
type input "shadow"
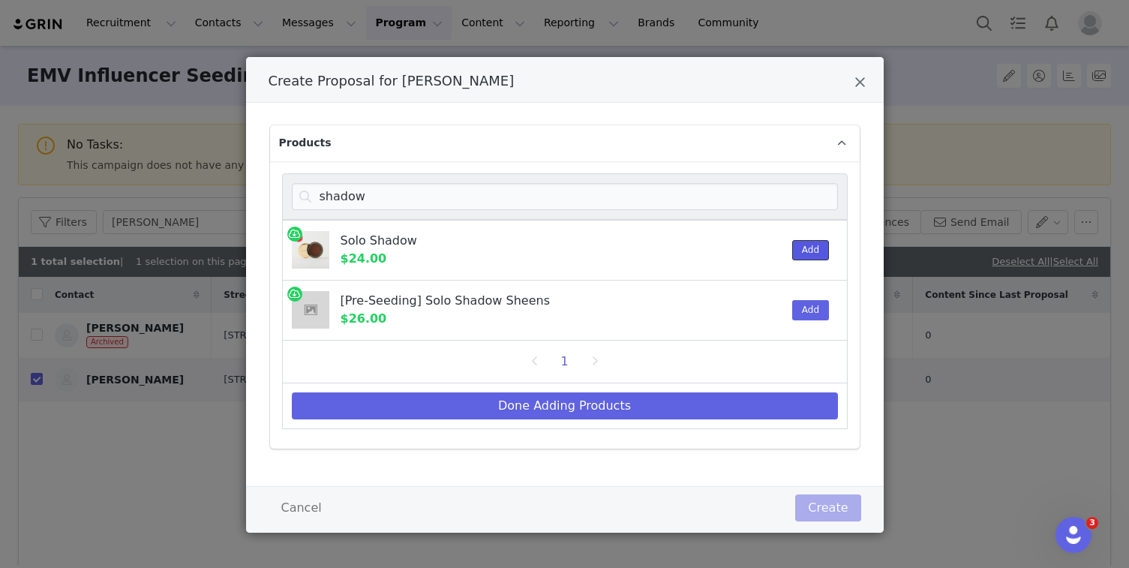
click at [812, 256] on button "Add" at bounding box center [810, 250] width 37 height 20
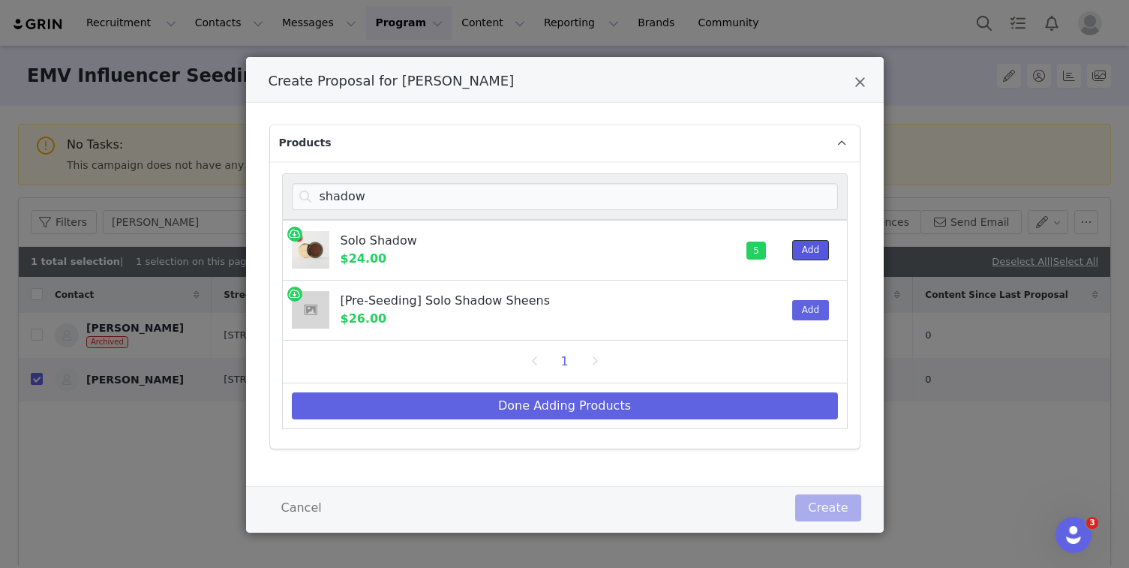
click at [812, 256] on button "Add" at bounding box center [810, 250] width 37 height 20
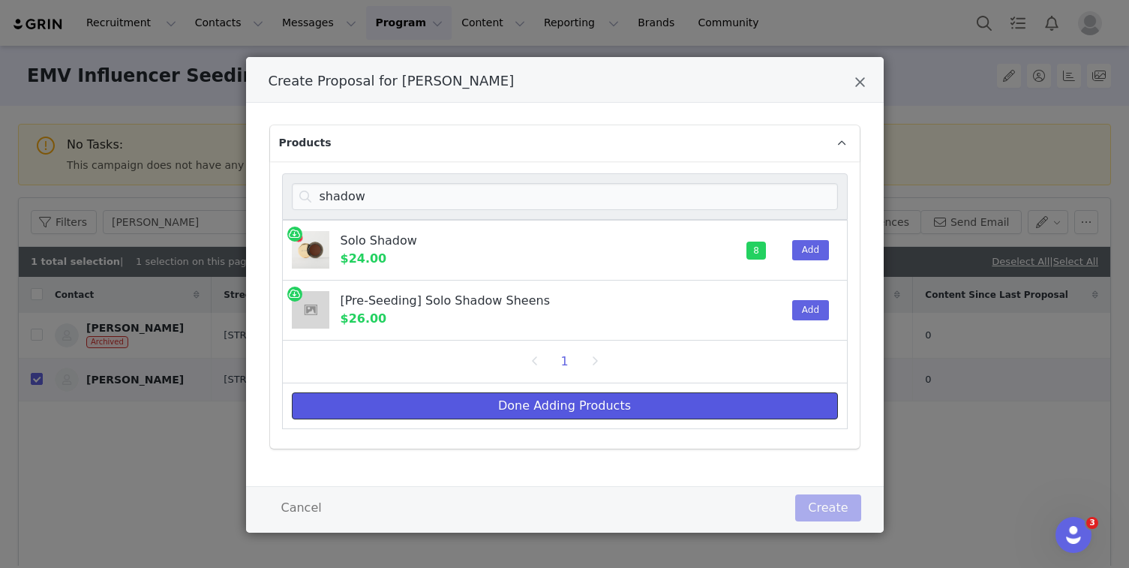
click at [643, 407] on button "Done Adding Products" at bounding box center [565, 405] width 546 height 27
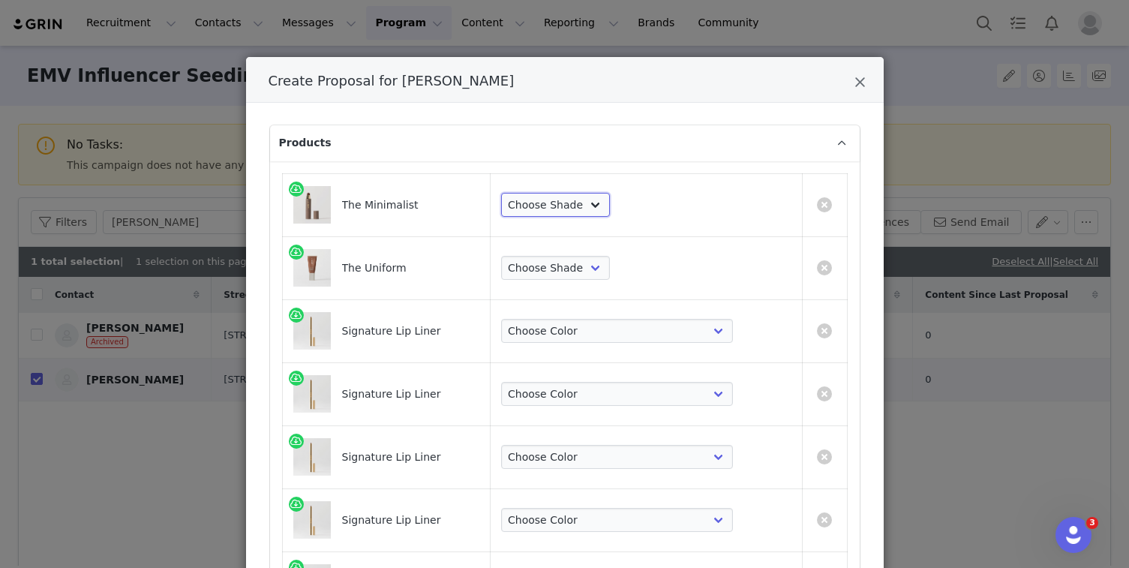
click at [610, 203] on select "Choose Shade Umber Sepia Tiger Eye Cacao Sienna Chestnut [PERSON_NAME] Khaki Ca…" at bounding box center [555, 205] width 109 height 24
select select "25179967"
click at [584, 193] on select "Choose Shade Umber Sepia Tiger Eye Cacao Sienna Chestnut [PERSON_NAME] Khaki Ca…" at bounding box center [555, 205] width 109 height 24
click at [610, 269] on select "Choose Shade 02 04 06 08 10 12 14 16 18 20 22 24 26 28 30" at bounding box center [555, 268] width 109 height 24
select select "27701677"
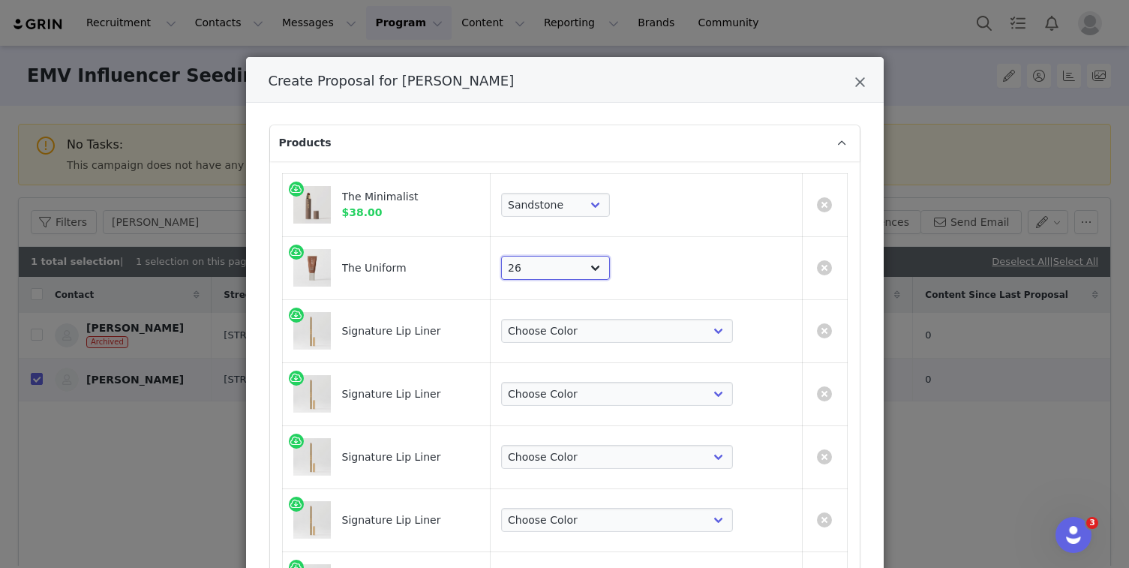
click at [584, 256] on select "Choose Shade 02 04 06 08 10 12 14 16 18 20 22 24 26 28 30" at bounding box center [555, 268] width 109 height 24
click at [620, 333] on select "Choose Color [PERSON_NAME] Hills Bespoke Coupé Sportif Mayfair Tabac Brownstone…" at bounding box center [617, 331] width 232 height 24
select select "26311670"
click at [584, 319] on select "Choose Color [PERSON_NAME] Hills Bespoke Coupé Sportif Mayfair Tabac Brownstone…" at bounding box center [617, 331] width 232 height 24
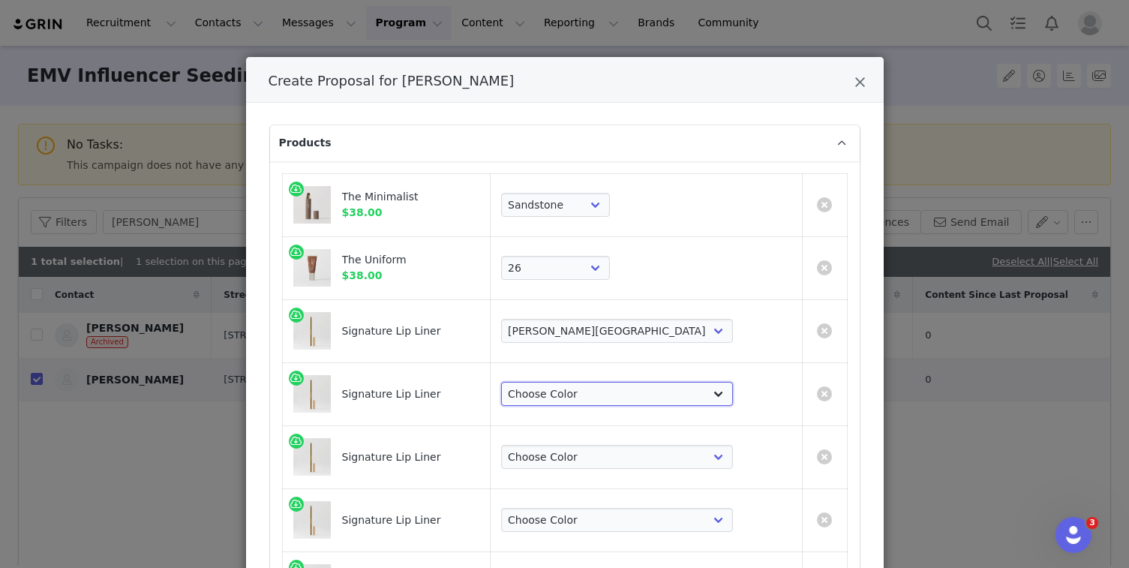
click at [620, 392] on select "Choose Color [PERSON_NAME] Hills Bespoke Coupé Sportif Mayfair Tabac Brownstone…" at bounding box center [617, 394] width 232 height 24
select select "26311671"
click at [584, 382] on select "Choose Color [PERSON_NAME] Hills Bespoke Coupé Sportif Mayfair Tabac Brownstone…" at bounding box center [617, 394] width 232 height 24
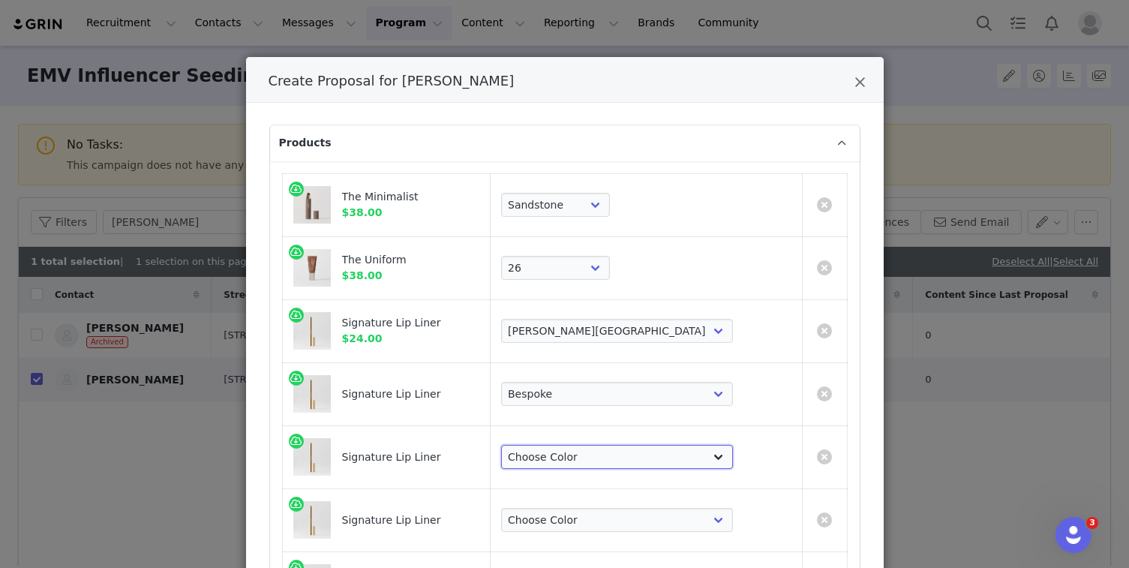
click at [621, 455] on select "Choose Color [PERSON_NAME] Hills Bespoke Coupé Sportif Mayfair Tabac Brownstone…" at bounding box center [617, 457] width 232 height 24
select select "28783017"
click at [584, 445] on select "Choose Color [PERSON_NAME] Hills Bespoke Coupé Sportif Mayfair Tabac Brownstone…" at bounding box center [617, 457] width 232 height 24
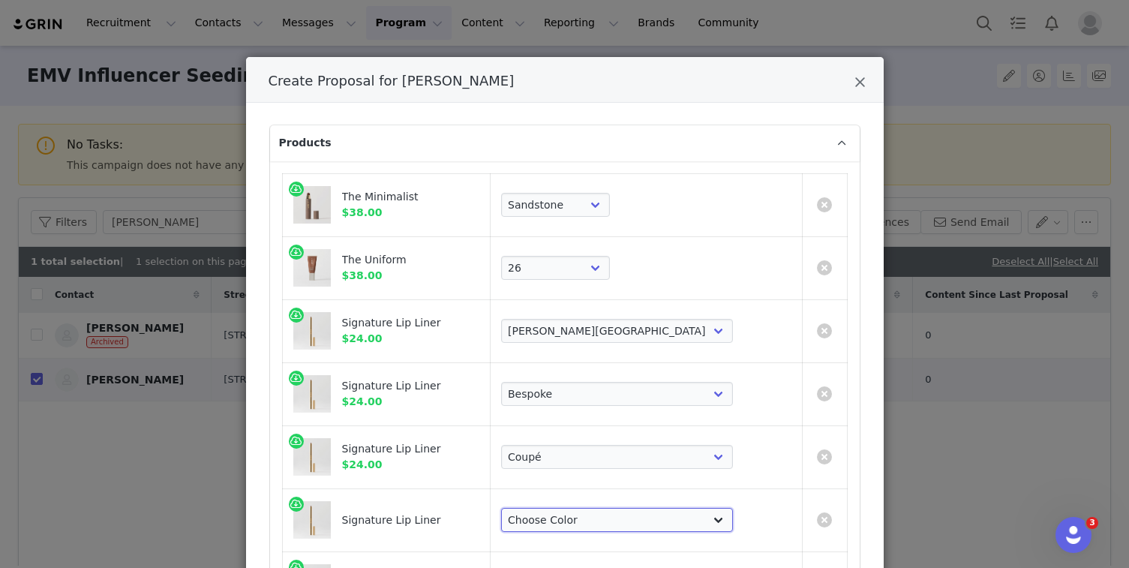
click at [625, 512] on select "Choose Color [PERSON_NAME] Hills Bespoke Coupé Sportif Mayfair Tabac Brownstone…" at bounding box center [617, 520] width 232 height 24
select select "26311673"
click at [584, 508] on select "Choose Color [PERSON_NAME] Hills Bespoke Coupé Sportif Mayfair Tabac Brownstone…" at bounding box center [617, 520] width 232 height 24
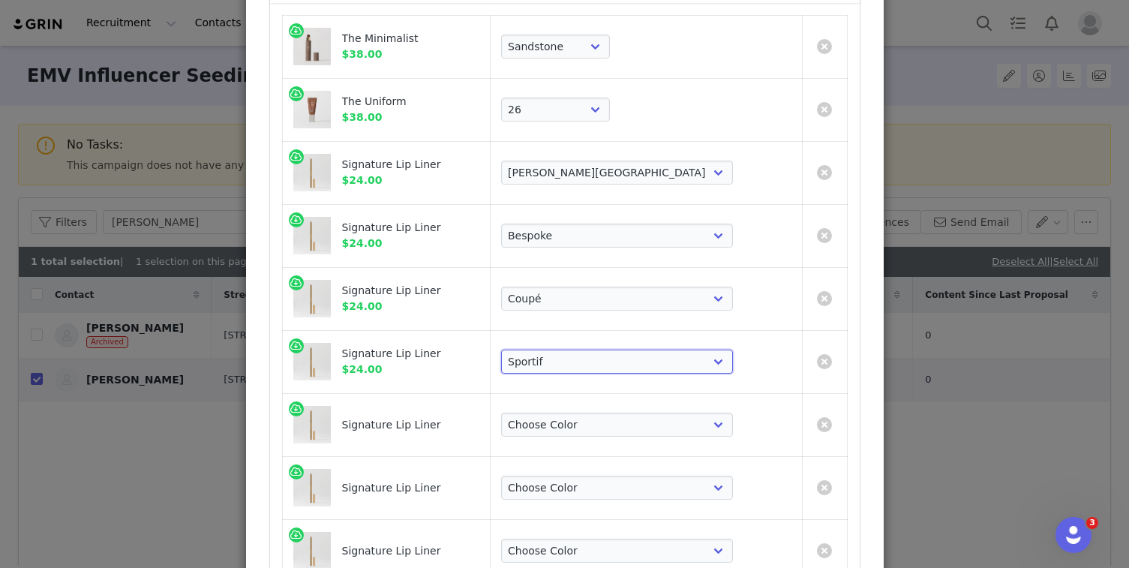
scroll to position [167, 0]
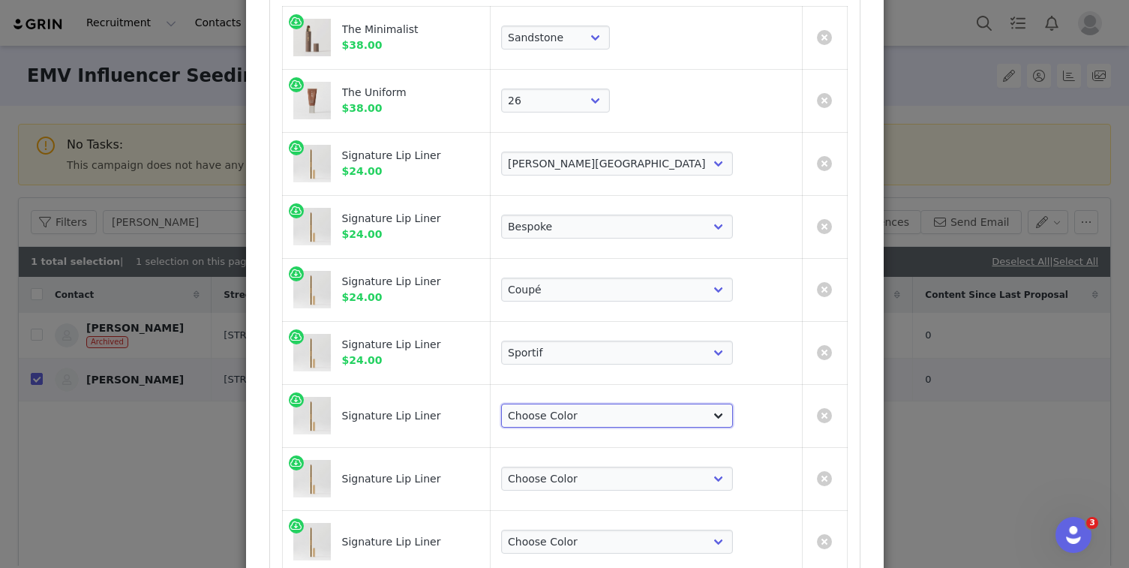
click at [637, 409] on select "Choose Color [PERSON_NAME] Hills Bespoke Coupé Sportif Mayfair Tabac Brownstone…" at bounding box center [617, 416] width 232 height 24
select select "26311674"
click at [584, 404] on select "Choose Color [PERSON_NAME] Hills Bespoke Coupé Sportif Mayfair Tabac Brownstone…" at bounding box center [617, 416] width 232 height 24
click at [627, 483] on select "Choose Color [PERSON_NAME] Hills Bespoke Coupé Sportif Mayfair Tabac Brownstone…" at bounding box center [617, 479] width 232 height 24
select select "26311675"
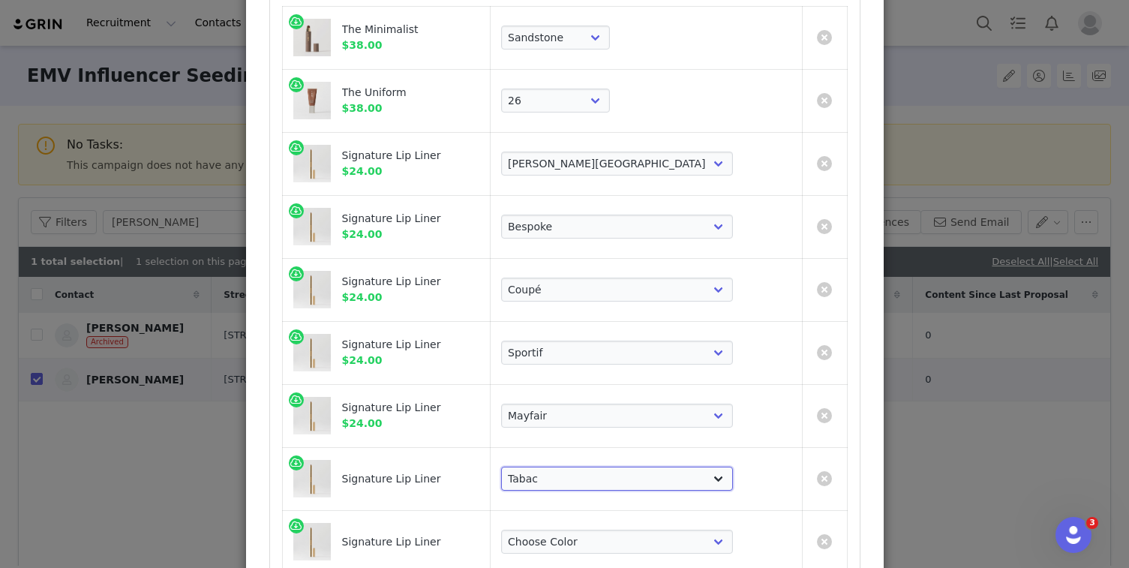
click at [584, 467] on select "Choose Color [PERSON_NAME] Hills Bespoke Coupé Sportif Mayfair Tabac Brownstone…" at bounding box center [617, 479] width 232 height 24
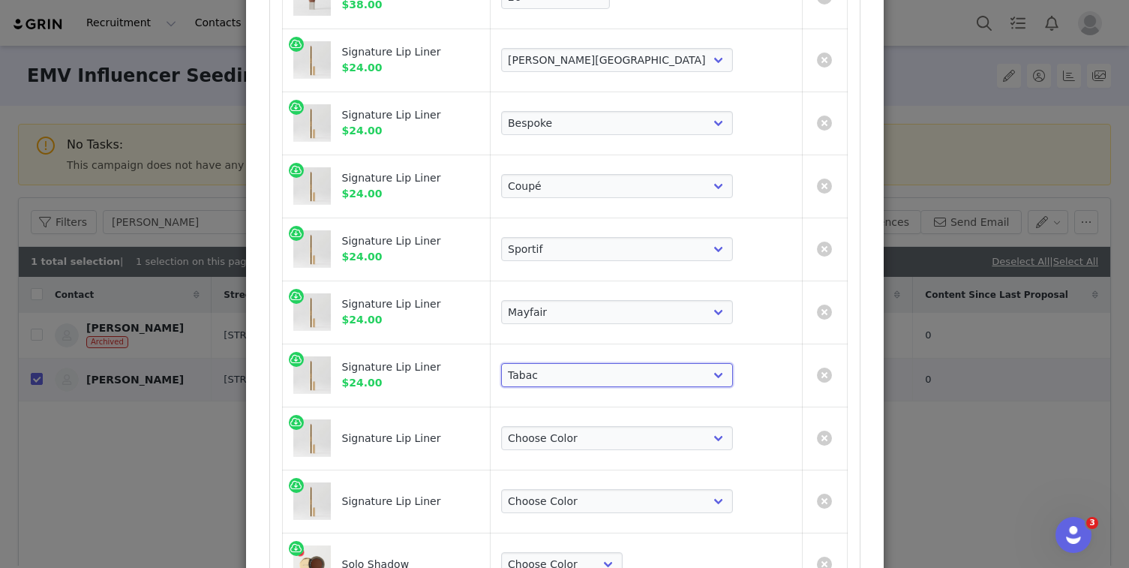
scroll to position [282, 0]
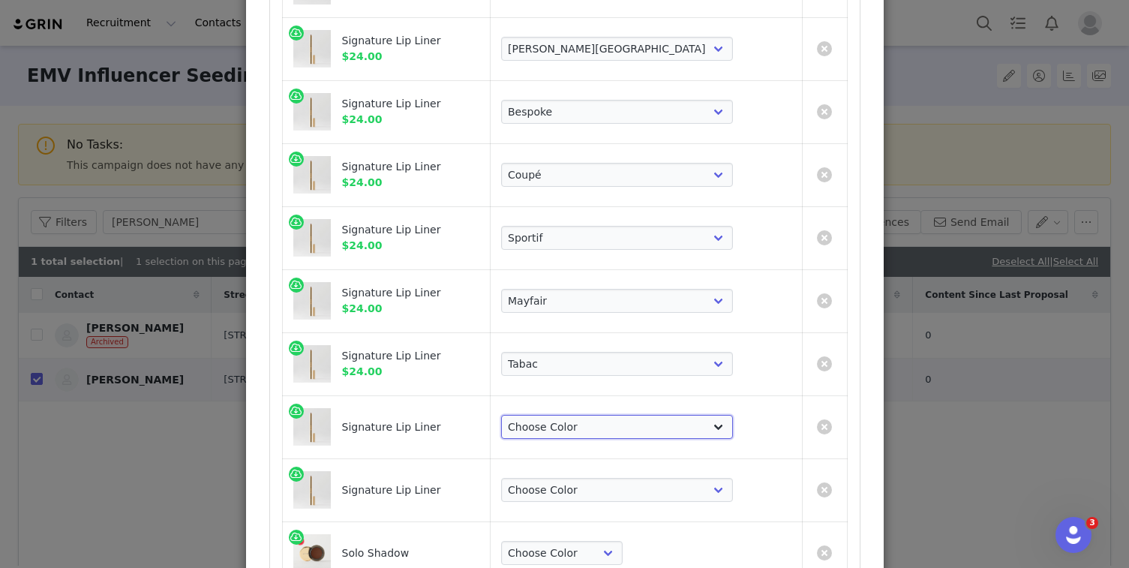
click at [635, 438] on select "Choose Color [PERSON_NAME] Hills Bespoke Coupé Sportif Mayfair Tabac Brownstone…" at bounding box center [617, 427] width 232 height 24
select select "26311676"
click at [584, 415] on select "Choose Color [PERSON_NAME] Hills Bespoke Coupé Sportif Mayfair Tabac Brownstone…" at bounding box center [617, 427] width 232 height 24
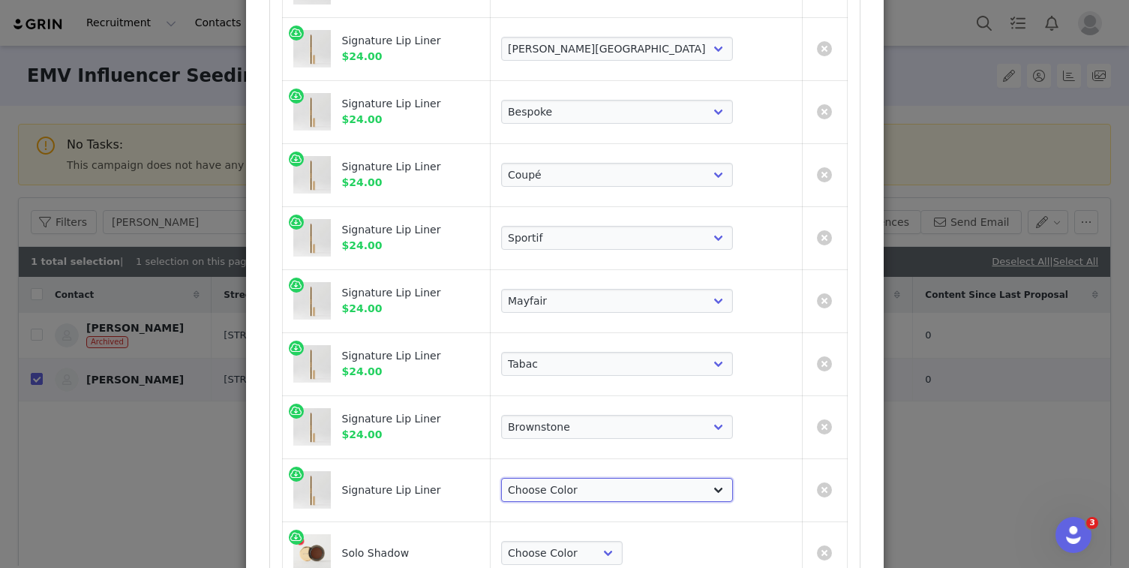
click at [627, 488] on select "Choose Color [PERSON_NAME] Hills Bespoke Coupé Sportif Mayfair Tabac Brownstone…" at bounding box center [617, 490] width 232 height 24
select select "26311677"
click at [584, 478] on select "Choose Color [PERSON_NAME] Hills Bespoke Coupé Sportif Mayfair Tabac Brownstone…" at bounding box center [617, 490] width 232 height 24
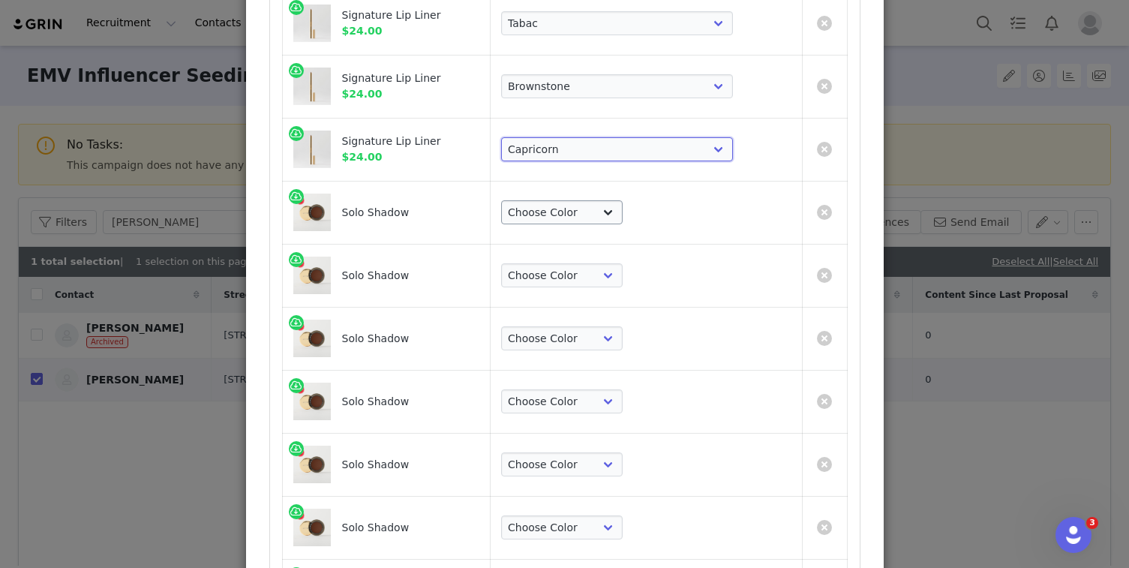
scroll to position [633, 0]
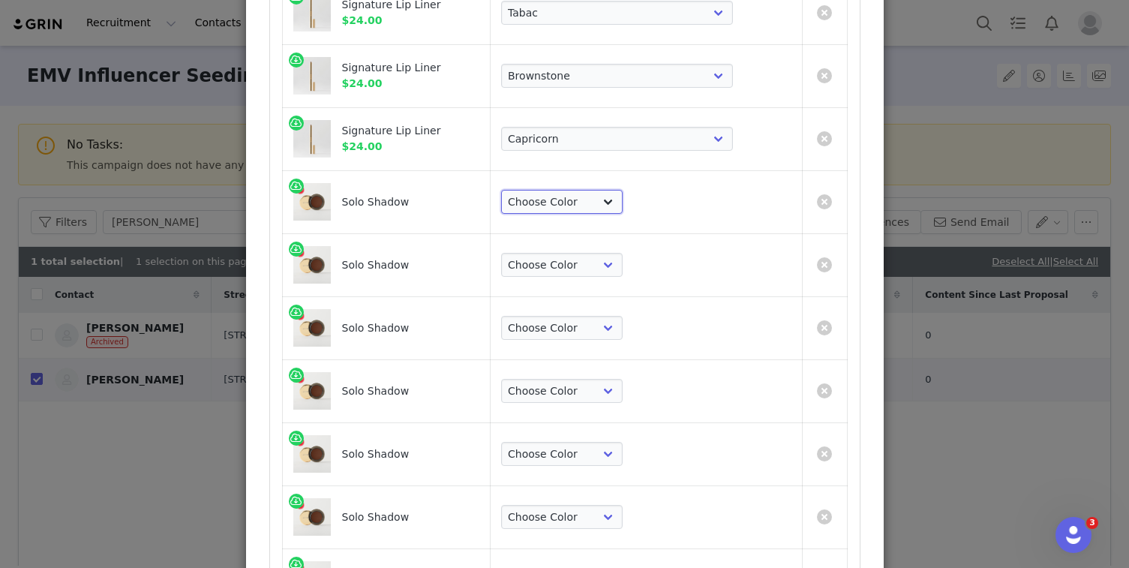
click at [623, 198] on select "Choose Color Studio Vachetta Midcentury Brun Social [PERSON_NAME] Midnight" at bounding box center [562, 202] width 122 height 24
click at [584, 190] on select "Choose Color Studio Vachetta Midcentury Brun Social [PERSON_NAME] Midnight" at bounding box center [562, 202] width 122 height 24
click at [623, 204] on select "Choose Color Studio Vachetta Midcentury Brun Social [PERSON_NAME] Midnight" at bounding box center [562, 202] width 122 height 24
select select "19639119"
click at [584, 190] on select "Choose Color Studio Vachetta Midcentury Brun Social [PERSON_NAME] Midnight" at bounding box center [562, 202] width 122 height 24
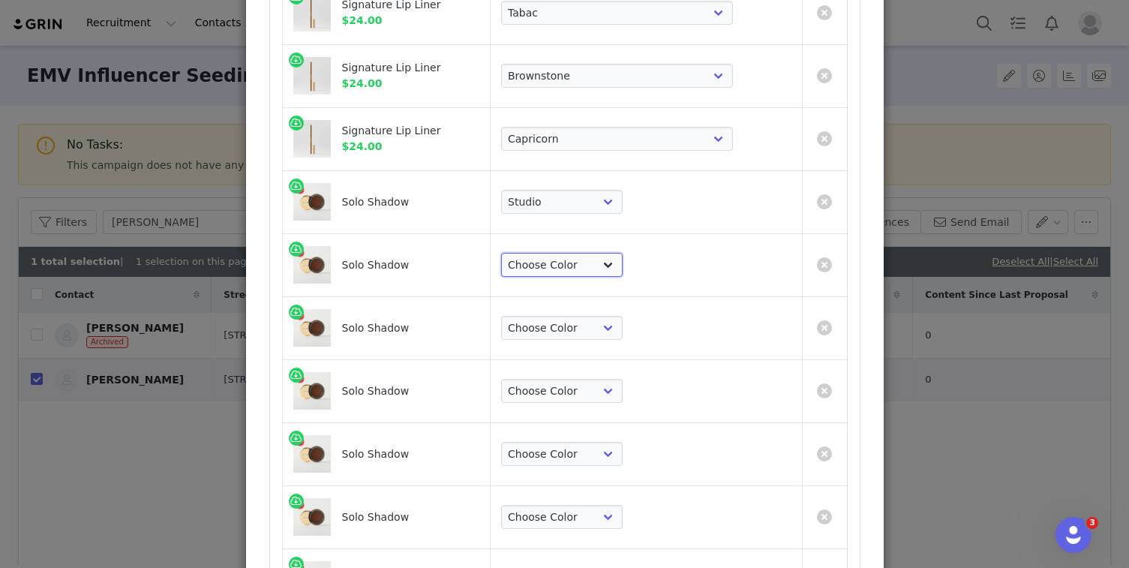
click at [623, 269] on select "Choose Color Studio Vachetta Midcentury Brun Social [PERSON_NAME] Midnight" at bounding box center [562, 265] width 122 height 24
select select "19639120"
click at [584, 253] on select "Choose Color Studio Vachetta Midcentury Brun Social [PERSON_NAME] Midnight" at bounding box center [562, 265] width 122 height 24
click at [623, 325] on select "Choose Color Studio Vachetta Midcentury Brun Social [PERSON_NAME] Midnight" at bounding box center [562, 328] width 122 height 24
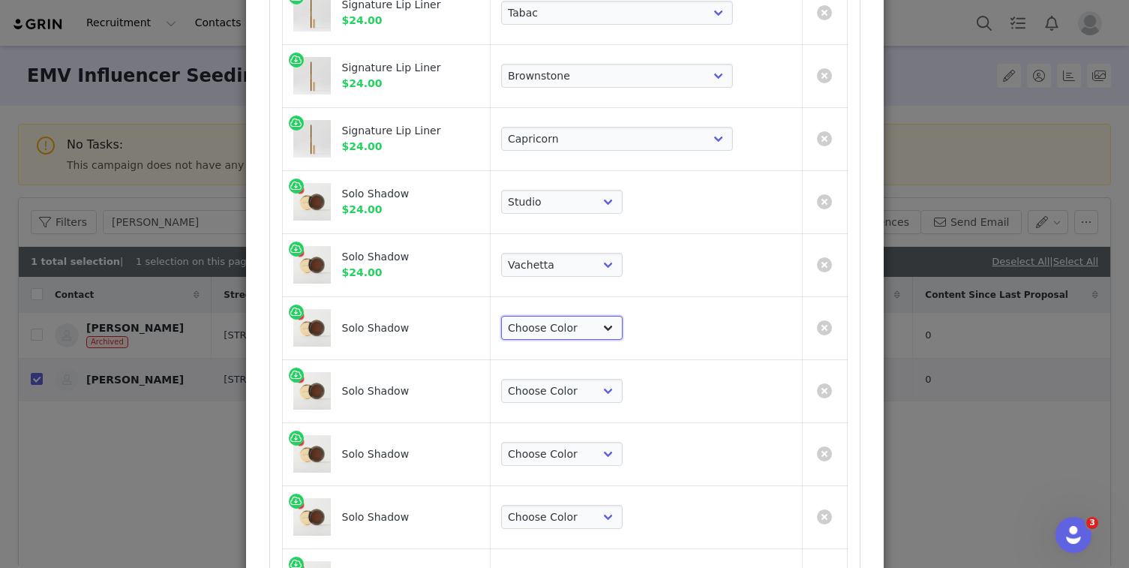
select select "19639121"
click at [584, 316] on select "Choose Color Studio Vachetta Midcentury Brun Social [PERSON_NAME] Midnight" at bounding box center [562, 328] width 122 height 24
click at [623, 402] on select "Choose Color Studio Vachetta Midcentury Brun Social [PERSON_NAME] Midnight" at bounding box center [562, 391] width 122 height 24
select select "19639122"
click at [584, 379] on select "Choose Color Studio Vachetta Midcentury Brun Social [PERSON_NAME] Midnight" at bounding box center [562, 391] width 122 height 24
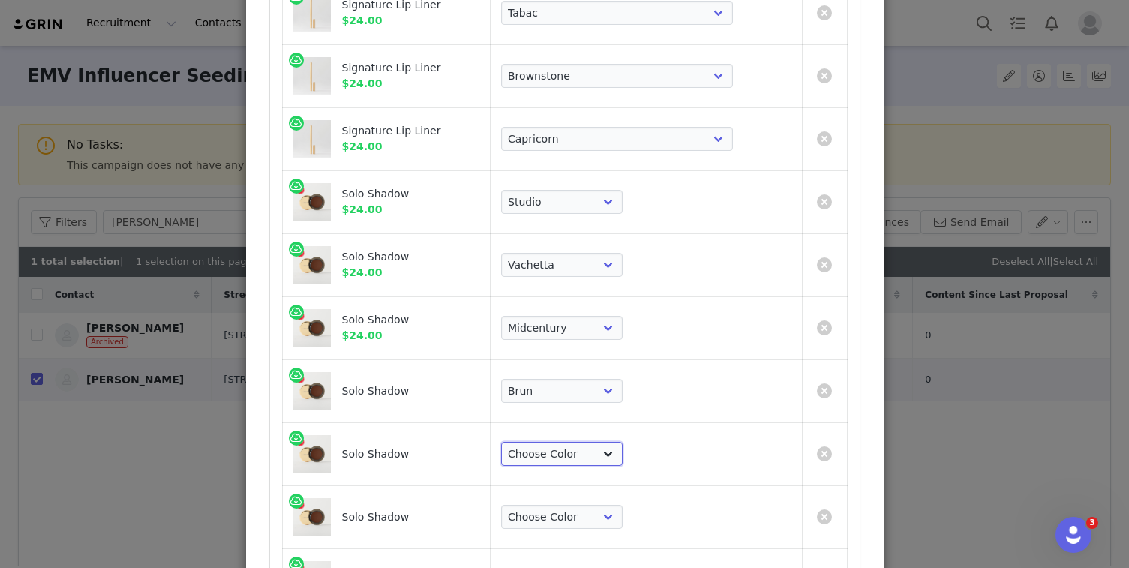
click at [623, 465] on select "Choose Color Studio Vachetta Midcentury Brun Social [PERSON_NAME] Midnight" at bounding box center [562, 454] width 122 height 24
select select "19639124"
click at [584, 442] on select "Choose Color Studio Vachetta Midcentury Brun Social [PERSON_NAME] Midnight" at bounding box center [562, 454] width 122 height 24
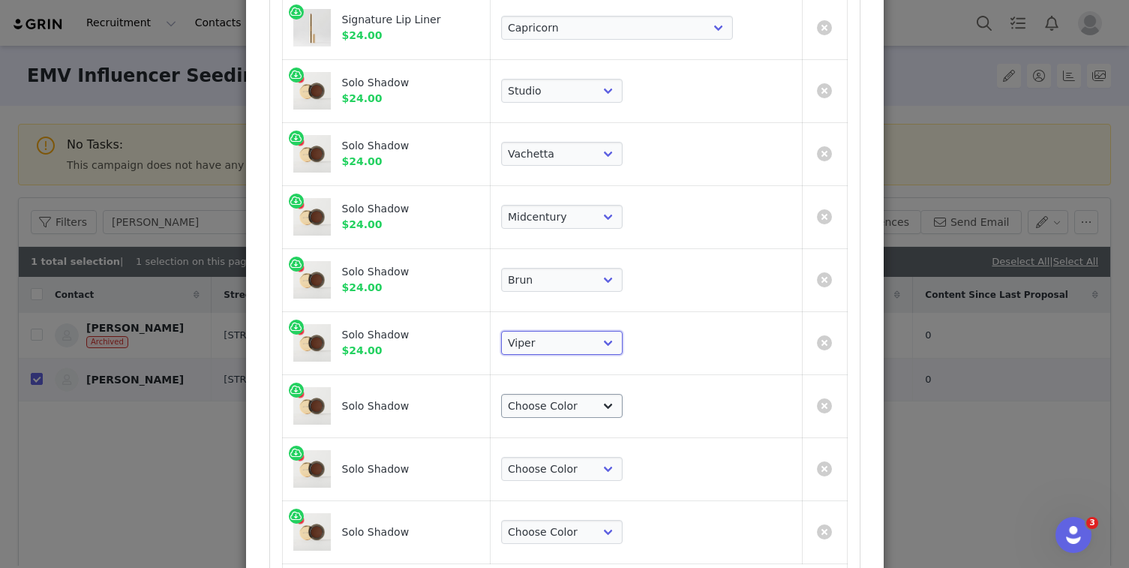
scroll to position [749, 0]
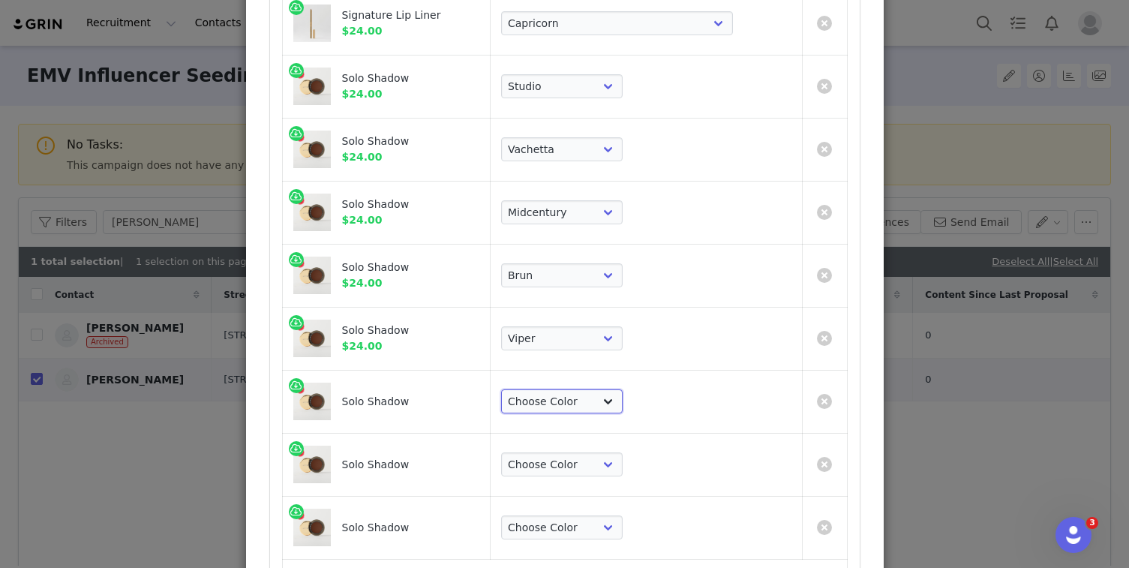
click at [623, 399] on select "Choose Color Studio Vachetta Midcentury Brun Social [PERSON_NAME] Midnight" at bounding box center [562, 401] width 122 height 24
select select "19639125"
click at [584, 389] on select "Choose Color Studio Vachetta Midcentury Brun Social [PERSON_NAME] Midnight" at bounding box center [562, 401] width 122 height 24
click at [623, 468] on select "Choose Color Studio Vachetta Midcentury Brun Social [PERSON_NAME] Midnight" at bounding box center [562, 464] width 122 height 24
select select "19639126"
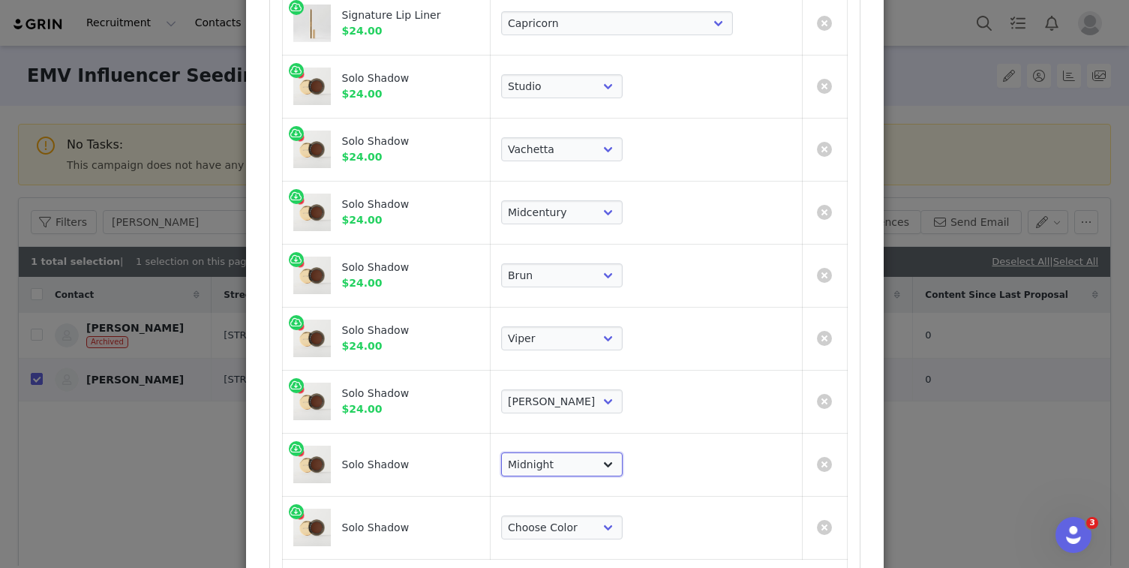
click at [584, 452] on select "Choose Color Studio Vachetta Midcentury Brun Social [PERSON_NAME] Midnight" at bounding box center [562, 464] width 122 height 24
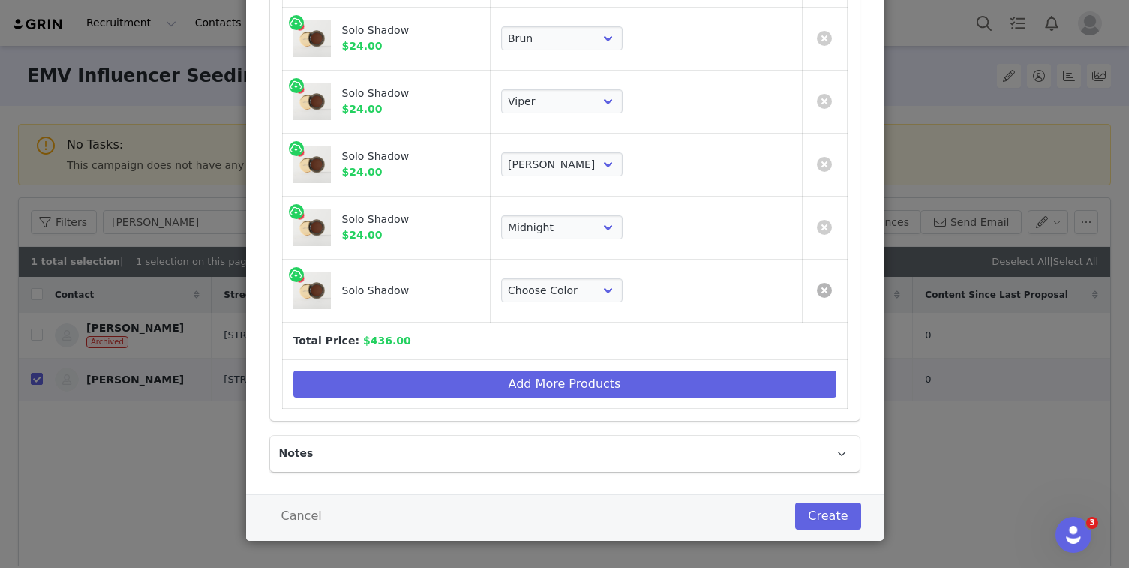
click at [828, 290] on link "Create Proposal for Olivia Jade" at bounding box center [824, 290] width 15 height 15
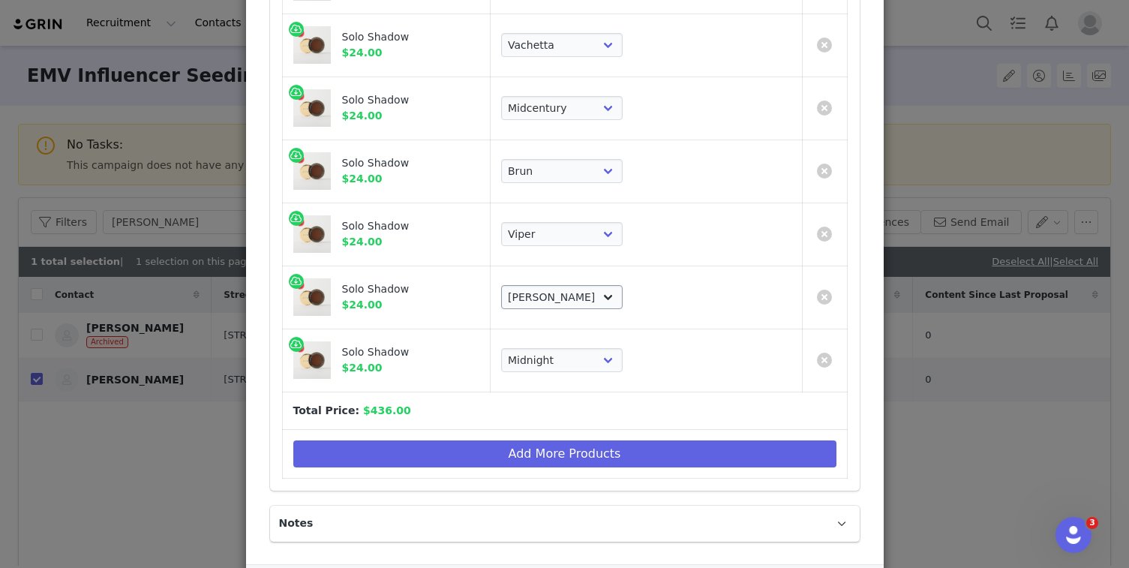
scroll to position [879, 0]
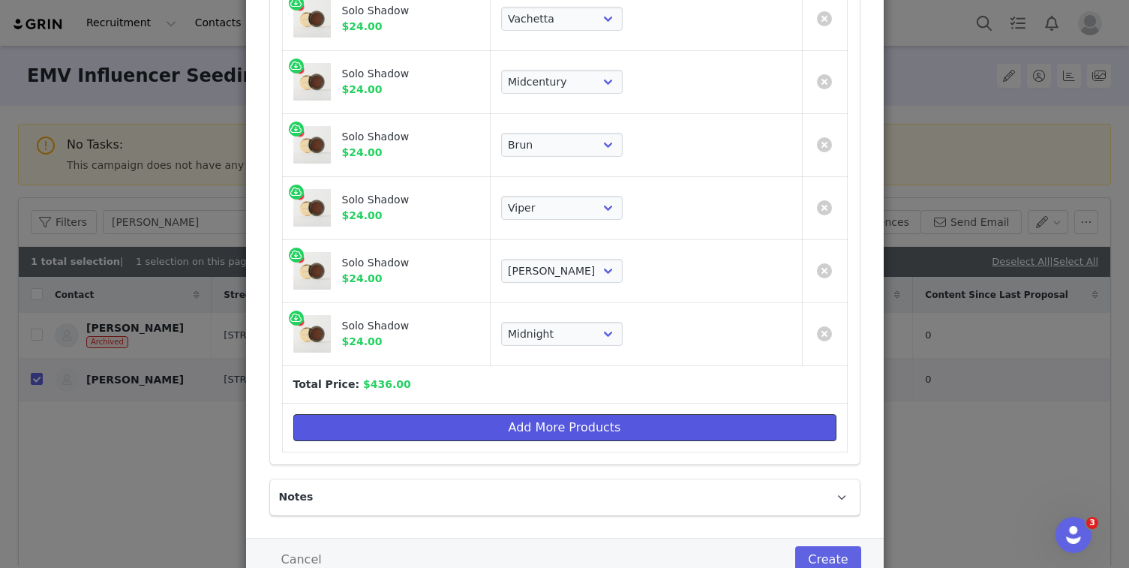
click at [514, 426] on button "Add More Products" at bounding box center [564, 427] width 543 height 27
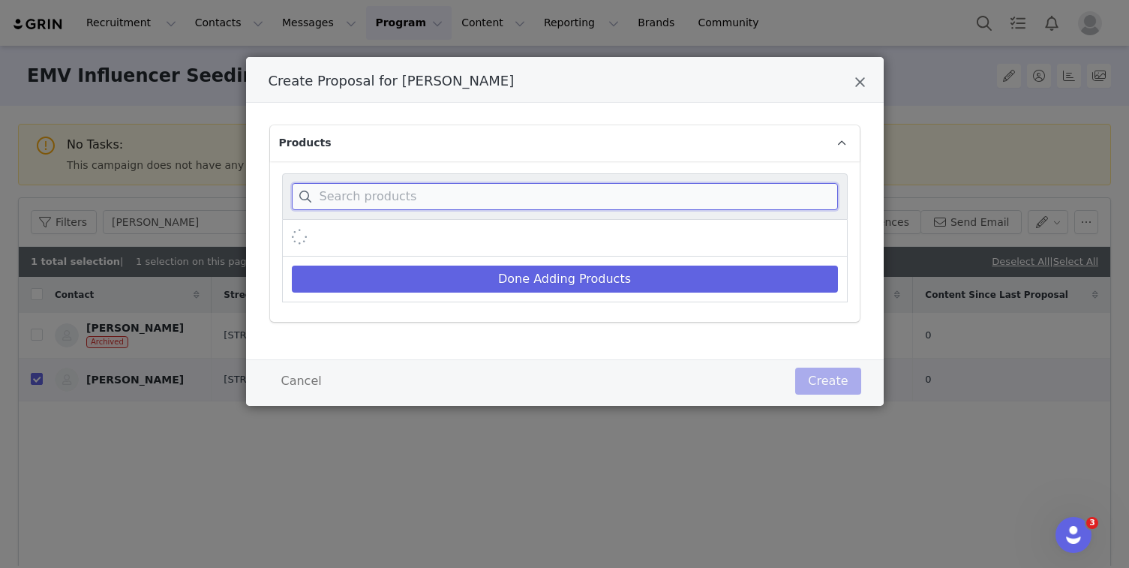
click at [463, 209] on input "Create Proposal for Olivia Jade" at bounding box center [565, 196] width 546 height 27
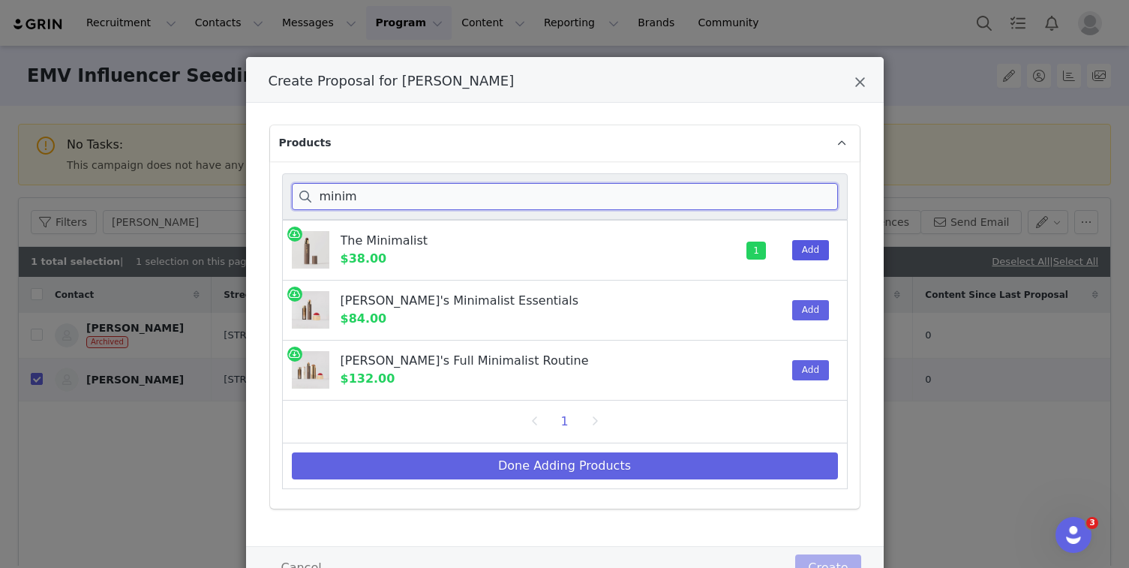
type input "minim"
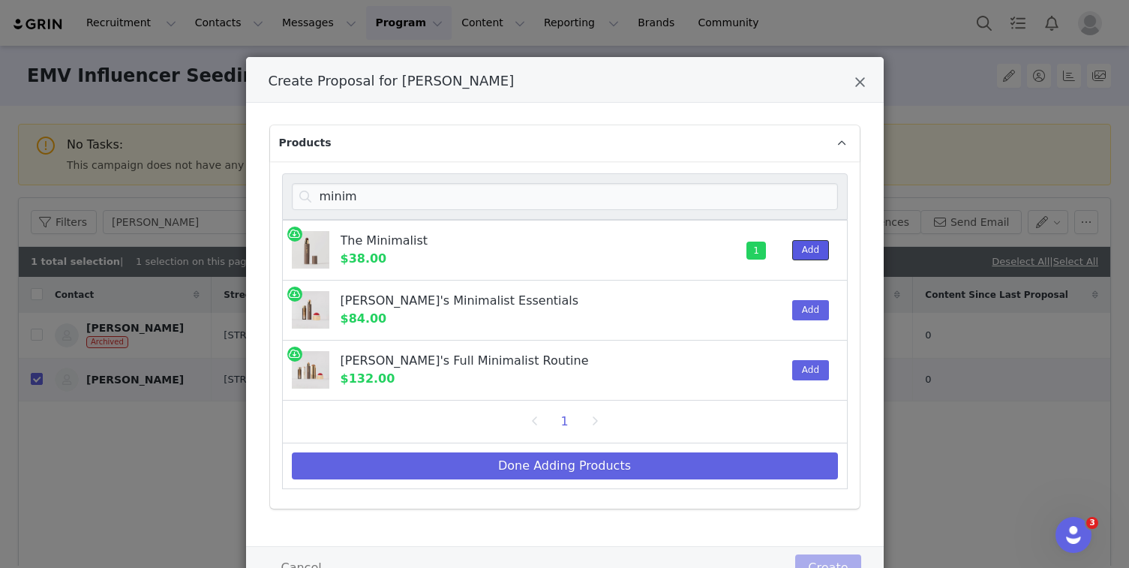
click at [811, 259] on button "Add" at bounding box center [810, 250] width 37 height 20
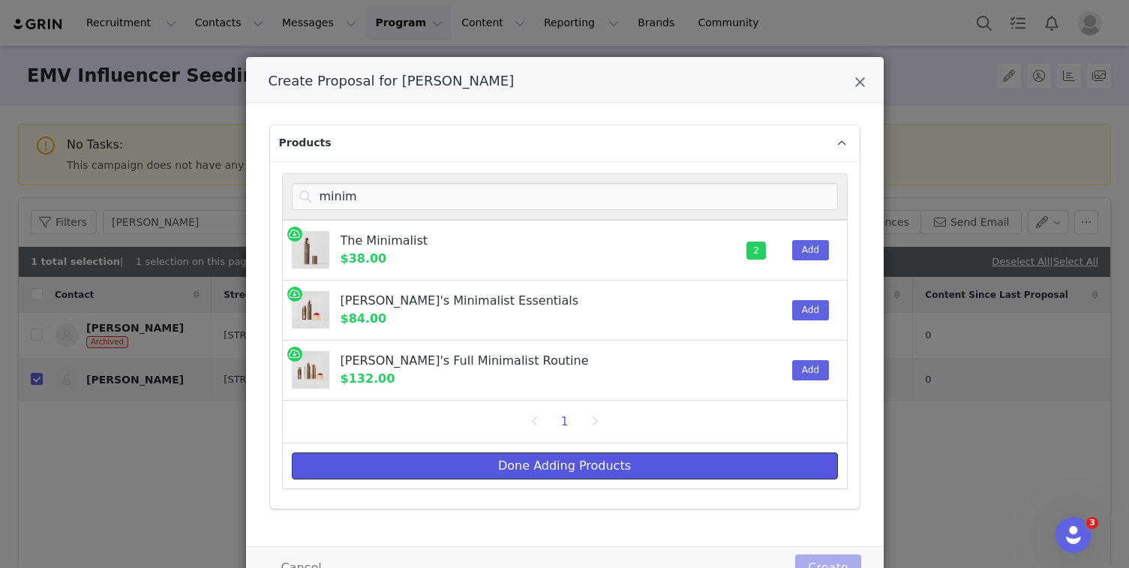
click at [578, 476] on button "Done Adding Products" at bounding box center [565, 465] width 546 height 27
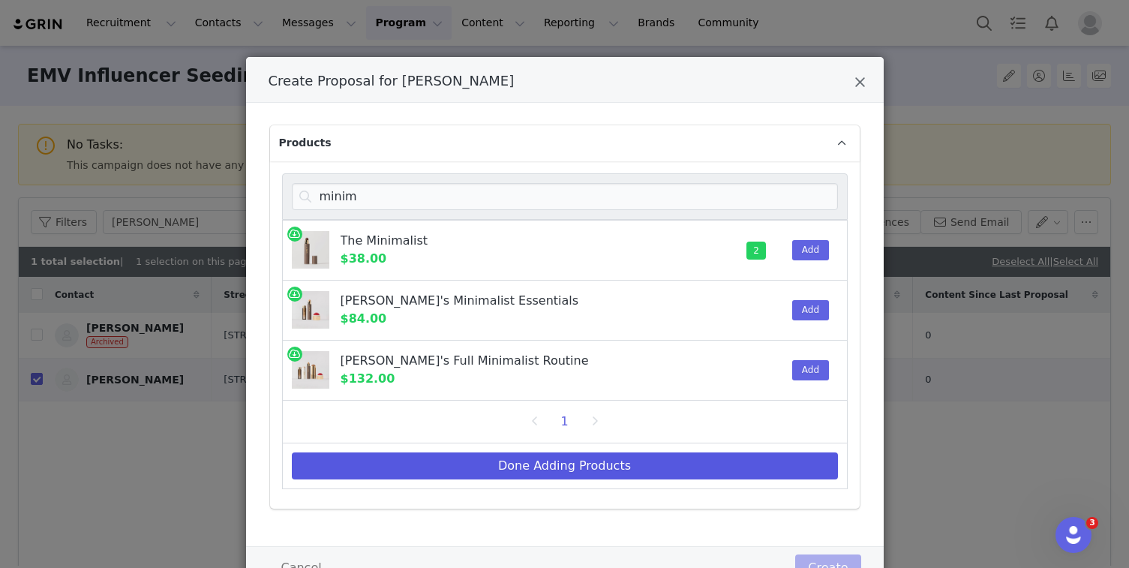
select select "25179967"
select select "27701677"
select select "26311670"
select select "26311671"
select select "28783017"
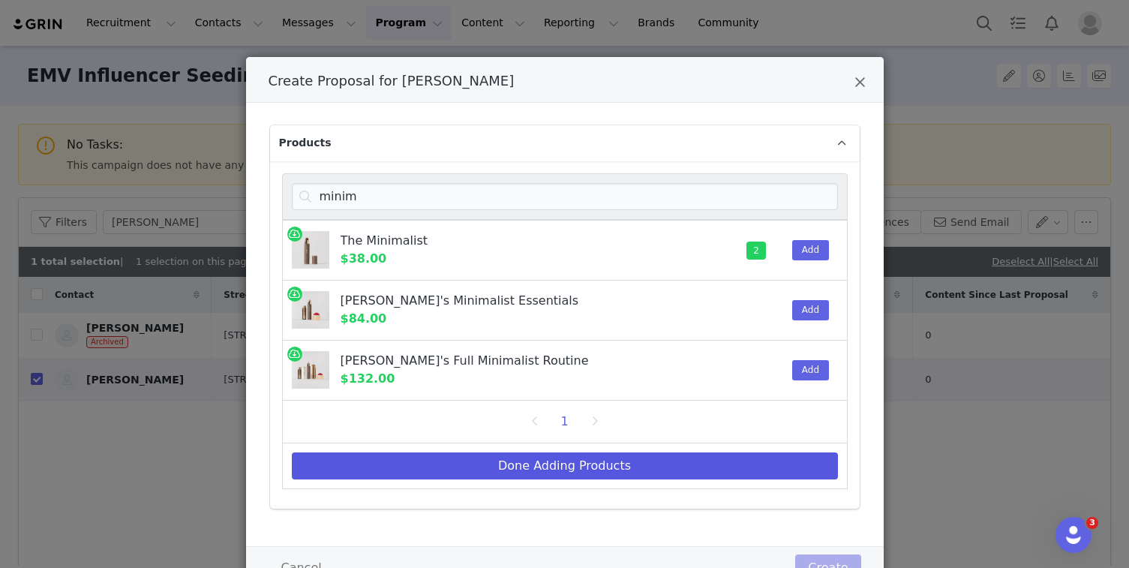
select select "26311673"
select select "26311674"
select select "26311675"
select select "26311676"
select select "26311677"
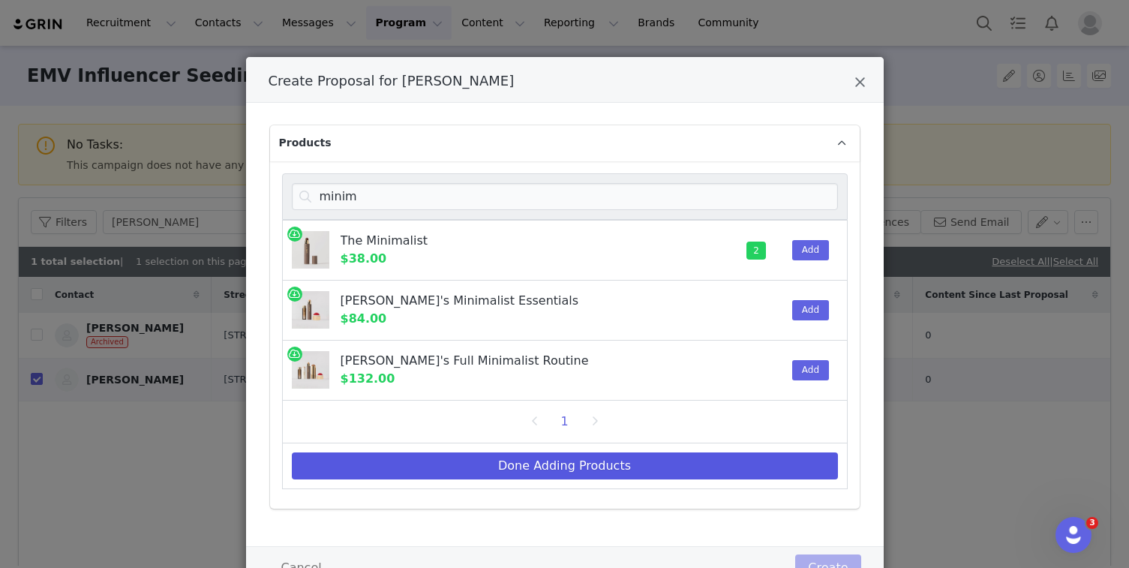
select select "19639119"
select select "19639120"
select select "19639121"
select select "19639122"
select select "19639124"
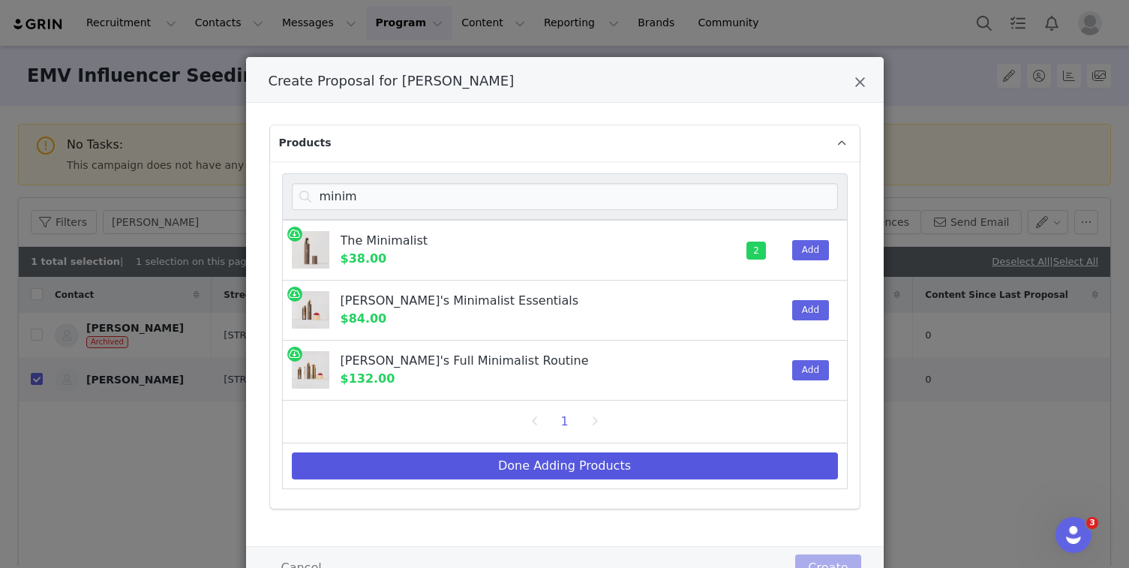
select select "19639125"
select select "19639126"
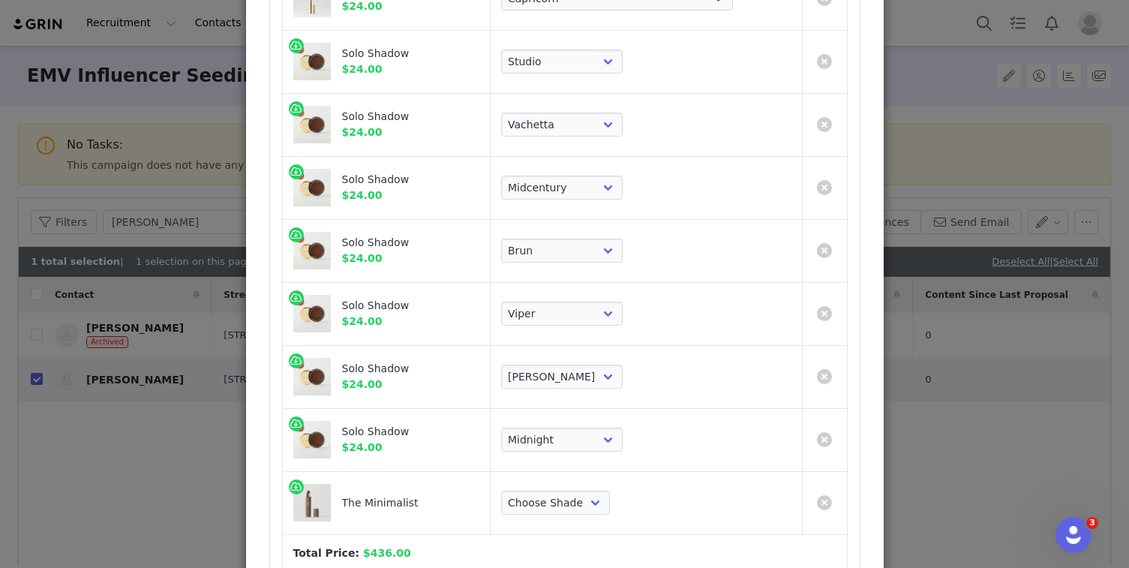
scroll to position [996, 0]
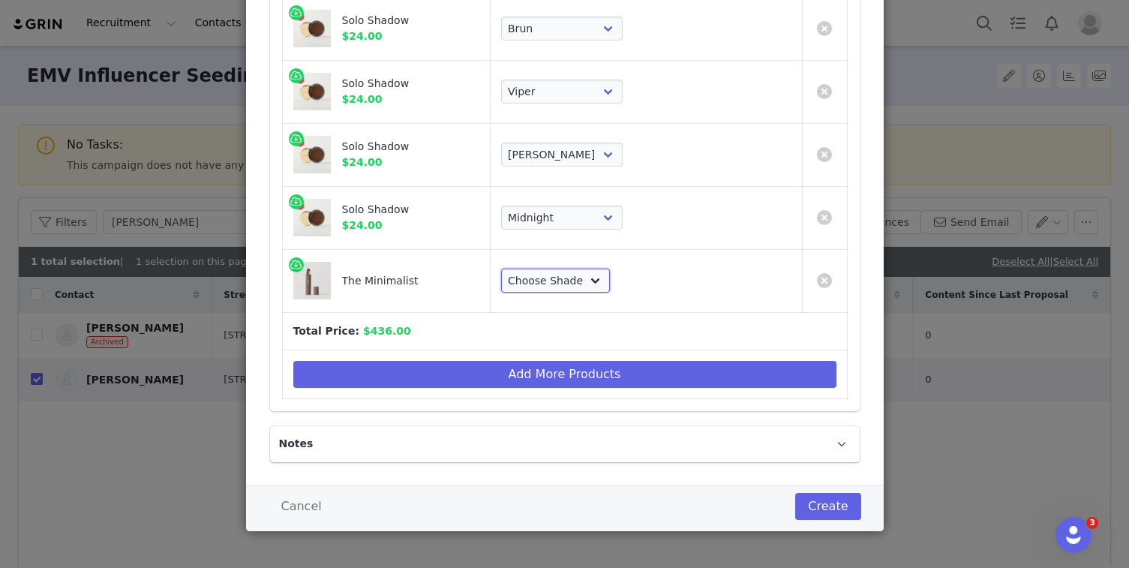
click at [610, 286] on select "Choose Shade Umber Sepia Tiger Eye Cacao Sienna Chestnut [PERSON_NAME] Khaki Ca…" at bounding box center [555, 281] width 109 height 24
select select "25179968"
click at [584, 269] on select "Choose Shade Umber Sepia Tiger Eye Cacao Sienna Chestnut [PERSON_NAME] Khaki Ca…" at bounding box center [555, 281] width 109 height 24
click at [828, 504] on button "Create" at bounding box center [827, 506] width 65 height 27
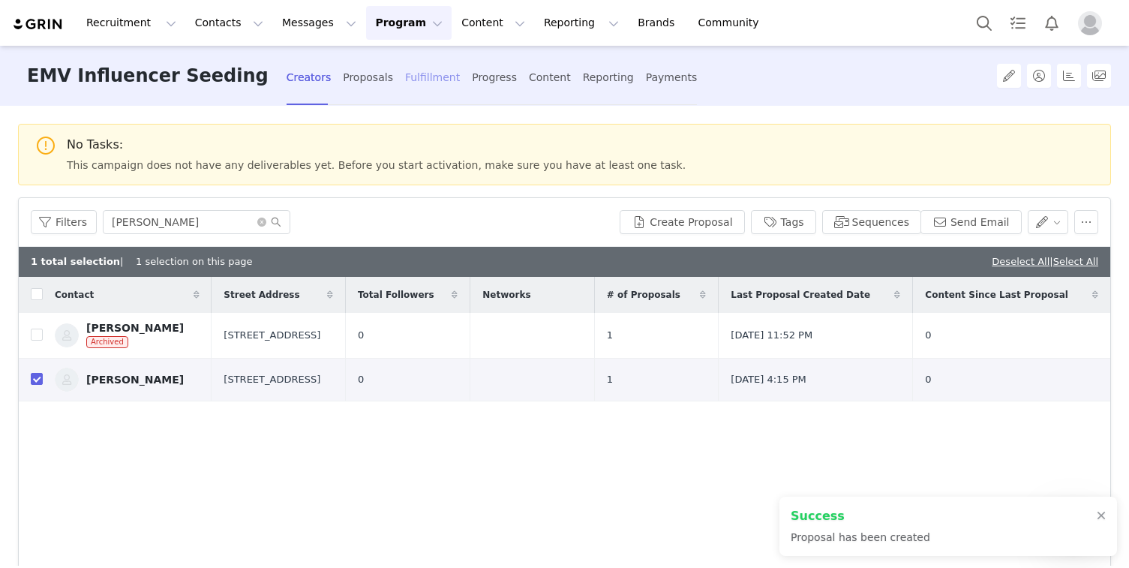
click at [405, 79] on div "Fulfillment" at bounding box center [432, 78] width 55 height 40
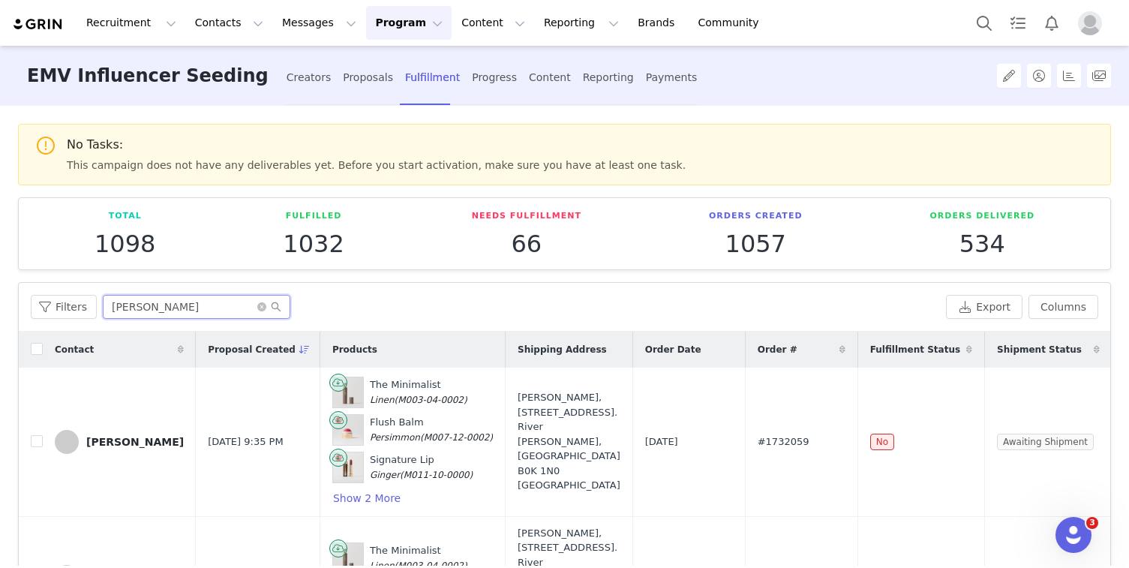
click at [218, 307] on input "[PERSON_NAME]" at bounding box center [197, 307] width 188 height 24
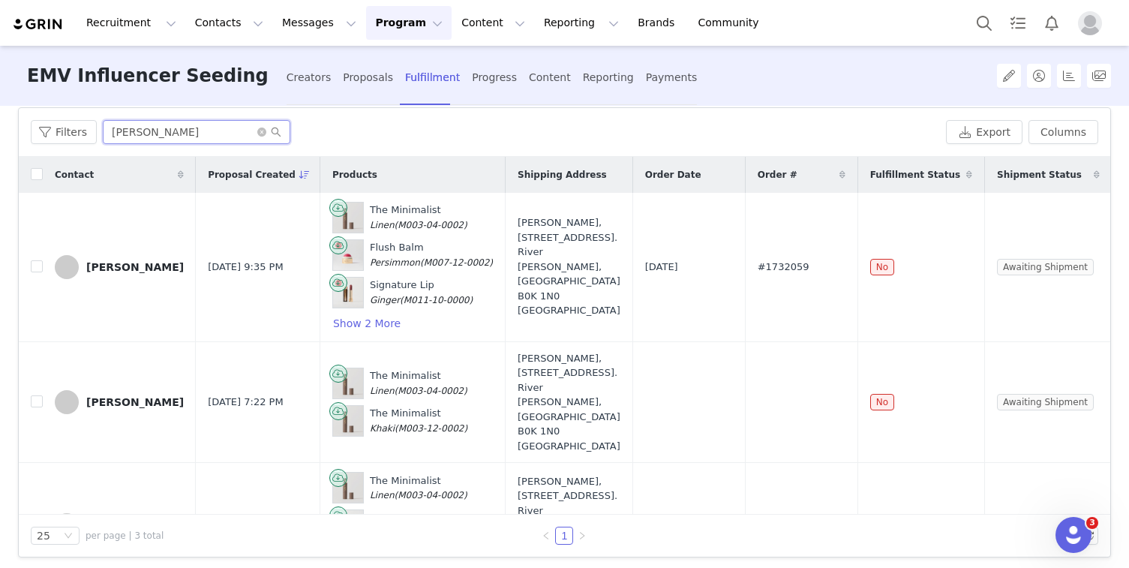
click at [197, 134] on input "[PERSON_NAME]" at bounding box center [197, 132] width 188 height 24
type input "[PERSON_NAME]"
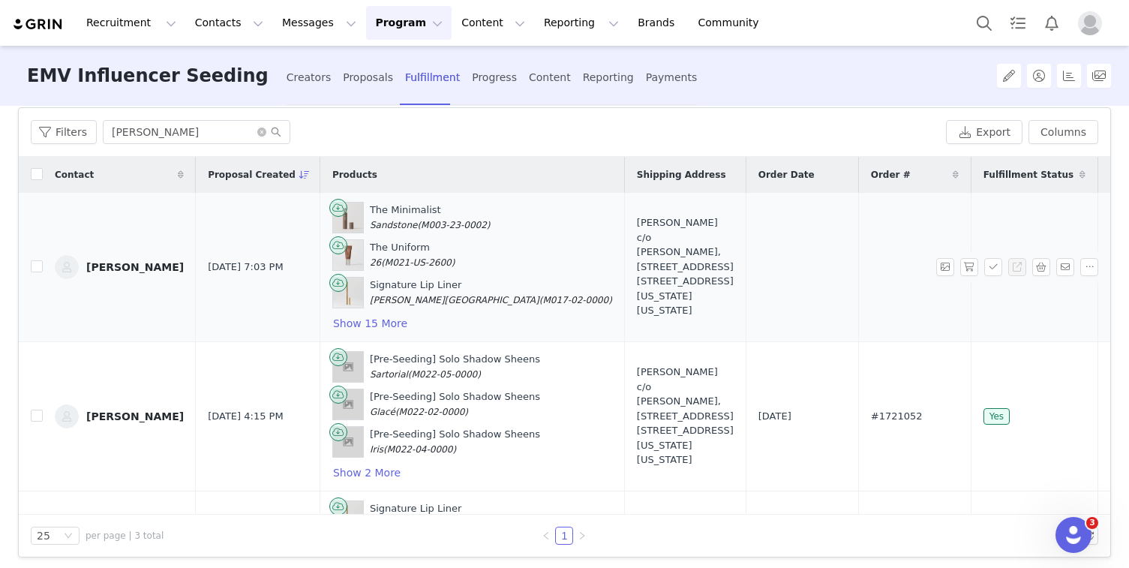
click at [44, 262] on td "[PERSON_NAME]" at bounding box center [119, 267] width 153 height 149
click at [36, 266] on input "checkbox" at bounding box center [37, 266] width 12 height 12
checkbox input "true"
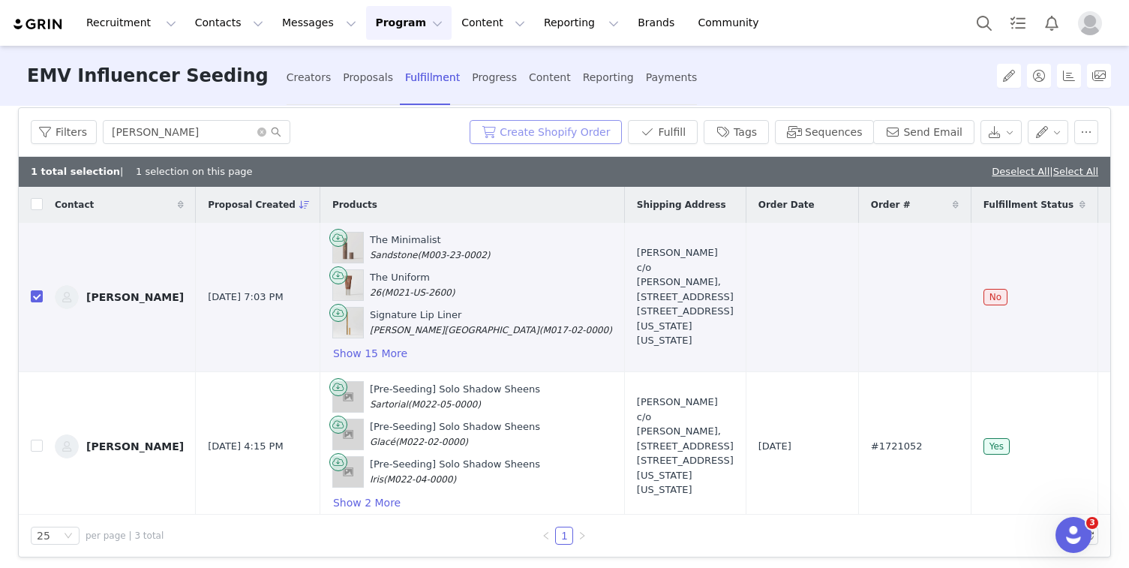
click at [541, 132] on button "Create Shopify Order" at bounding box center [546, 132] width 152 height 24
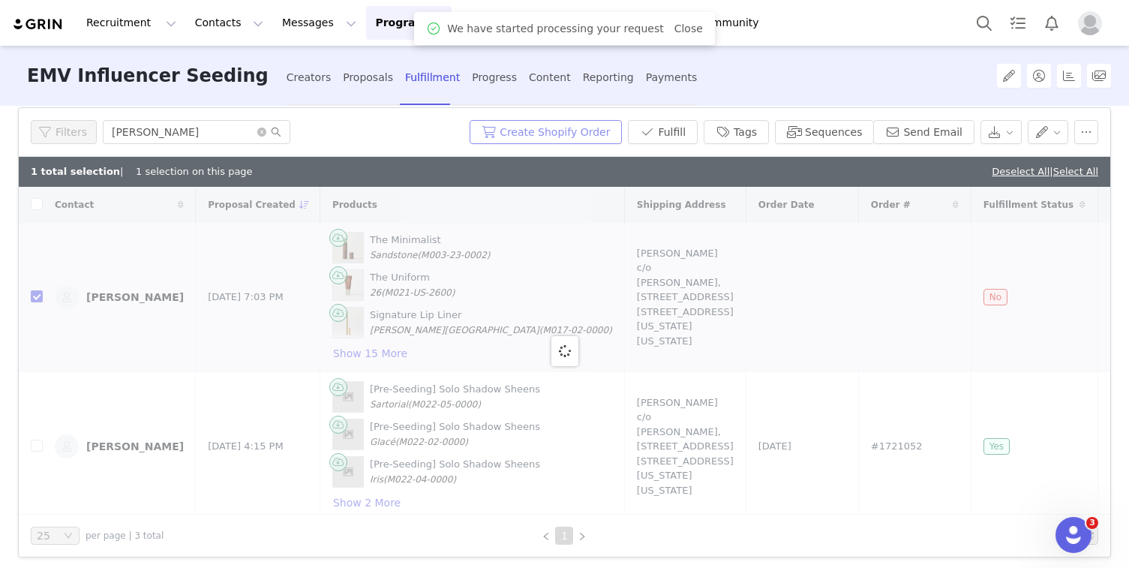
scroll to position [175, 0]
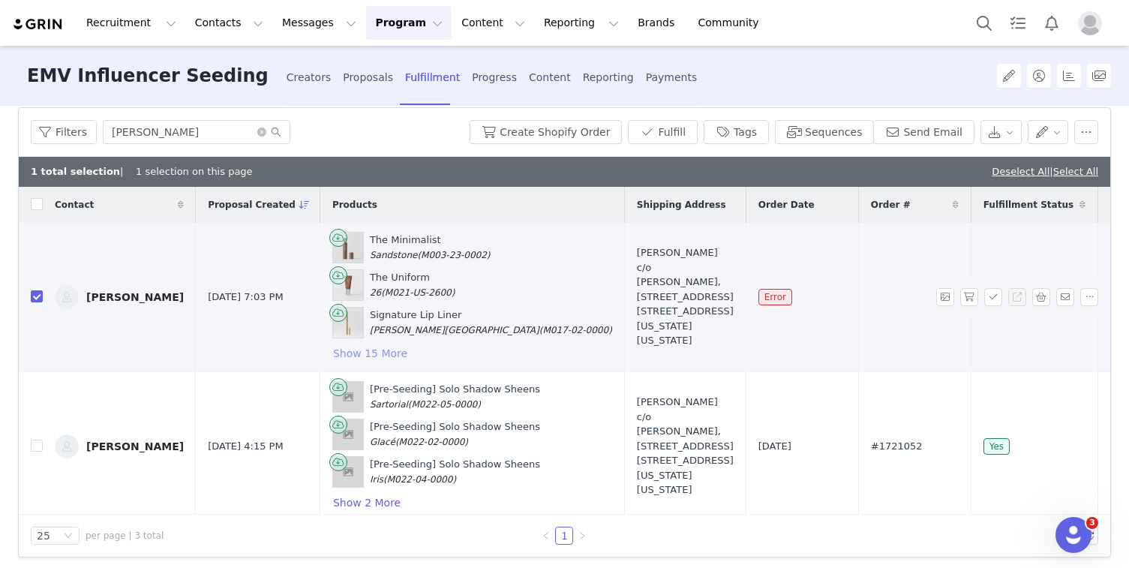
click at [346, 345] on button "Show 15 More" at bounding box center [370, 353] width 76 height 18
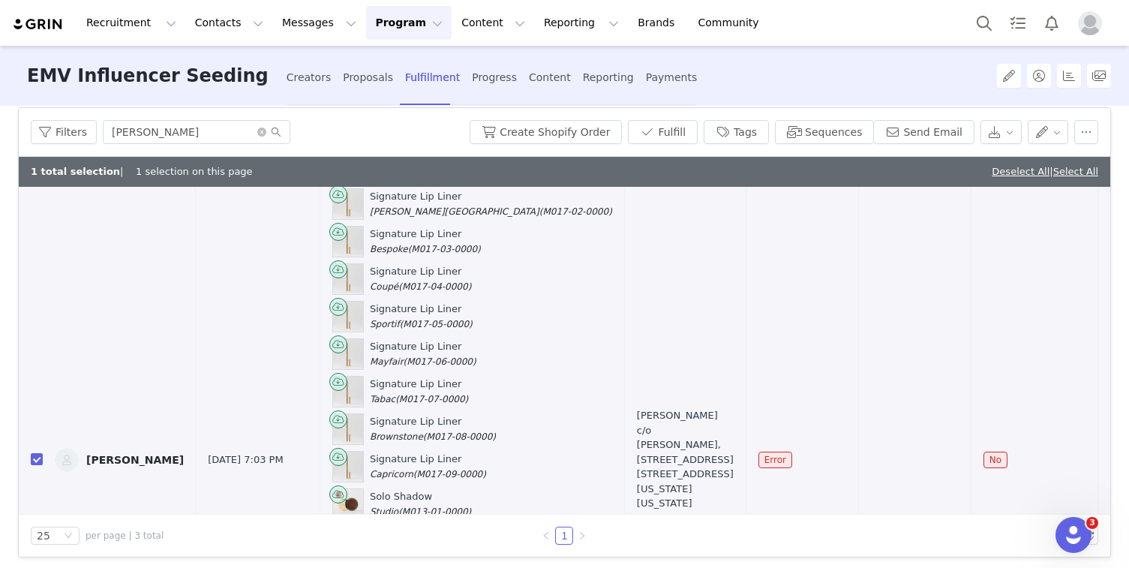
scroll to position [119, 0]
click at [1035, 460] on button "button" at bounding box center [1041, 459] width 18 height 18
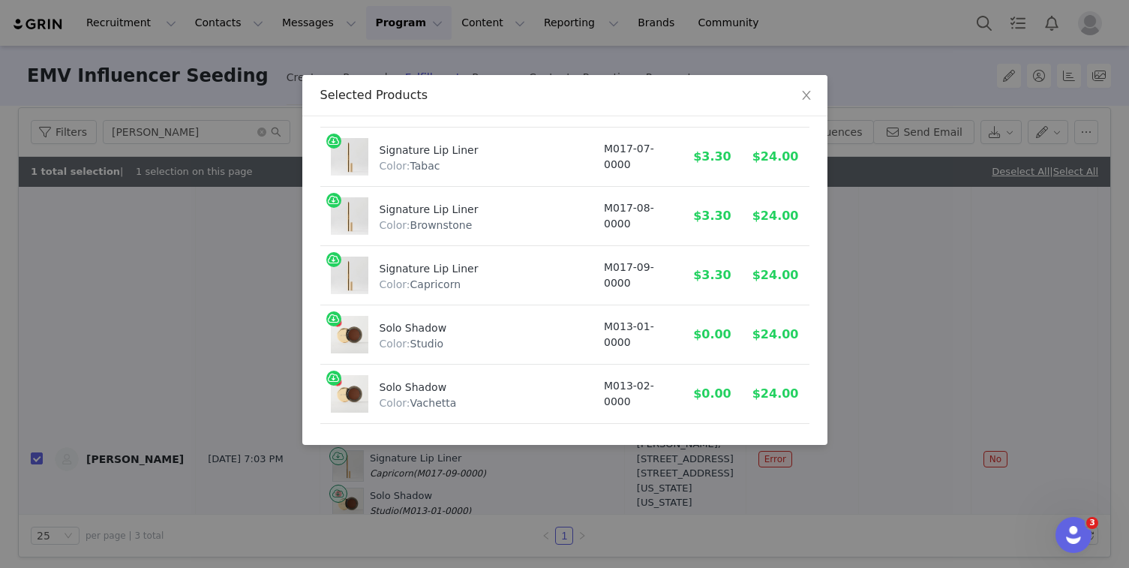
scroll to position [831, 0]
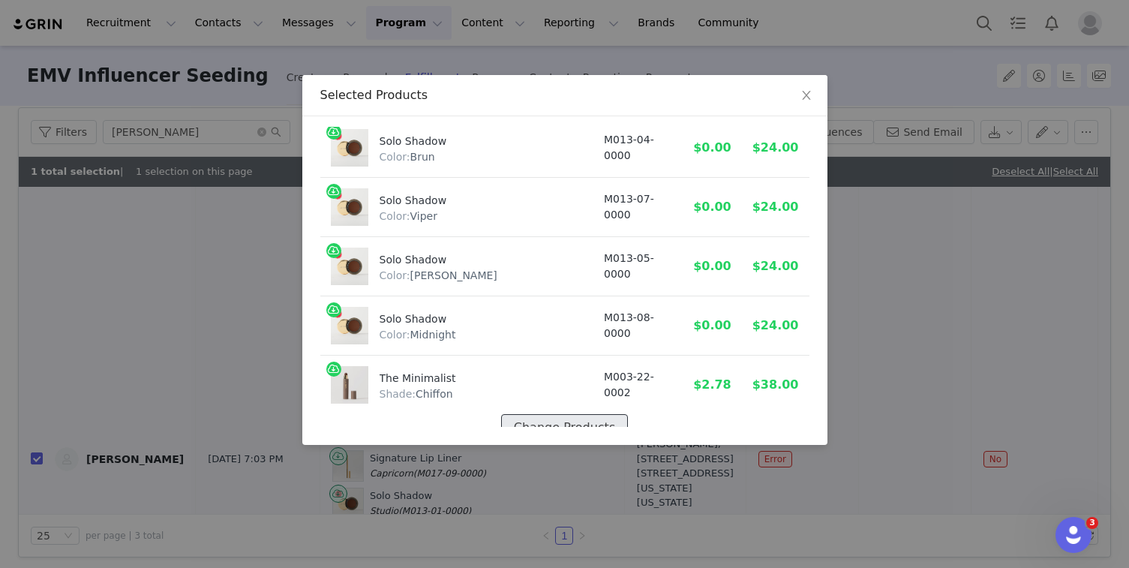
click at [557, 415] on button "Change Products" at bounding box center [564, 427] width 127 height 27
select select "25179967"
select select "27701677"
select select "26311670"
select select "26311671"
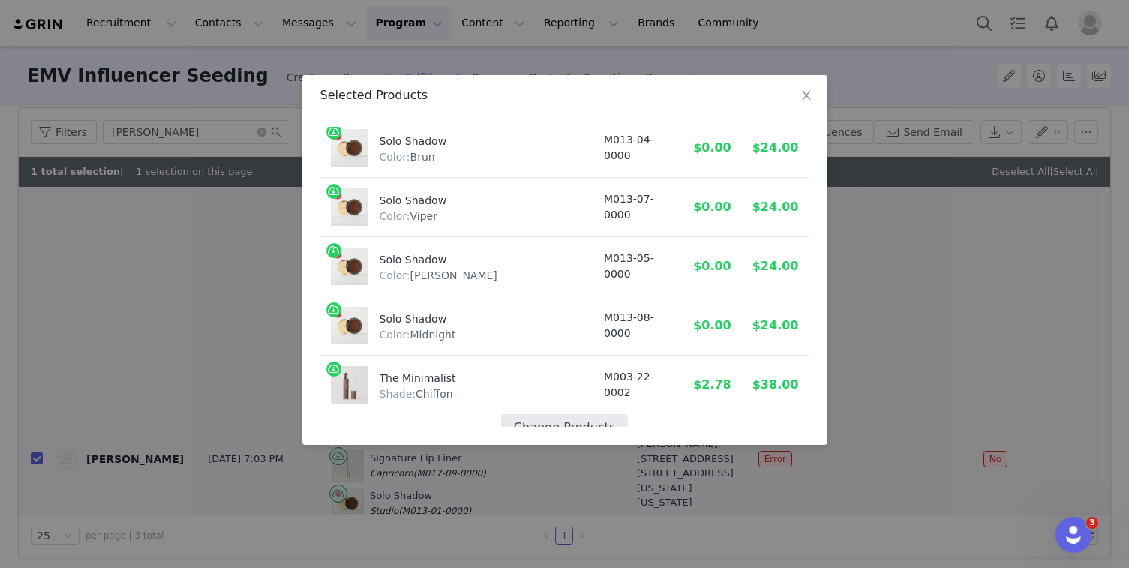
select select "28783017"
select select "26311673"
select select "26311674"
select select "26311675"
select select "26311676"
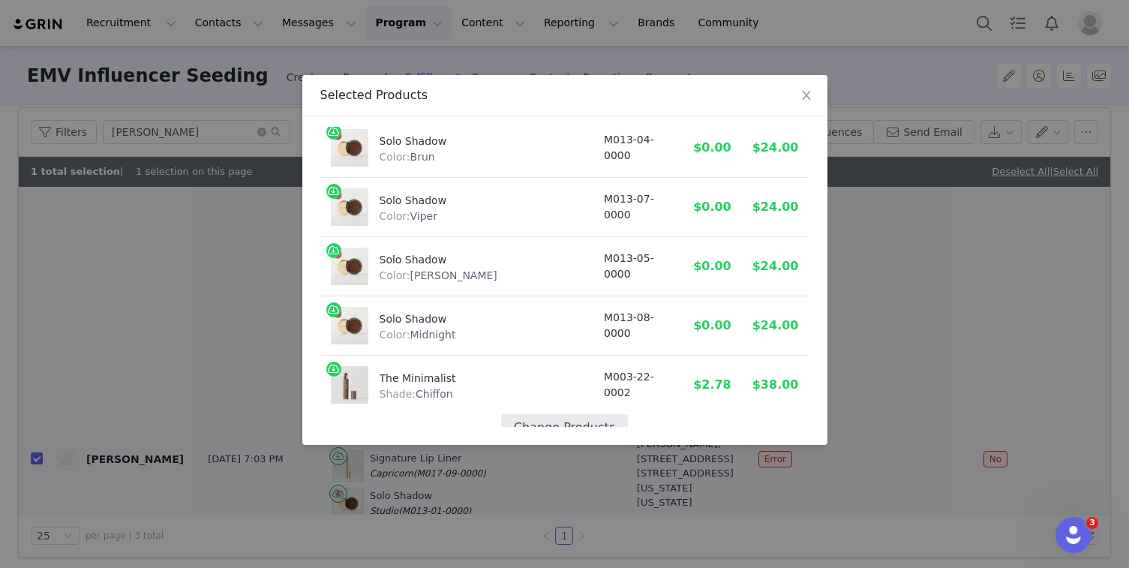
select select "26311677"
select select "19639119"
select select "19639120"
select select "19639121"
select select "19639122"
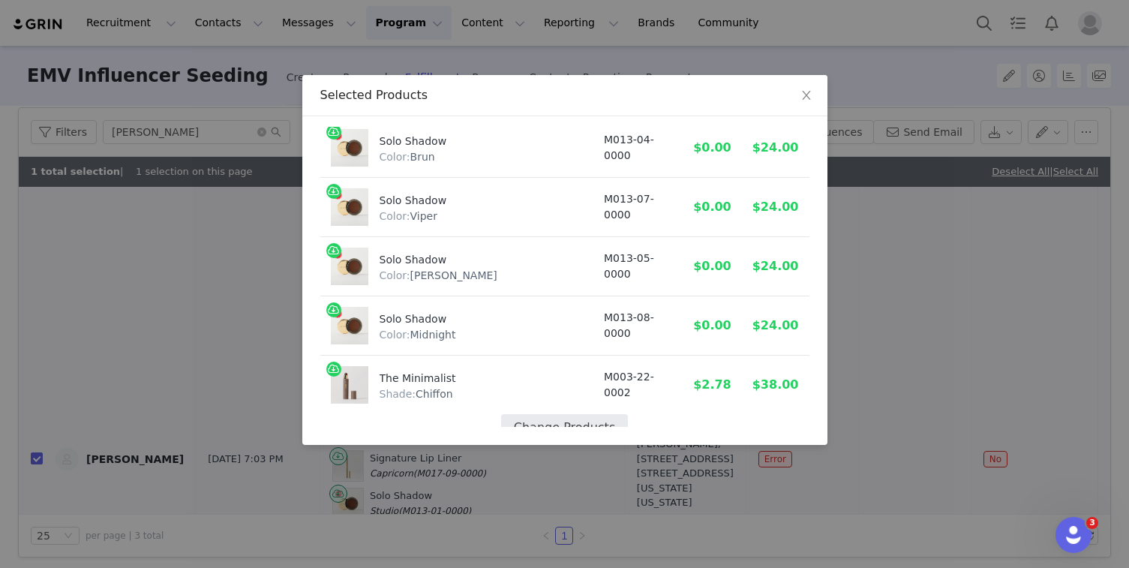
select select "19639124"
select select "19639125"
select select "19639126"
select select "25179968"
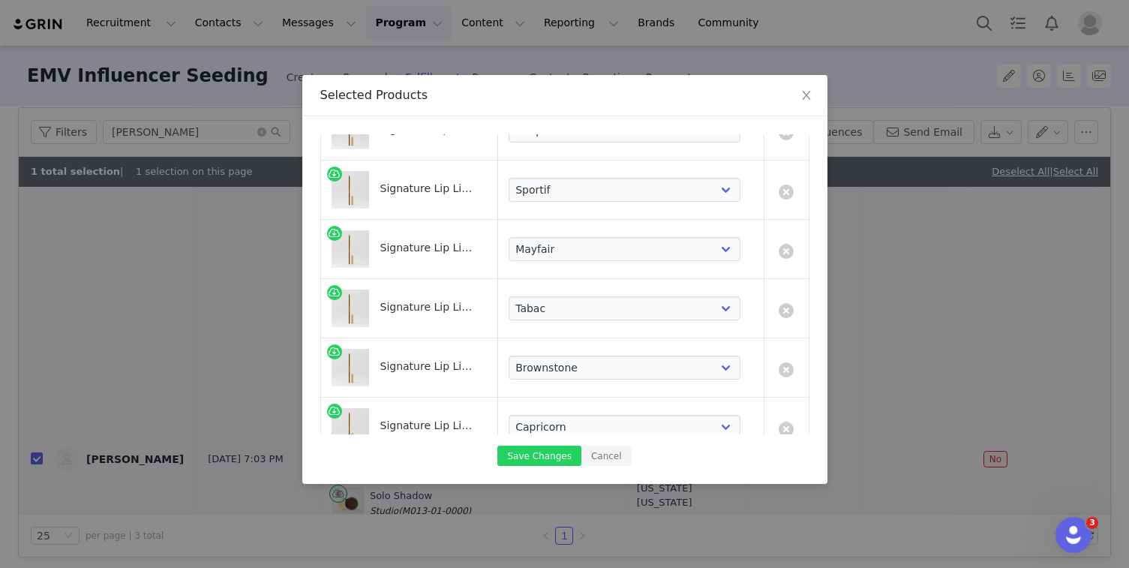
scroll to position [302, 0]
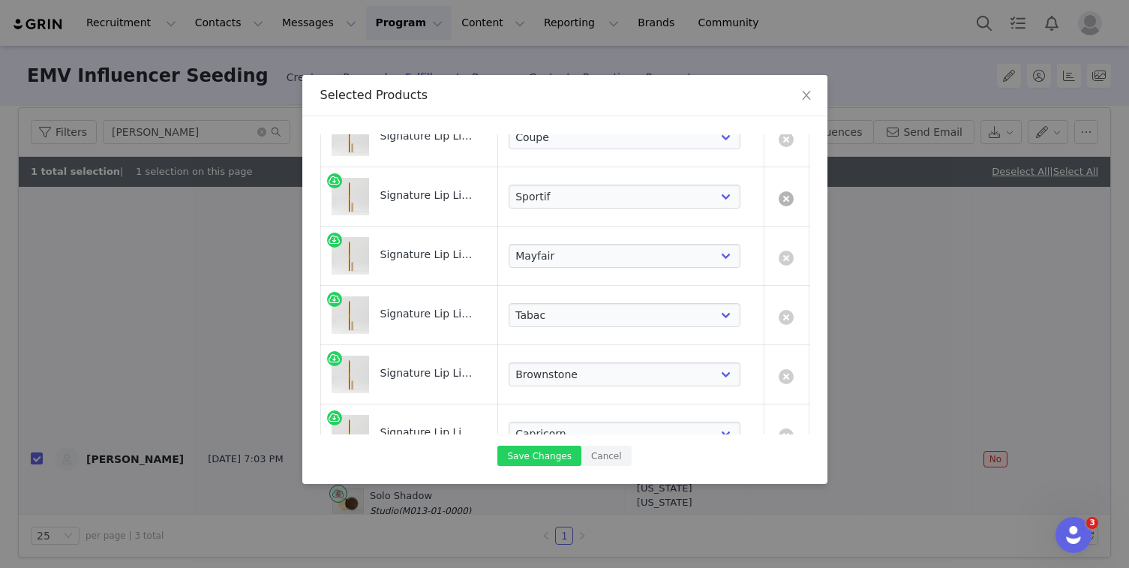
click at [793, 199] on link at bounding box center [786, 198] width 15 height 15
select select "26311674"
select select "26311675"
select select "26311676"
select select "26311677"
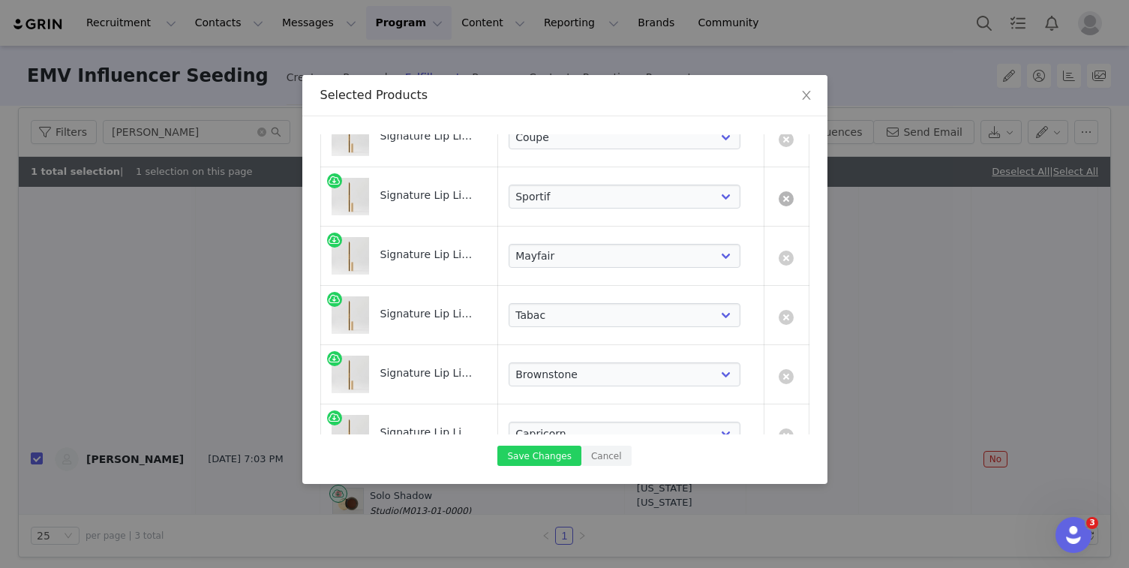
select select "19639120"
select select "19639121"
select select "19639122"
select select "19639124"
select select "19639125"
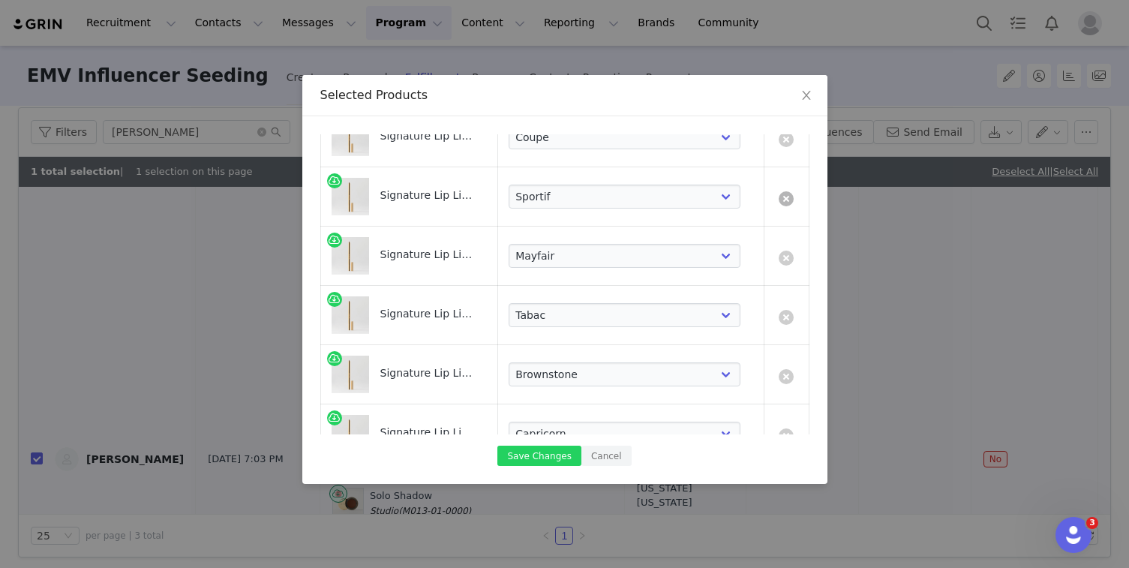
select select "19639126"
select select "19639119"
select select "19639120"
select select "19639121"
select select "19639122"
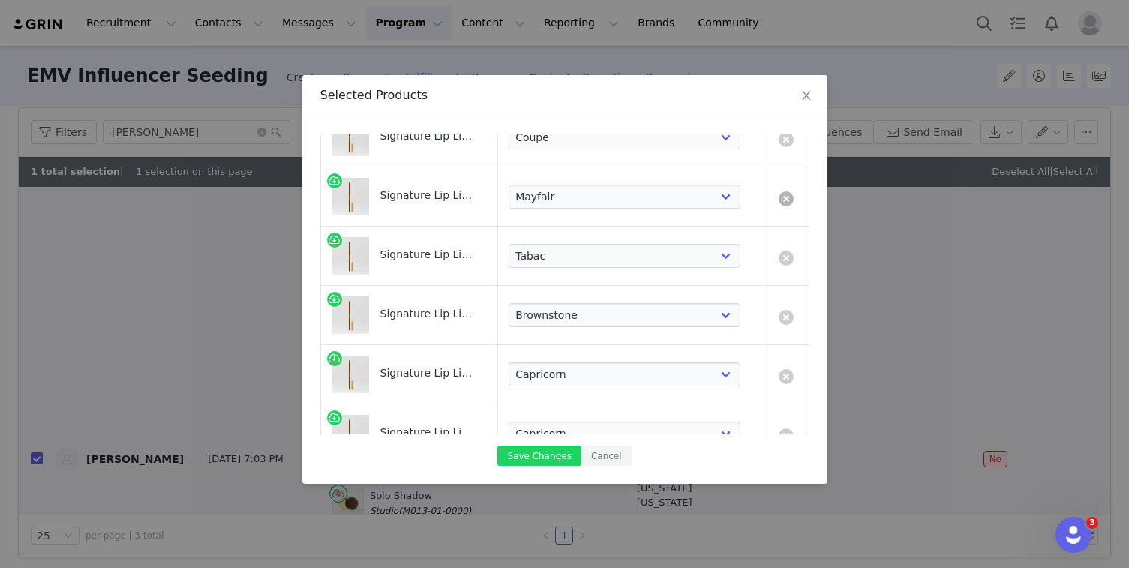
select select "19639124"
select select "19639125"
select select "19639126"
select select "25179968"
click at [541, 455] on button "Save Changes" at bounding box center [538, 456] width 83 height 20
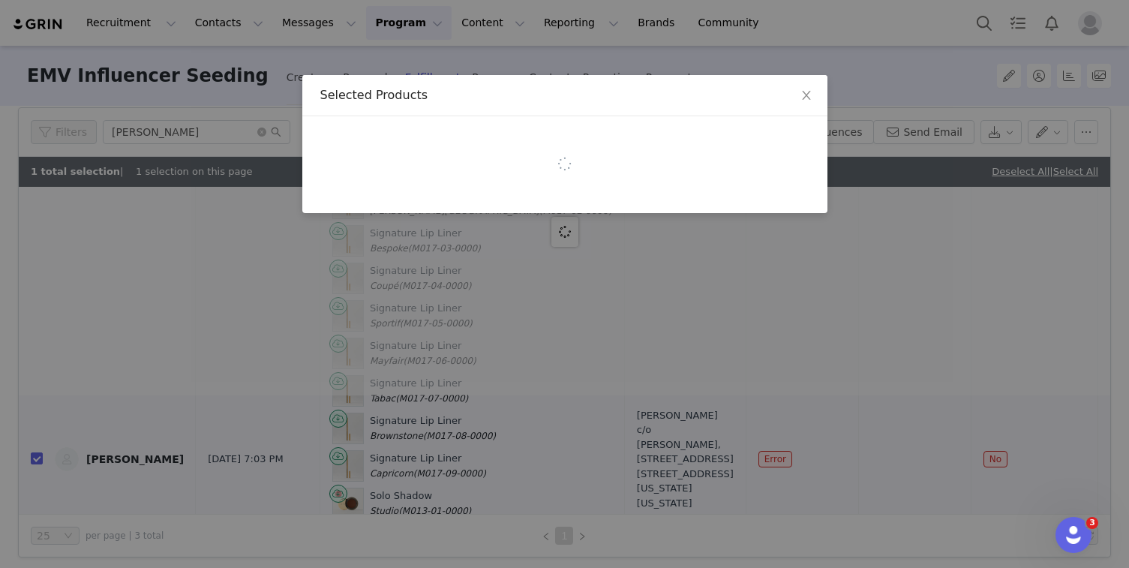
scroll to position [0, 0]
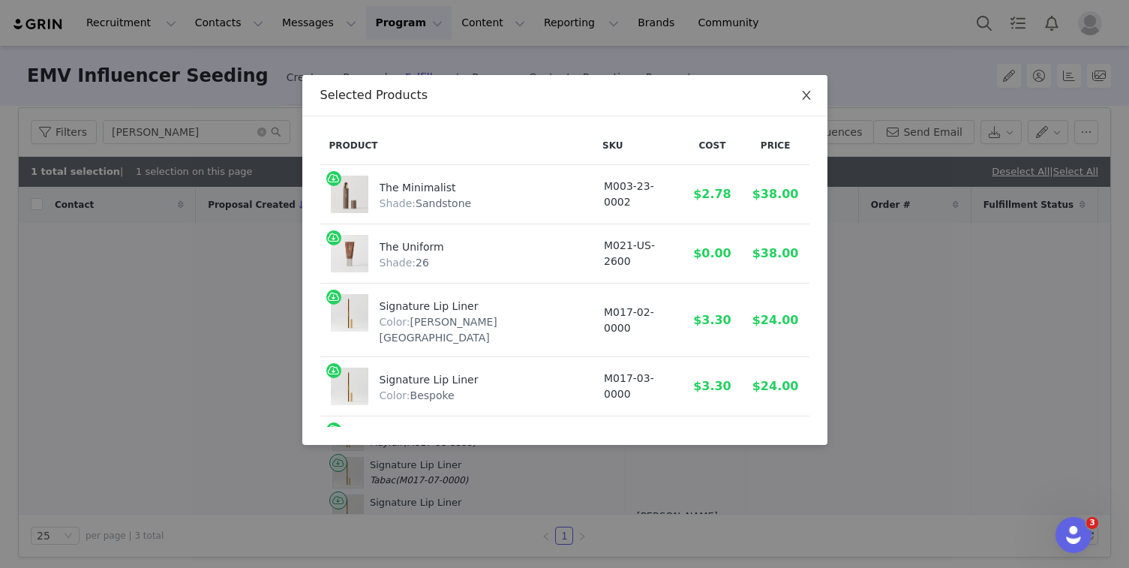
click at [809, 96] on icon "icon: close" at bounding box center [807, 95] width 12 height 12
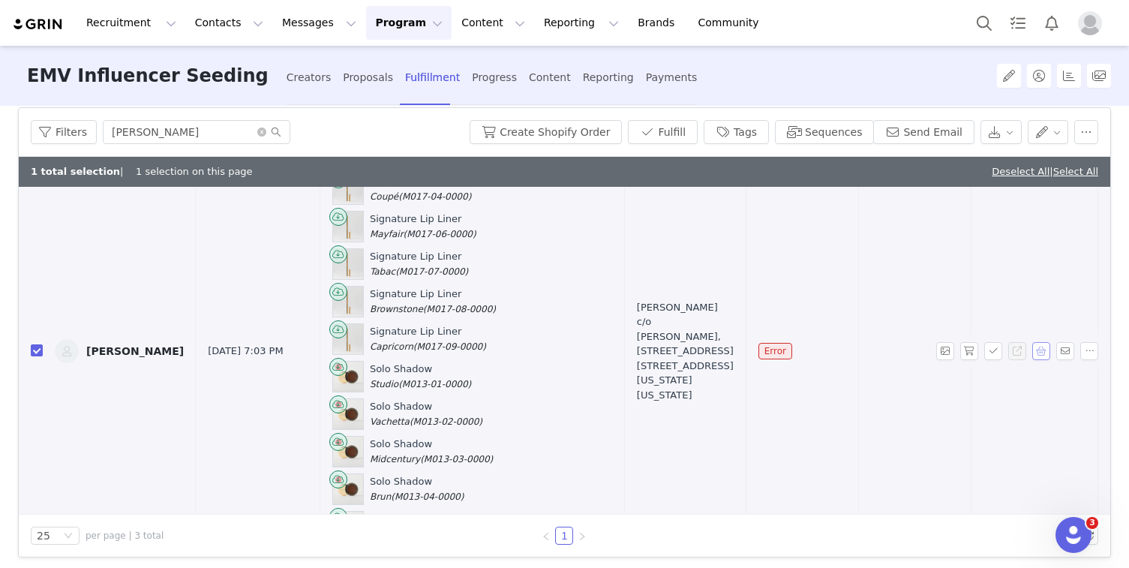
scroll to position [175, 0]
click at [559, 134] on button "Create Shopify Order" at bounding box center [546, 132] width 152 height 24
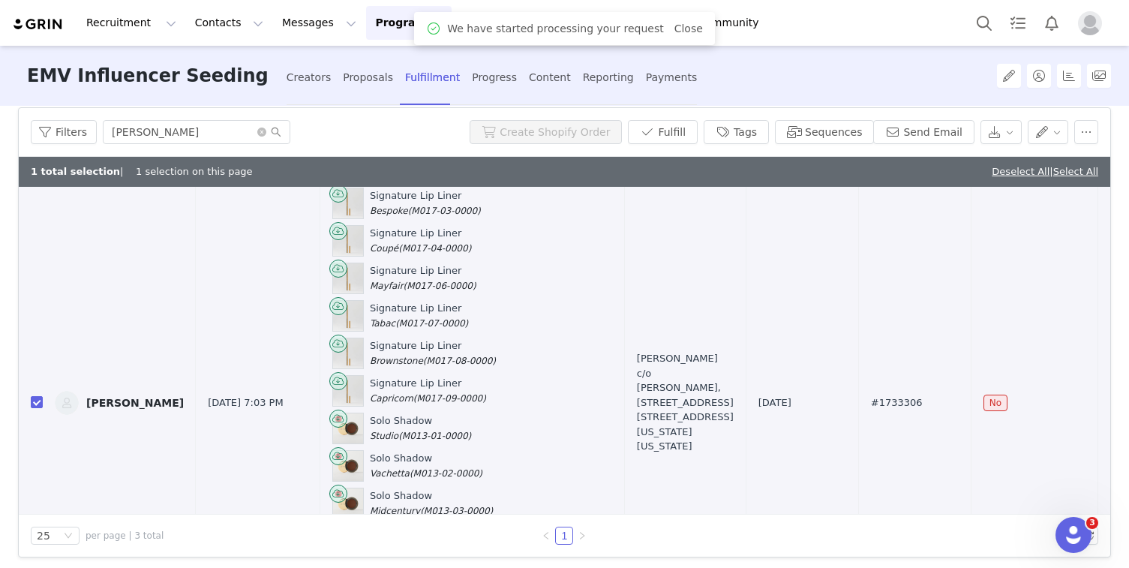
scroll to position [158, 0]
